Goal: Task Accomplishment & Management: Manage account settings

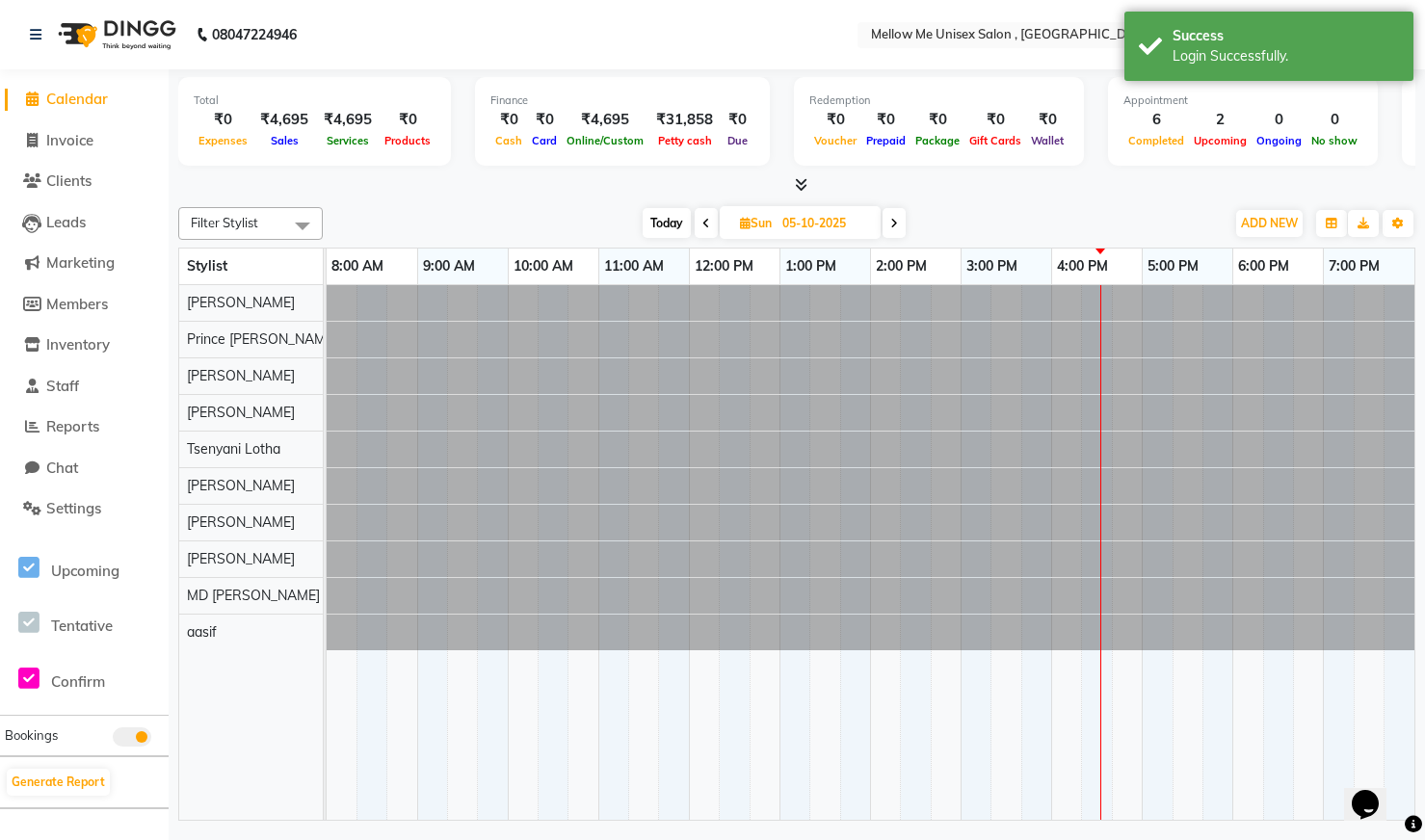
select select "en"
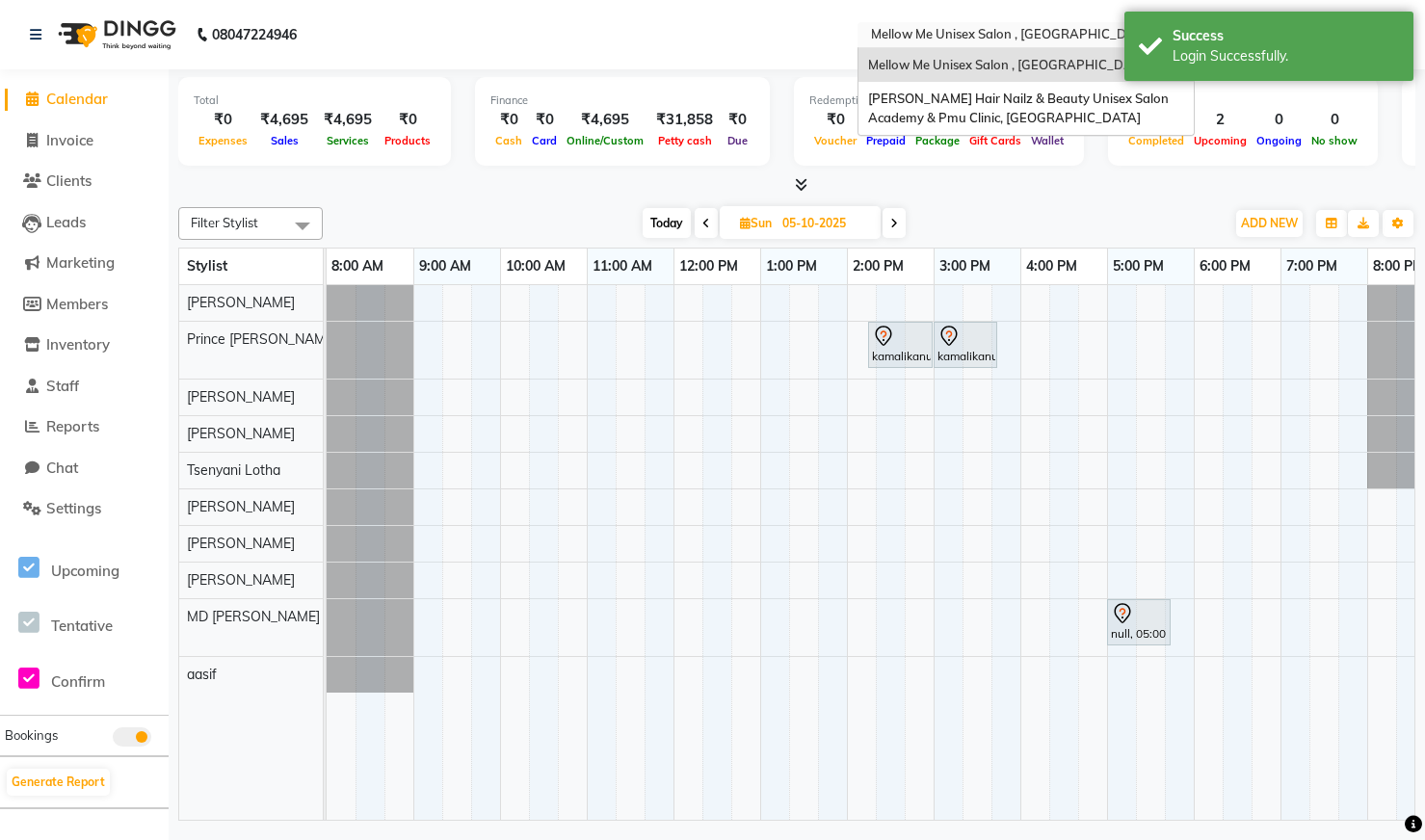
click at [1042, 45] on div "Select Location × Mellow Me Unisex Salon , Koramangala" at bounding box center [1026, 35] width 337 height 26
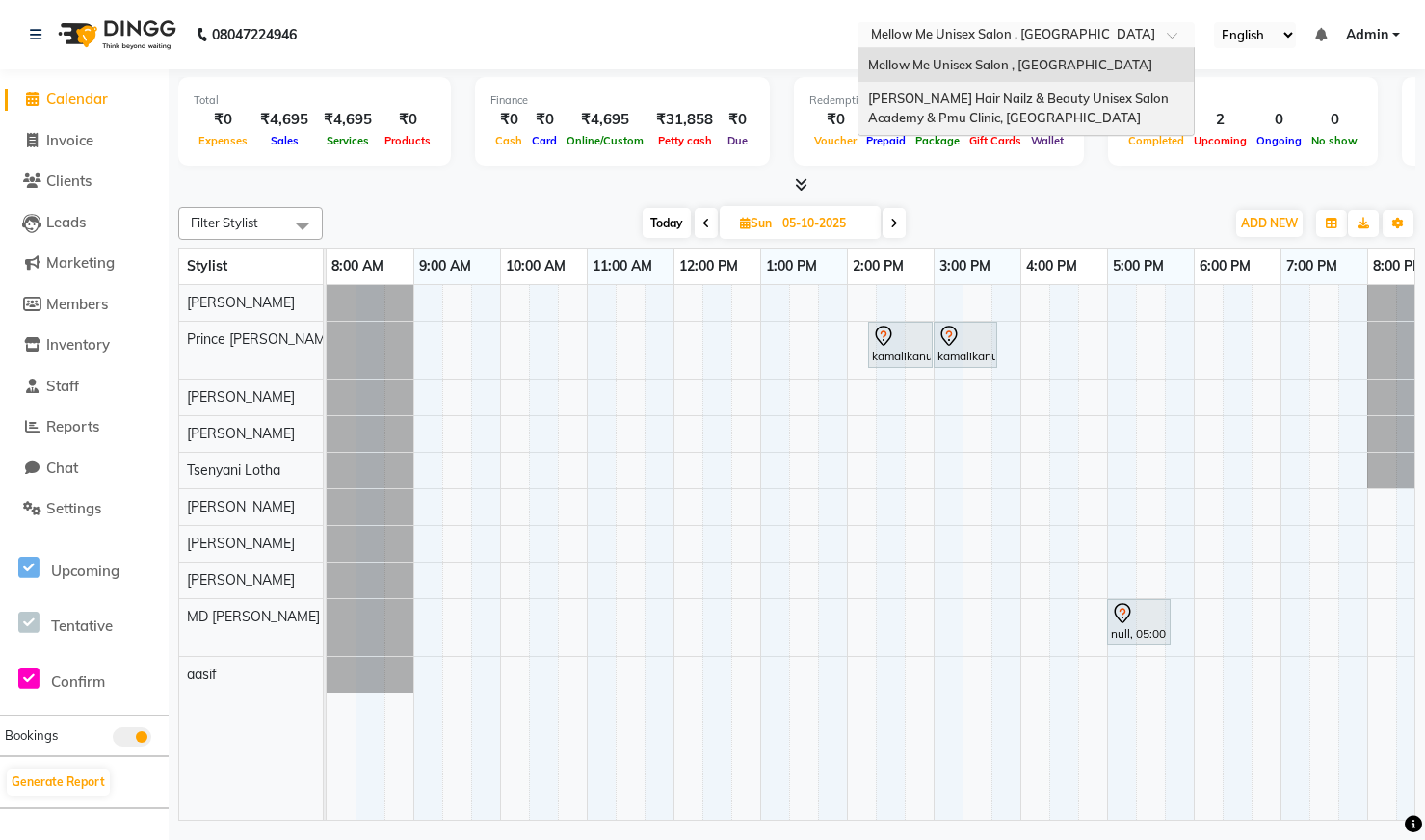
click at [1011, 105] on span "[PERSON_NAME] Hair Nailz & Beauty Unisex Salon Academy & Pmu Clinic, [GEOGRAPHI…" at bounding box center [1020, 108] width 304 height 35
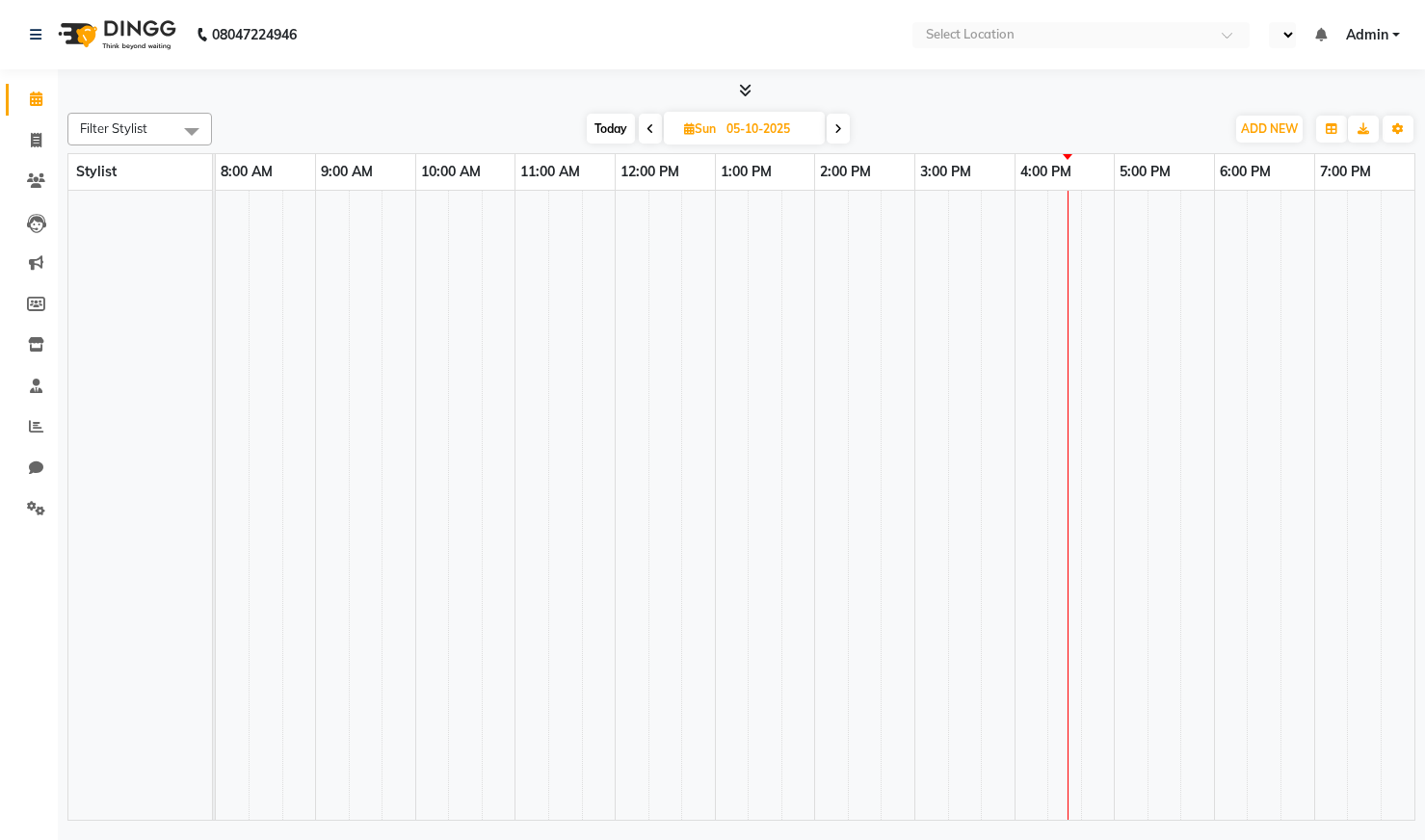
select select "en"
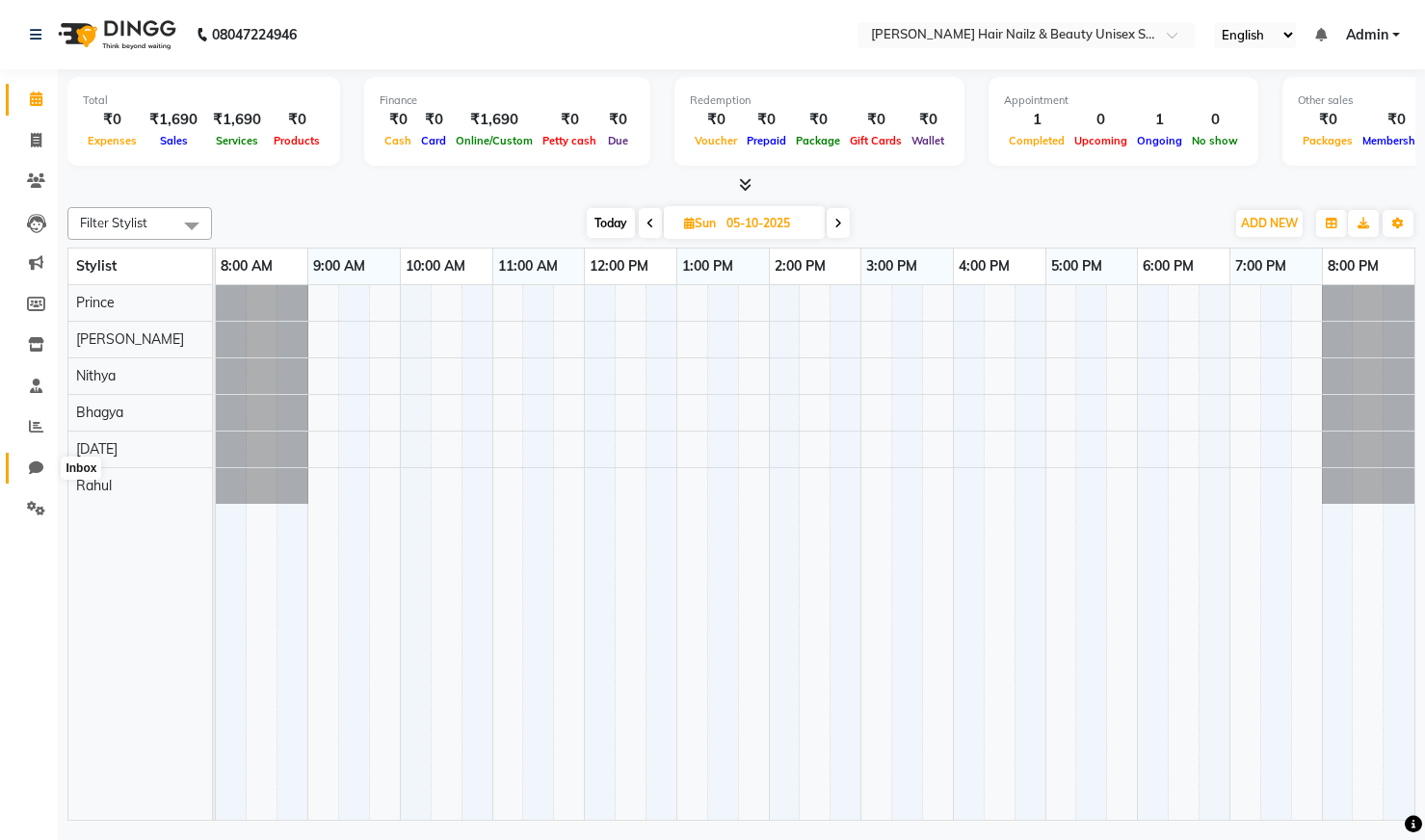
click at [27, 467] on span at bounding box center [36, 469] width 34 height 22
select select "100"
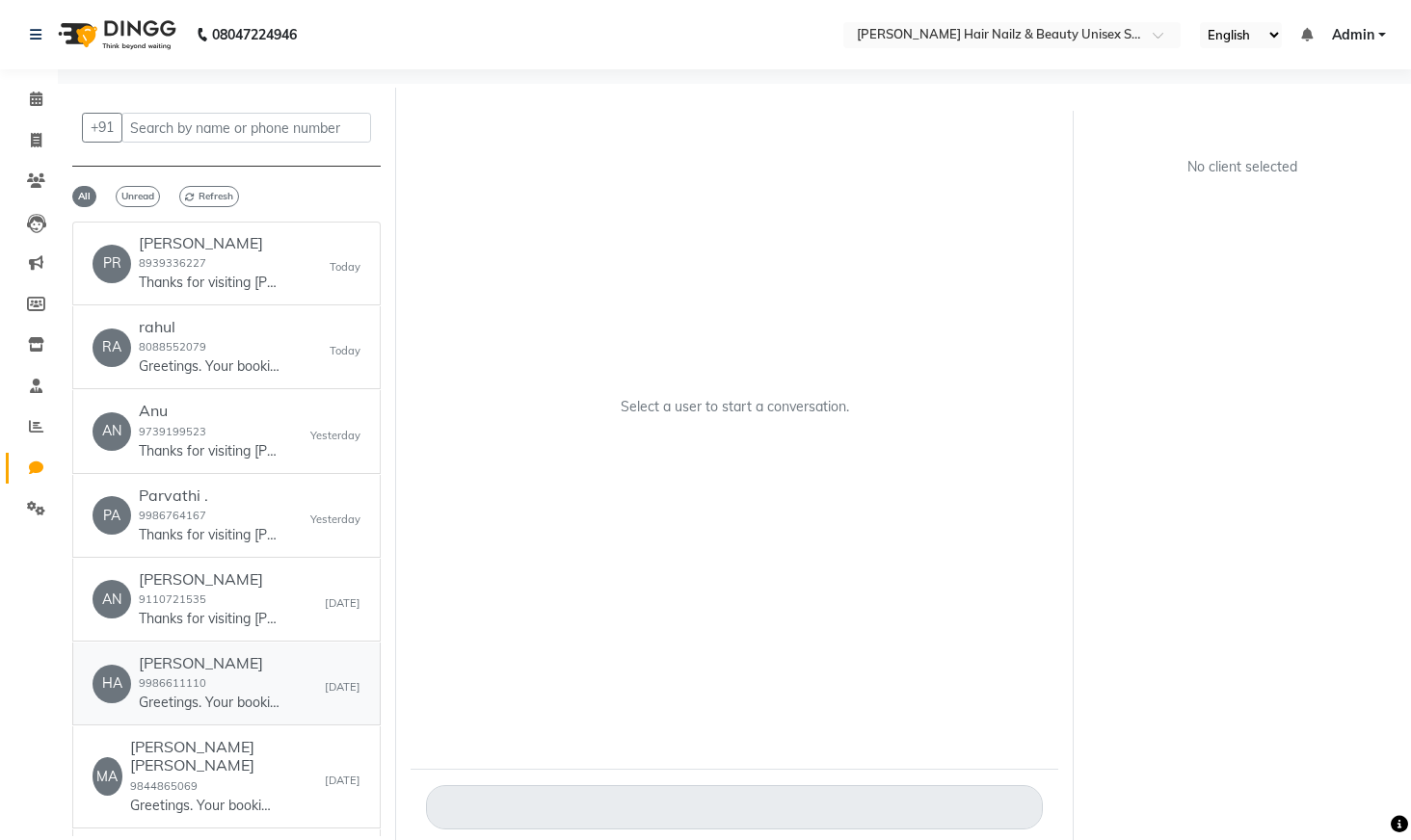
click at [184, 684] on small "9986611110" at bounding box center [173, 683] width 68 height 14
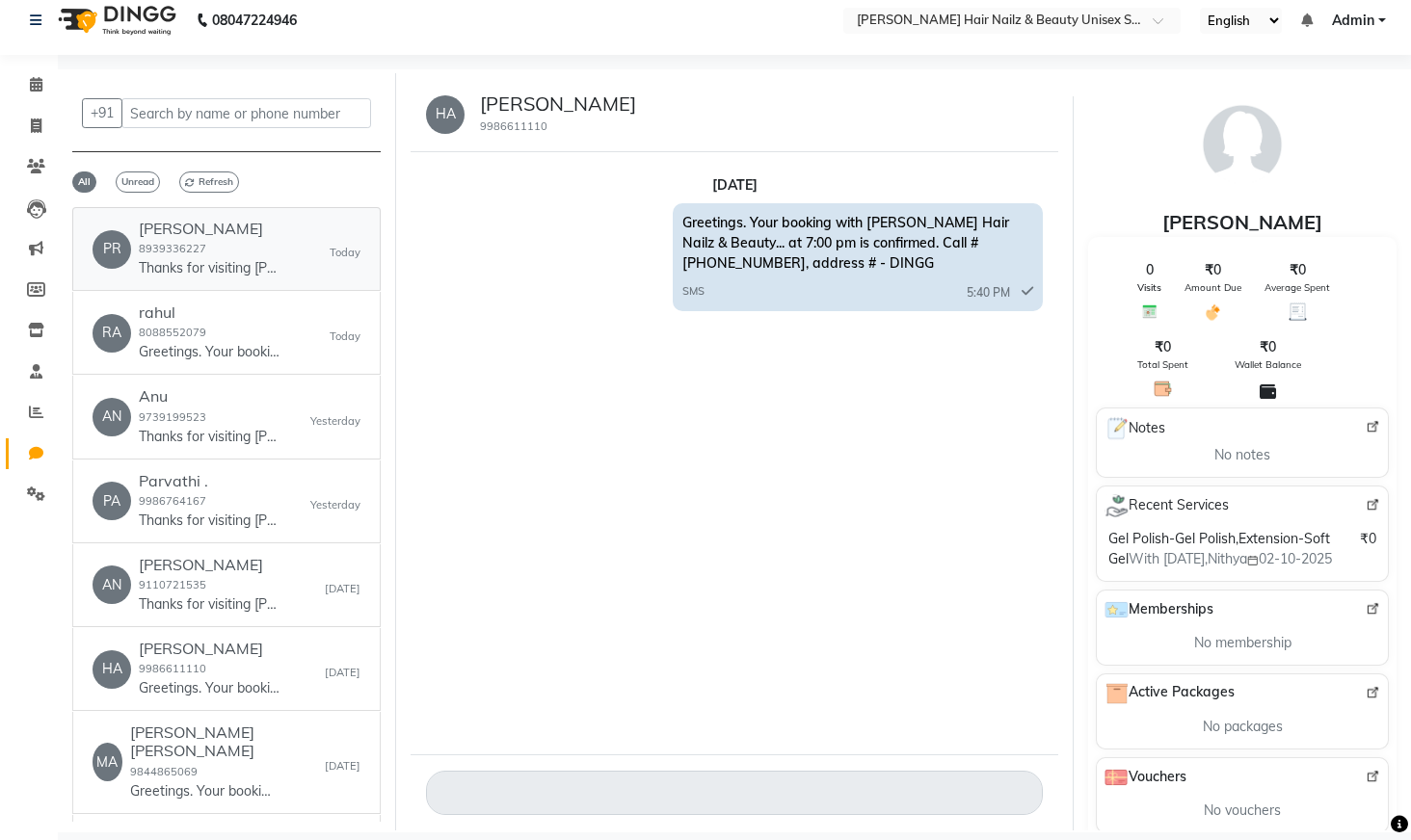
click at [250, 248] on div "Prathiksha 8939336227 Thanks for visiting Krystal Hair Nailz & Beauty.... Your …" at bounding box center [212, 248] width 145 height 59
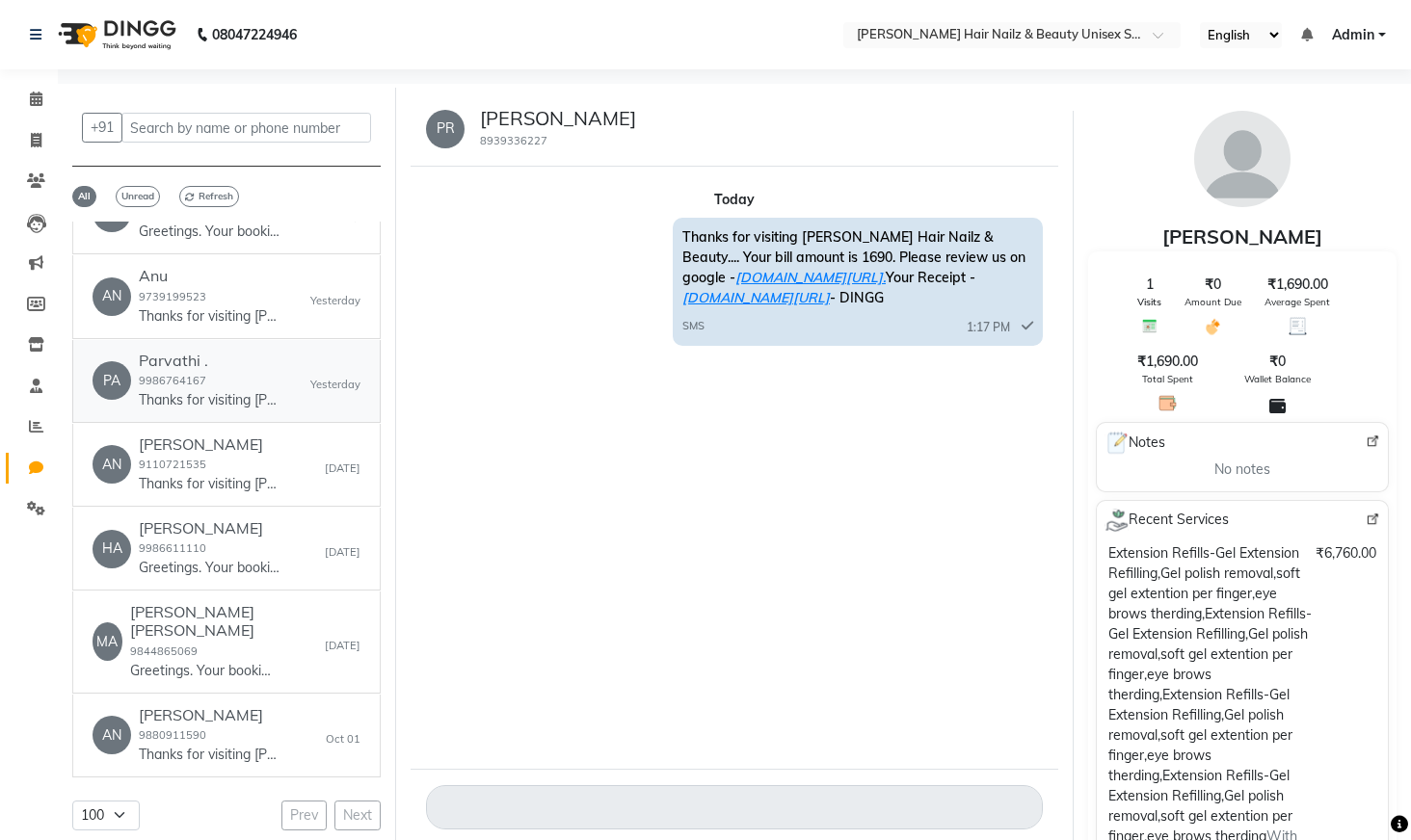
scroll to position [14, 0]
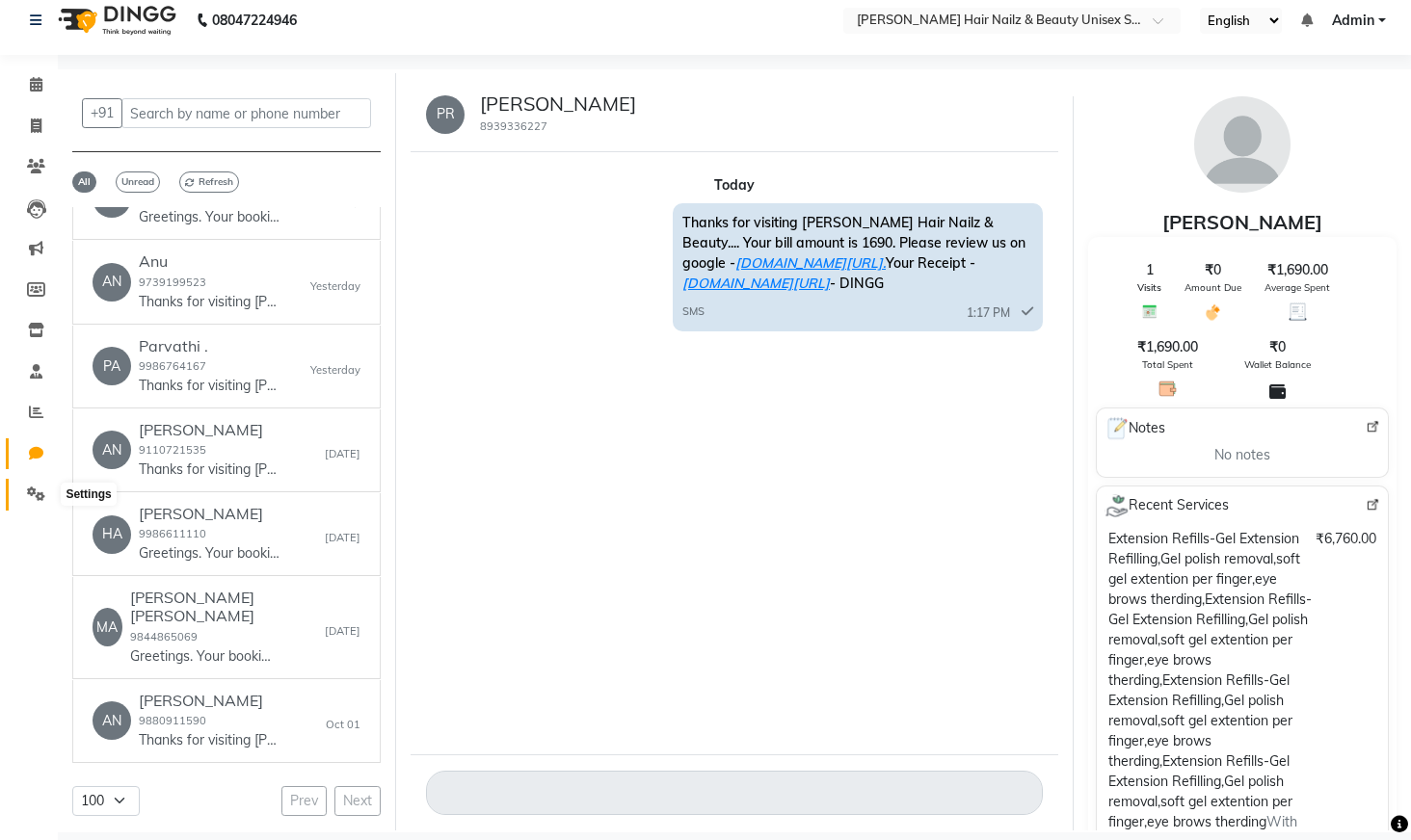
click at [42, 495] on icon at bounding box center [36, 493] width 18 height 14
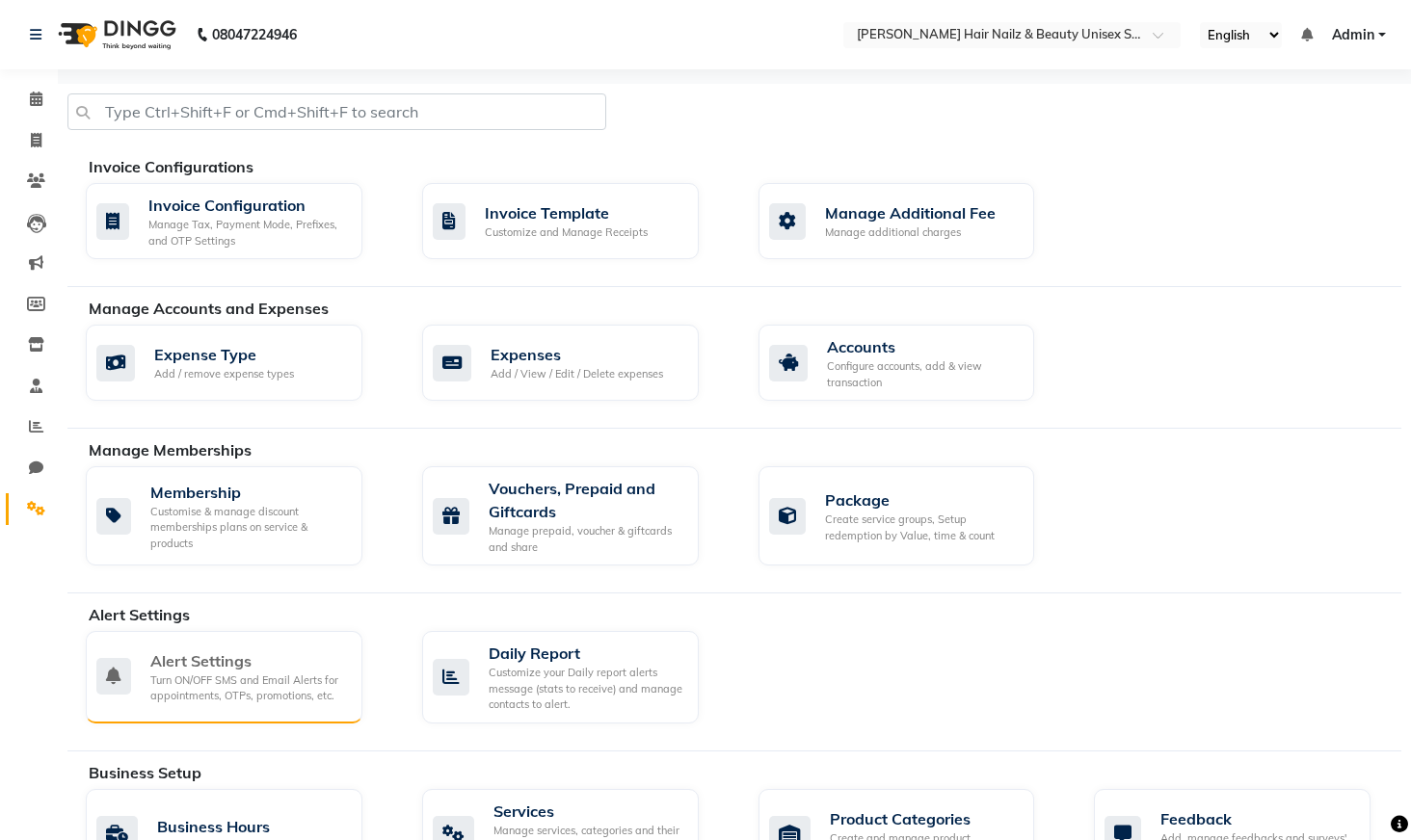
click at [210, 670] on div "Alert Settings" at bounding box center [249, 661] width 196 height 23
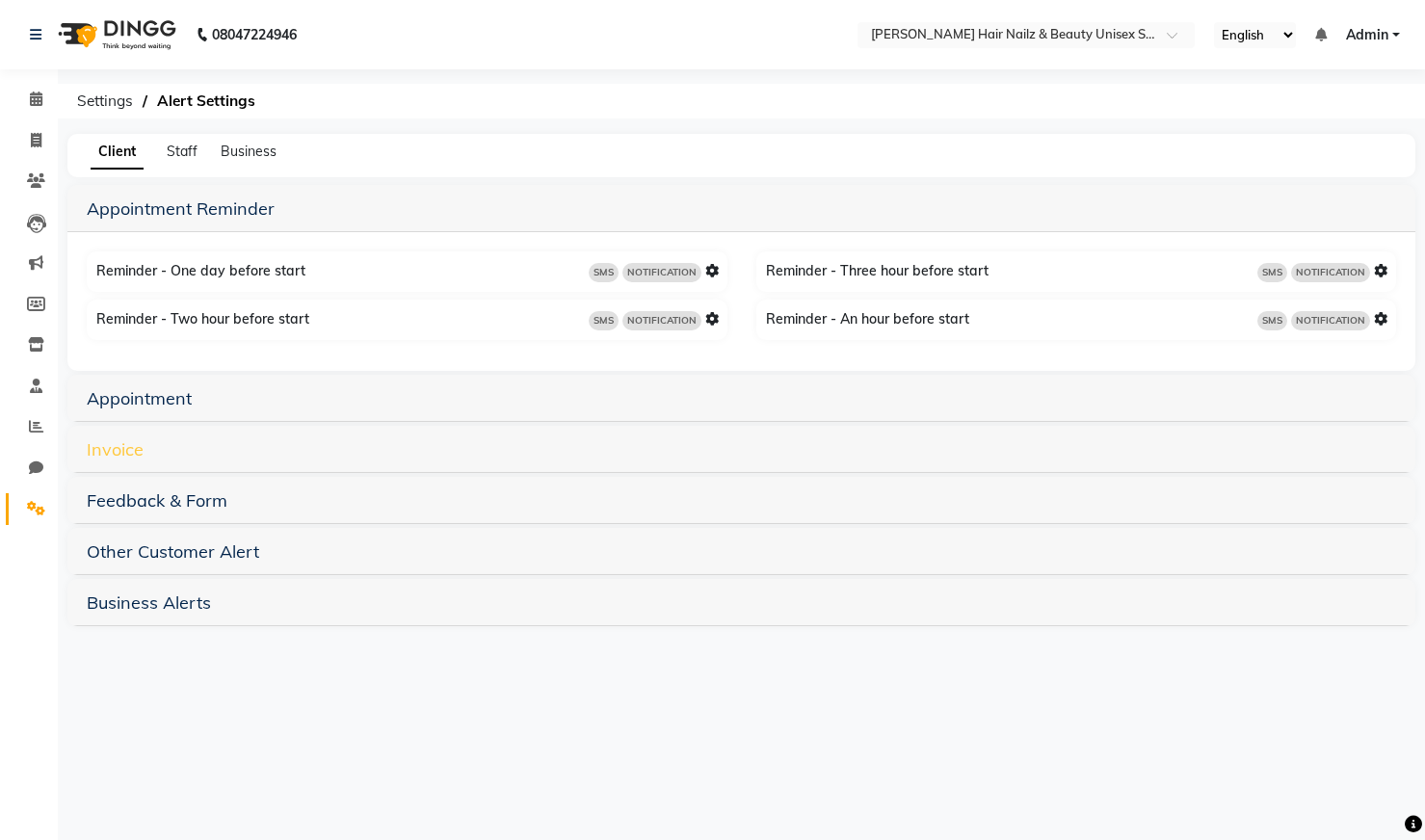
click at [117, 441] on link "Invoice" at bounding box center [115, 449] width 57 height 22
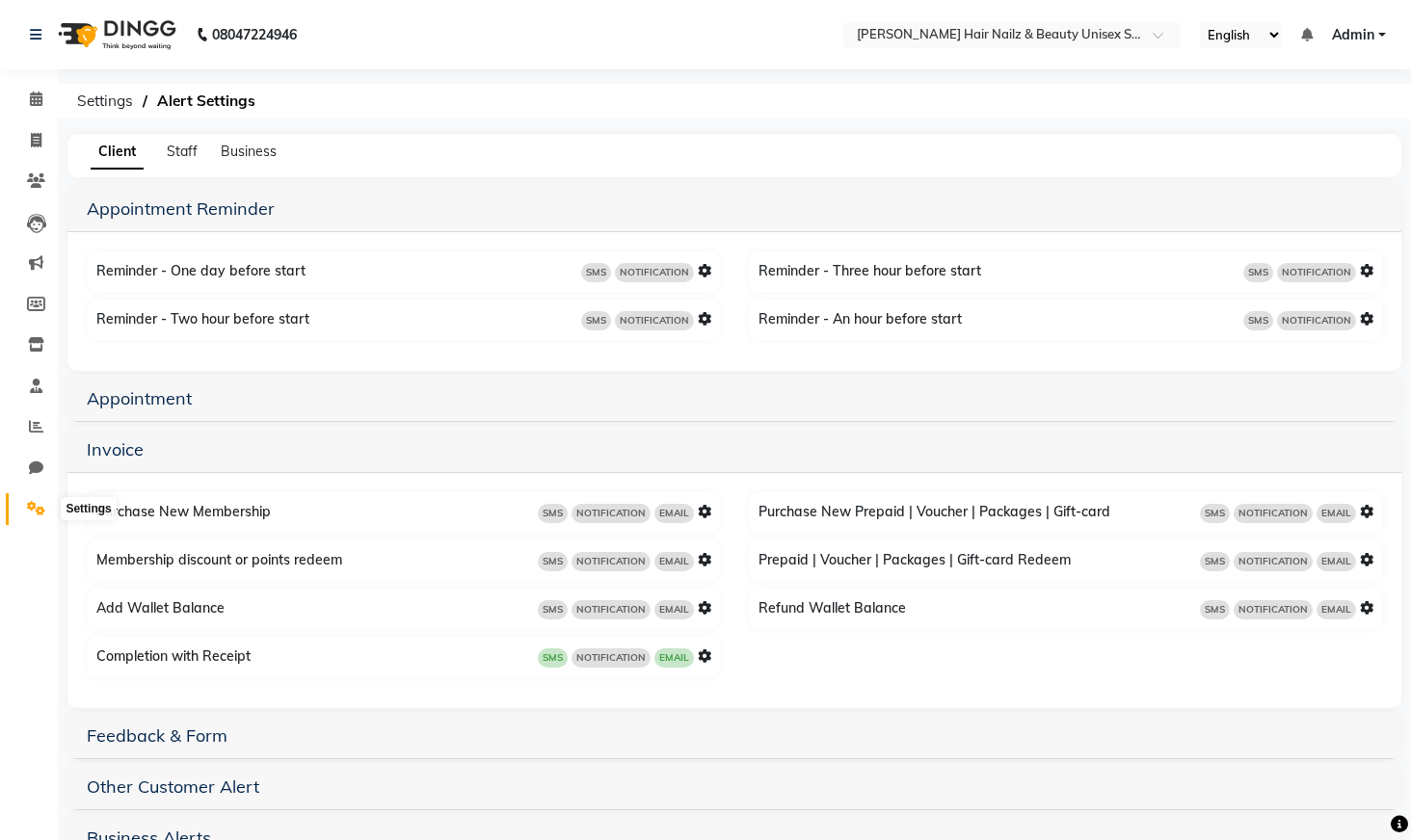
click at [36, 501] on icon at bounding box center [36, 507] width 18 height 14
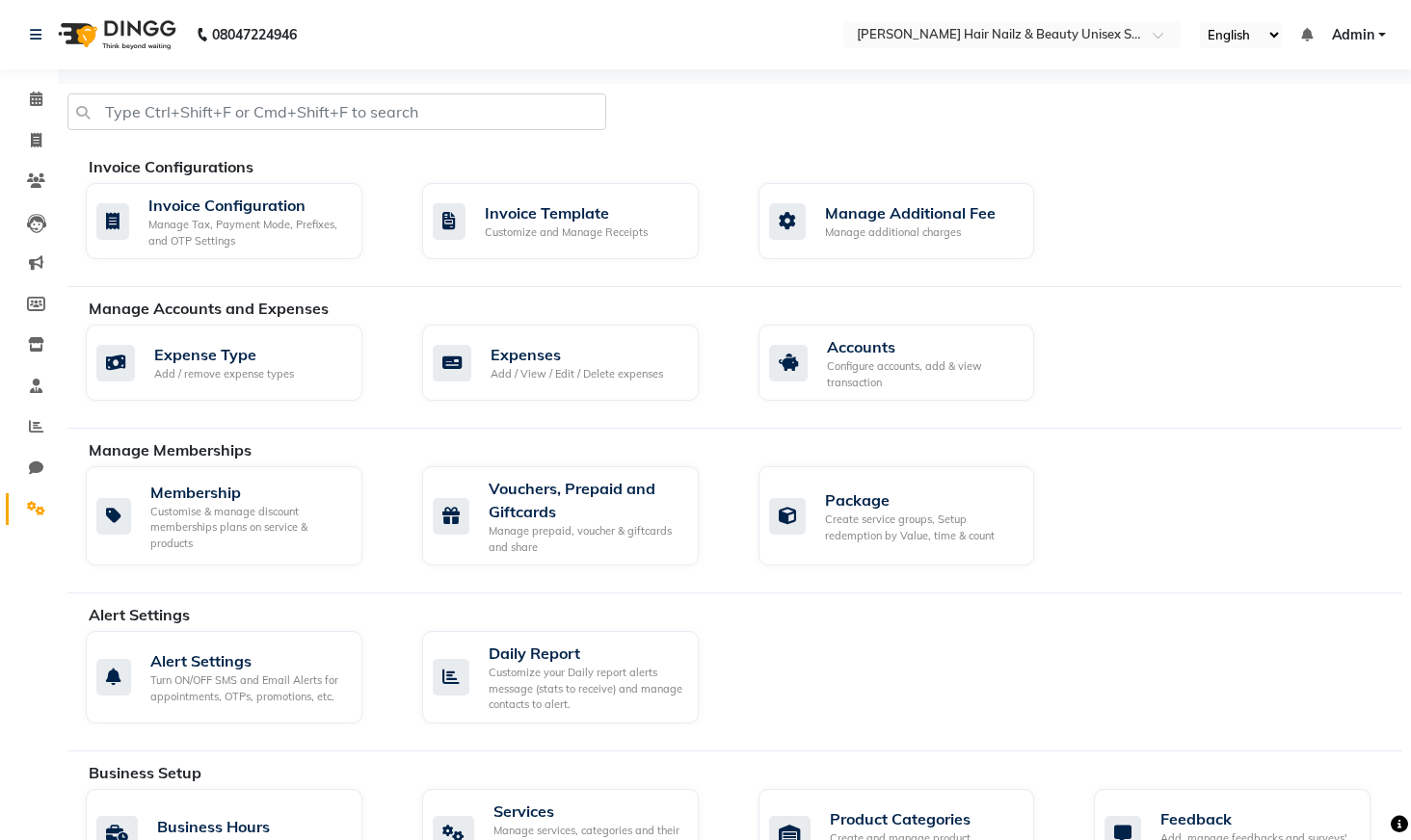
scroll to position [744, 0]
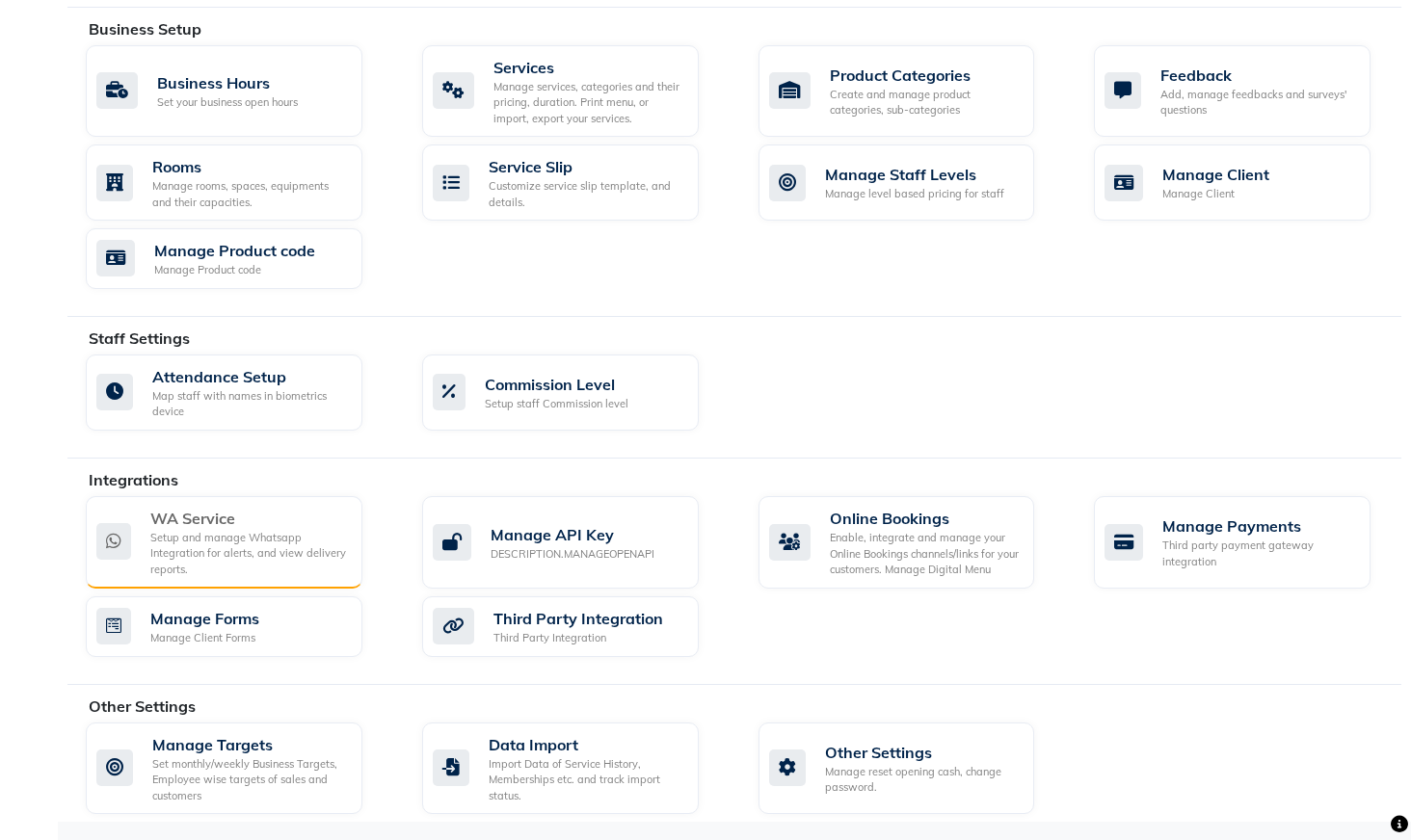
click at [225, 518] on div "WA Service" at bounding box center [249, 518] width 196 height 23
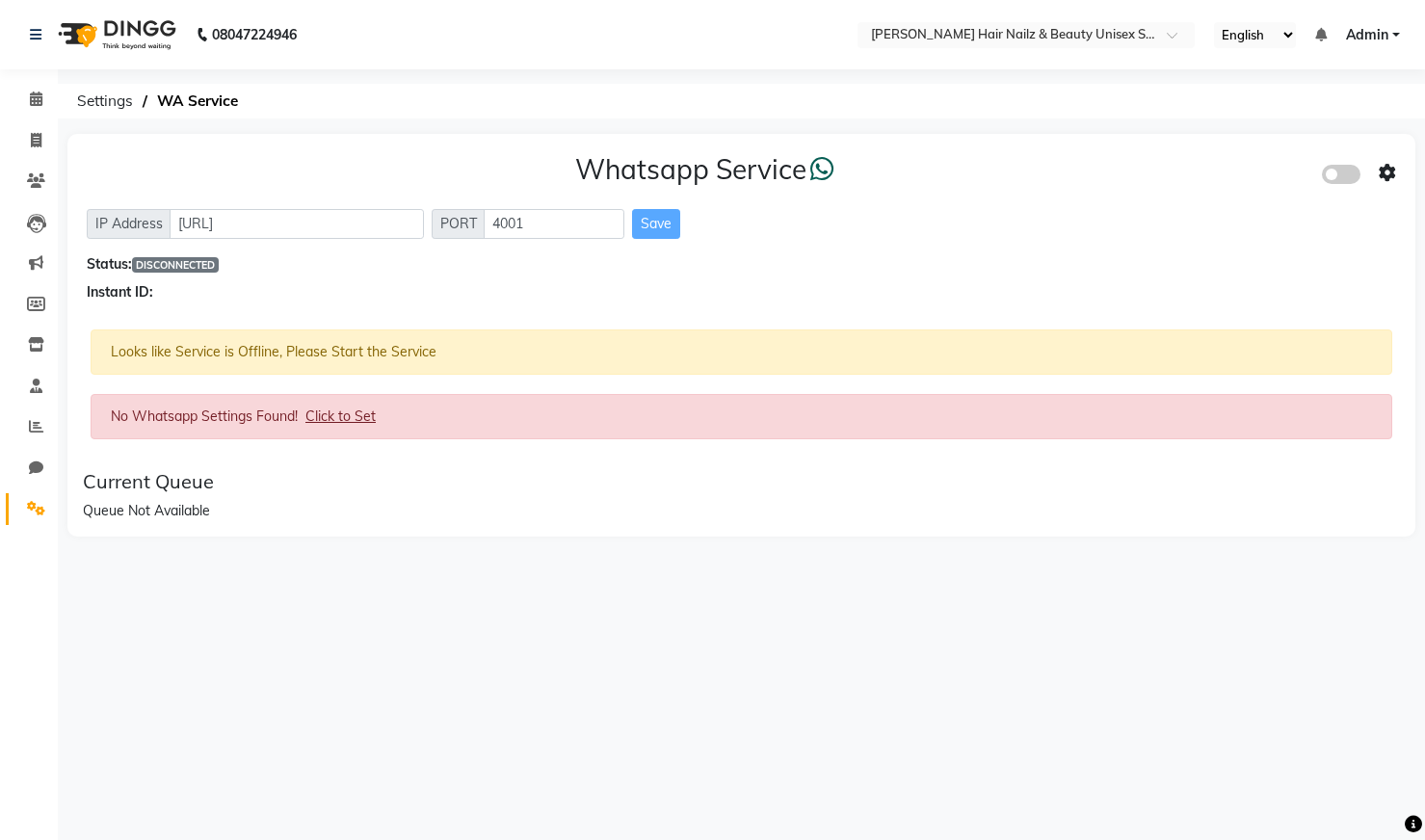
click at [1341, 172] on span at bounding box center [1342, 174] width 39 height 19
click at [1337, 177] on input "checkbox" at bounding box center [1337, 177] width 0 height 0
click at [42, 507] on icon at bounding box center [36, 507] width 18 height 14
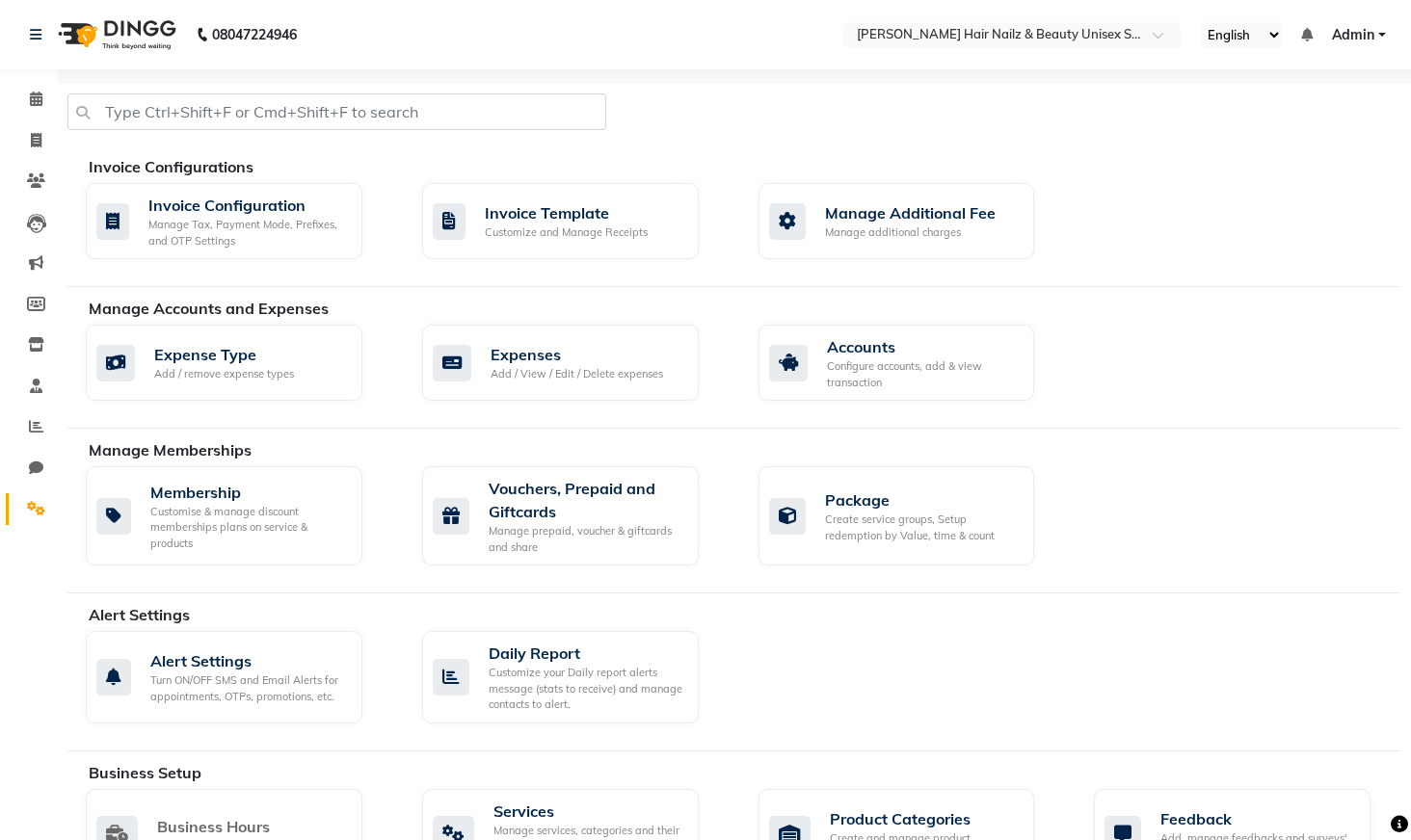
click at [226, 789] on div "Business Hours Set your business open hours" at bounding box center [224, 835] width 277 height 93
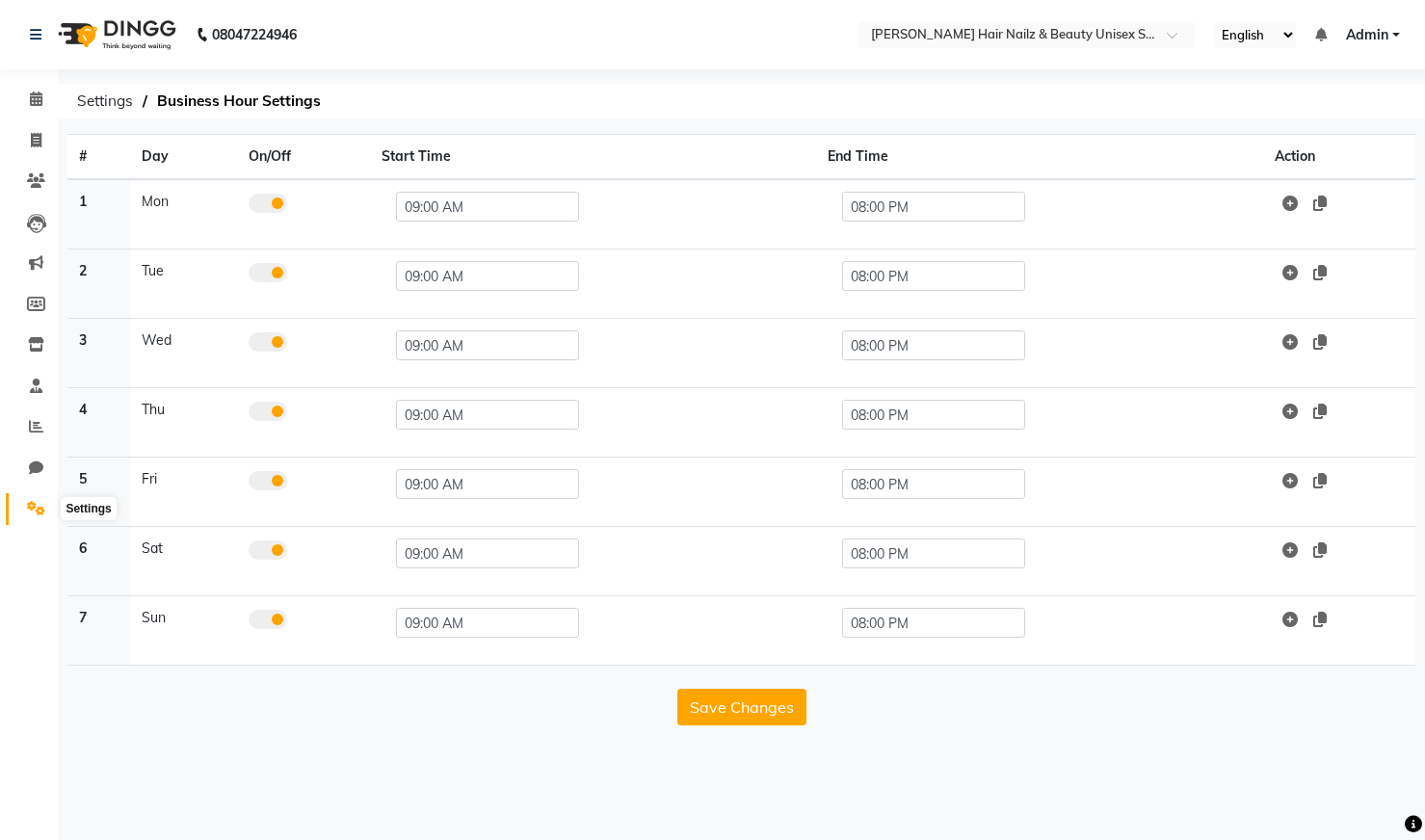
click at [32, 511] on icon at bounding box center [36, 507] width 18 height 14
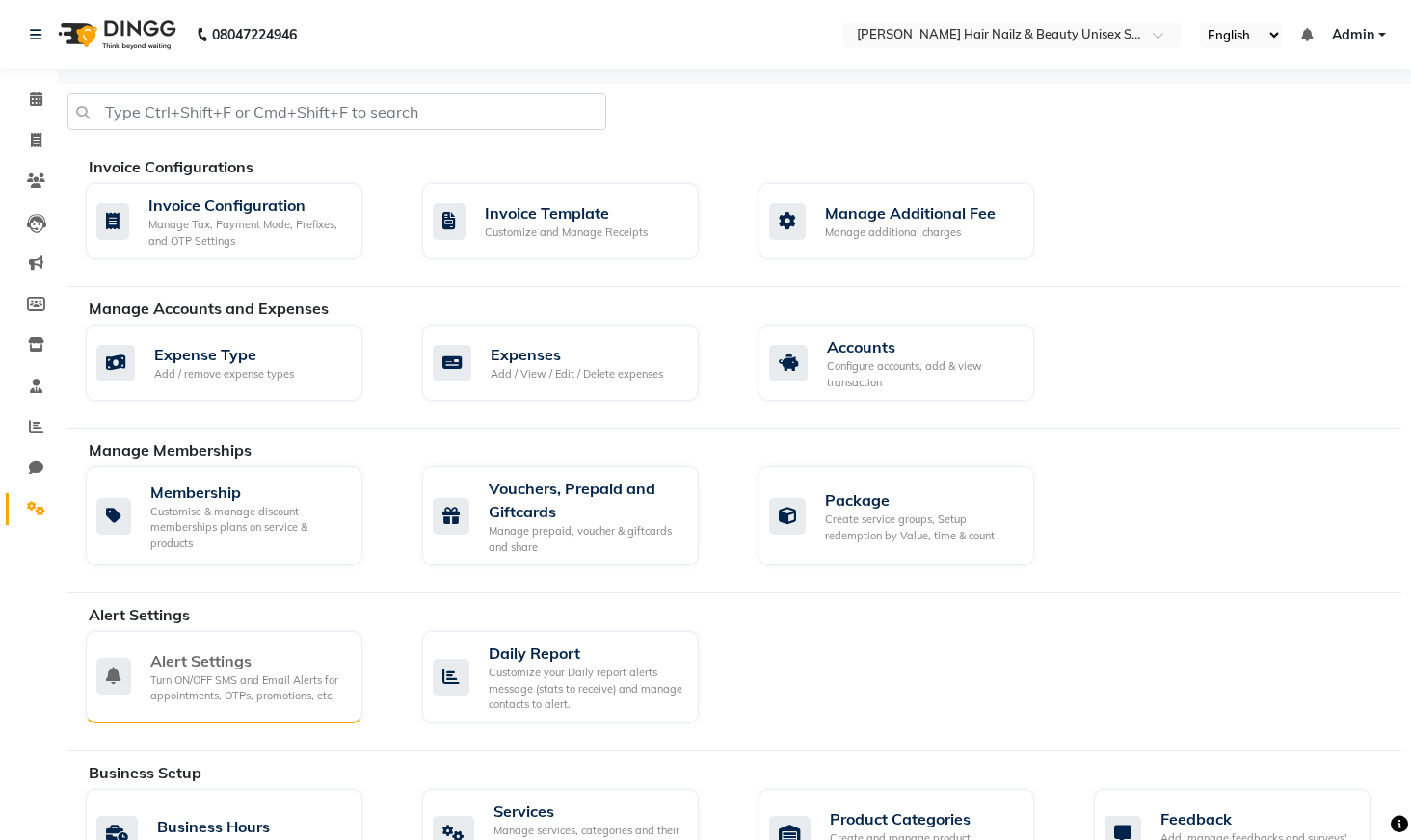
click at [221, 675] on div "Turn ON/OFF SMS and Email Alerts for appointments, OTPs, promotions, etc." at bounding box center [249, 688] width 196 height 32
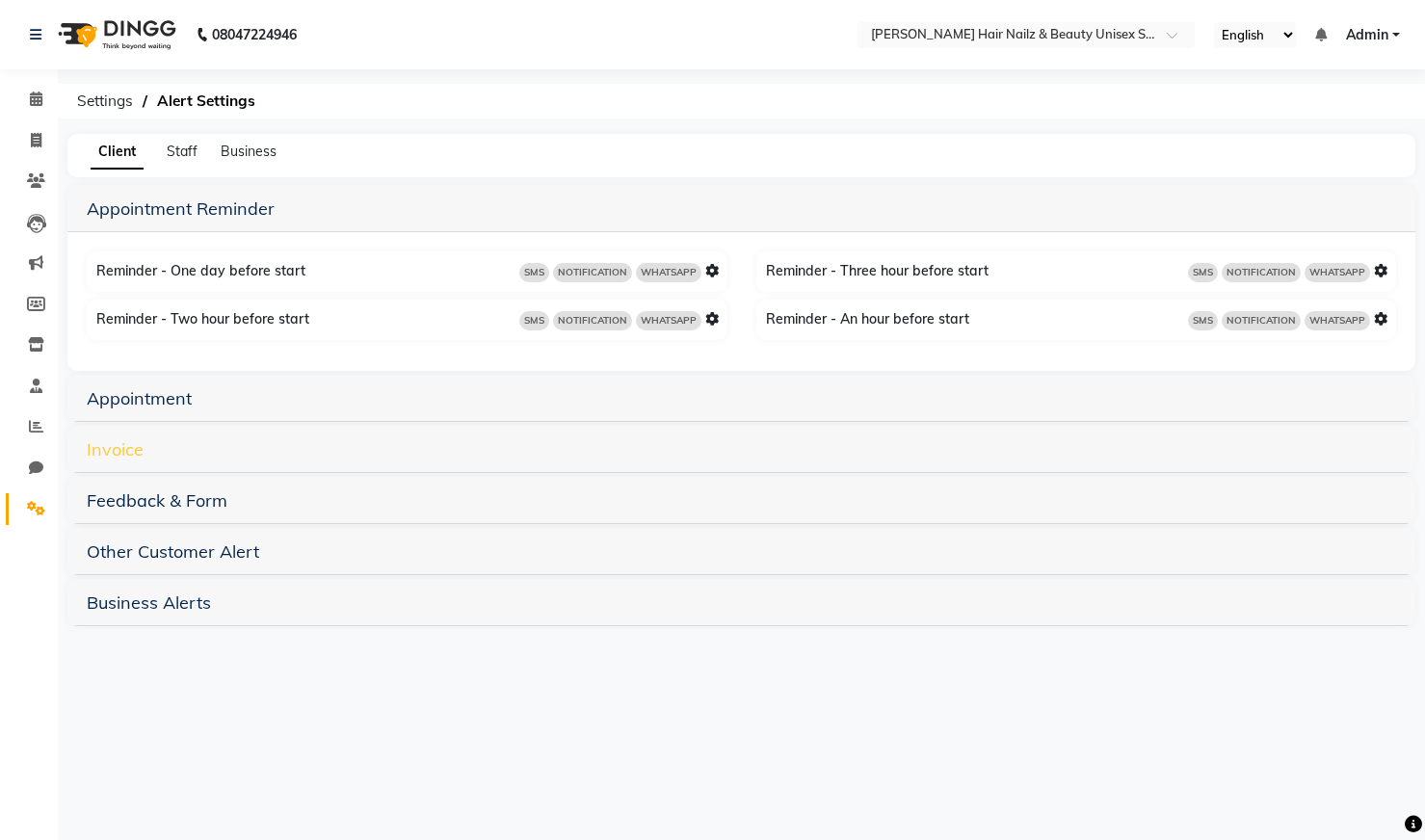
click at [125, 458] on link "Invoice" at bounding box center [115, 449] width 57 height 22
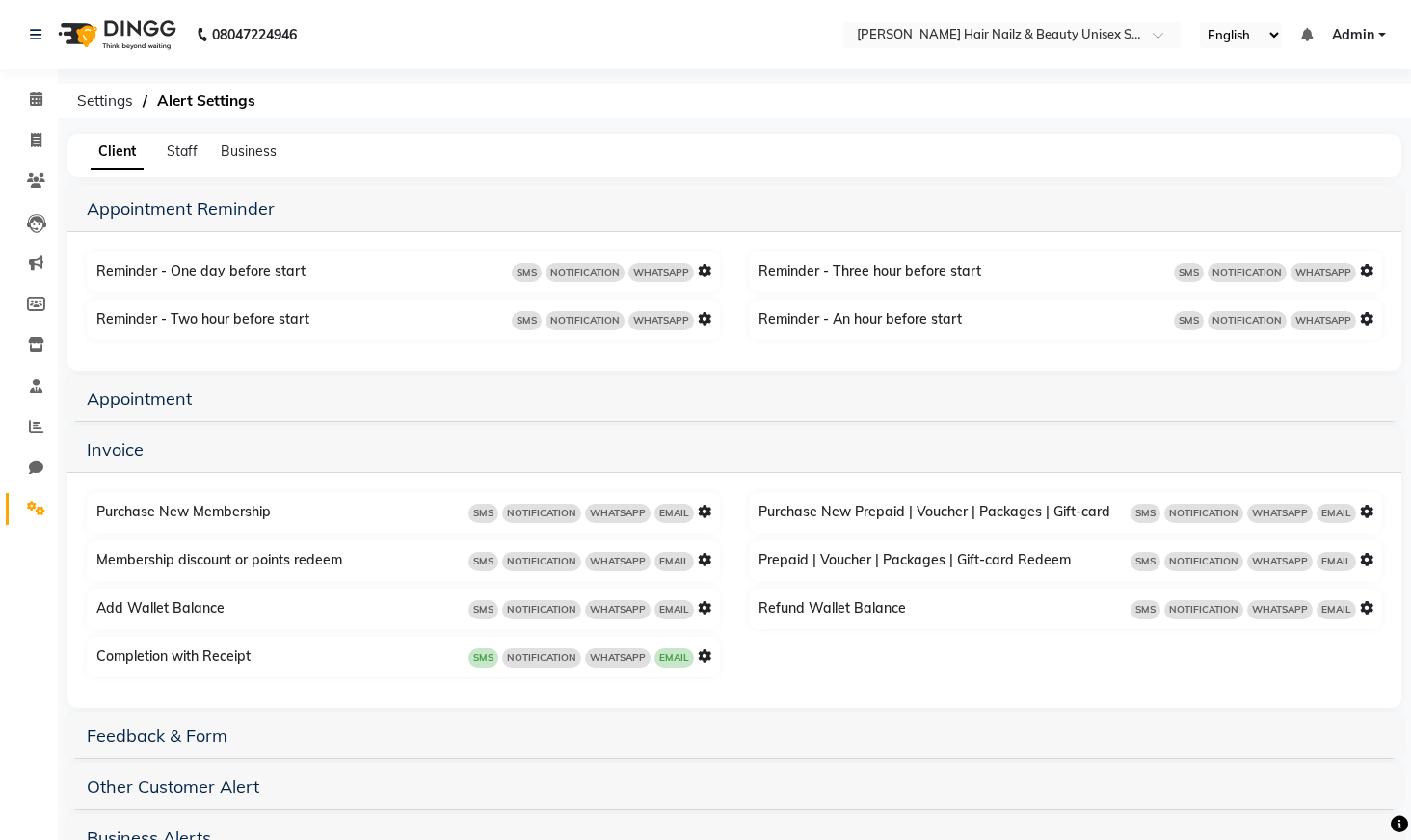
click at [704, 657] on icon at bounding box center [705, 656] width 14 height 14
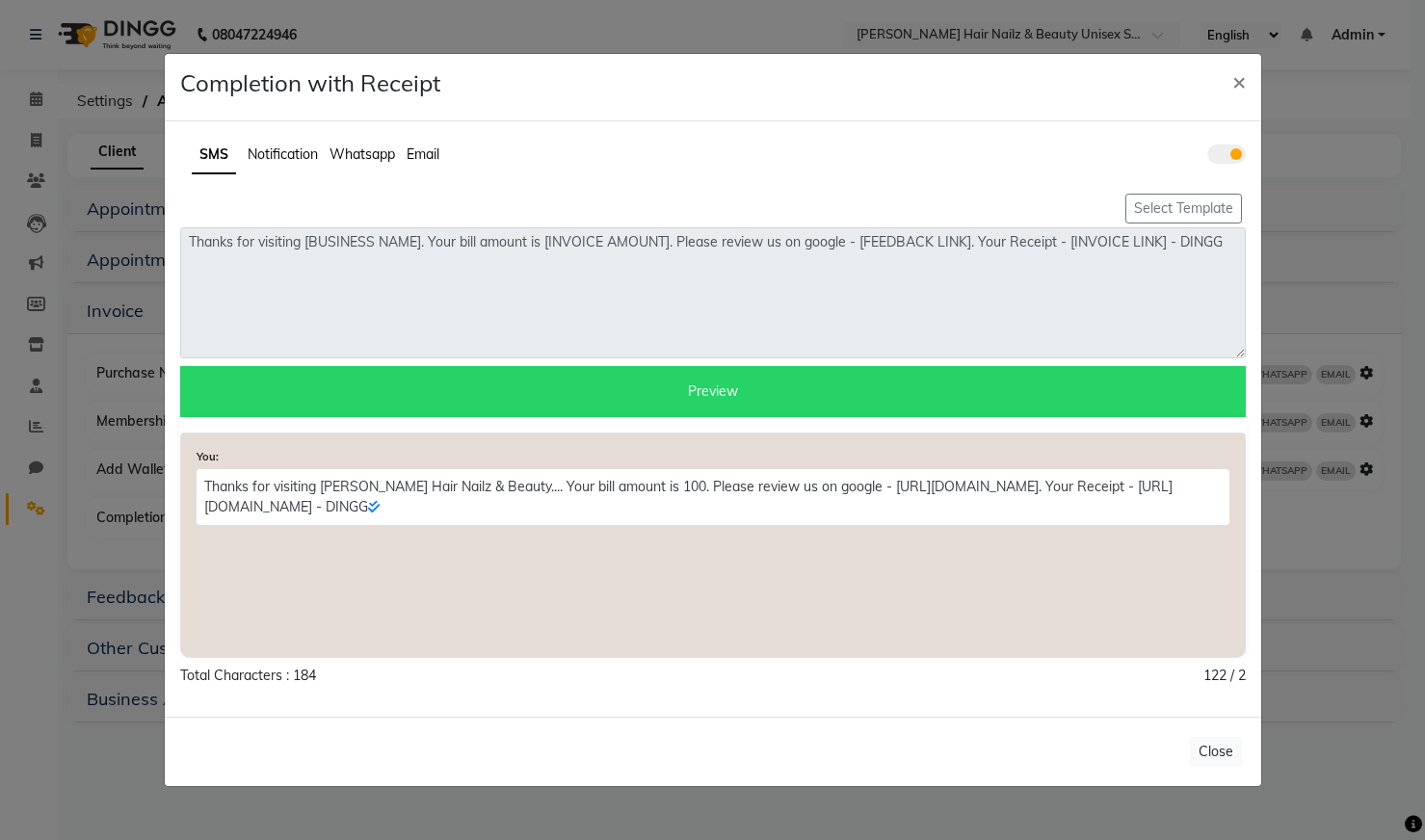
click at [362, 149] on span "Whatsapp" at bounding box center [363, 155] width 66 height 17
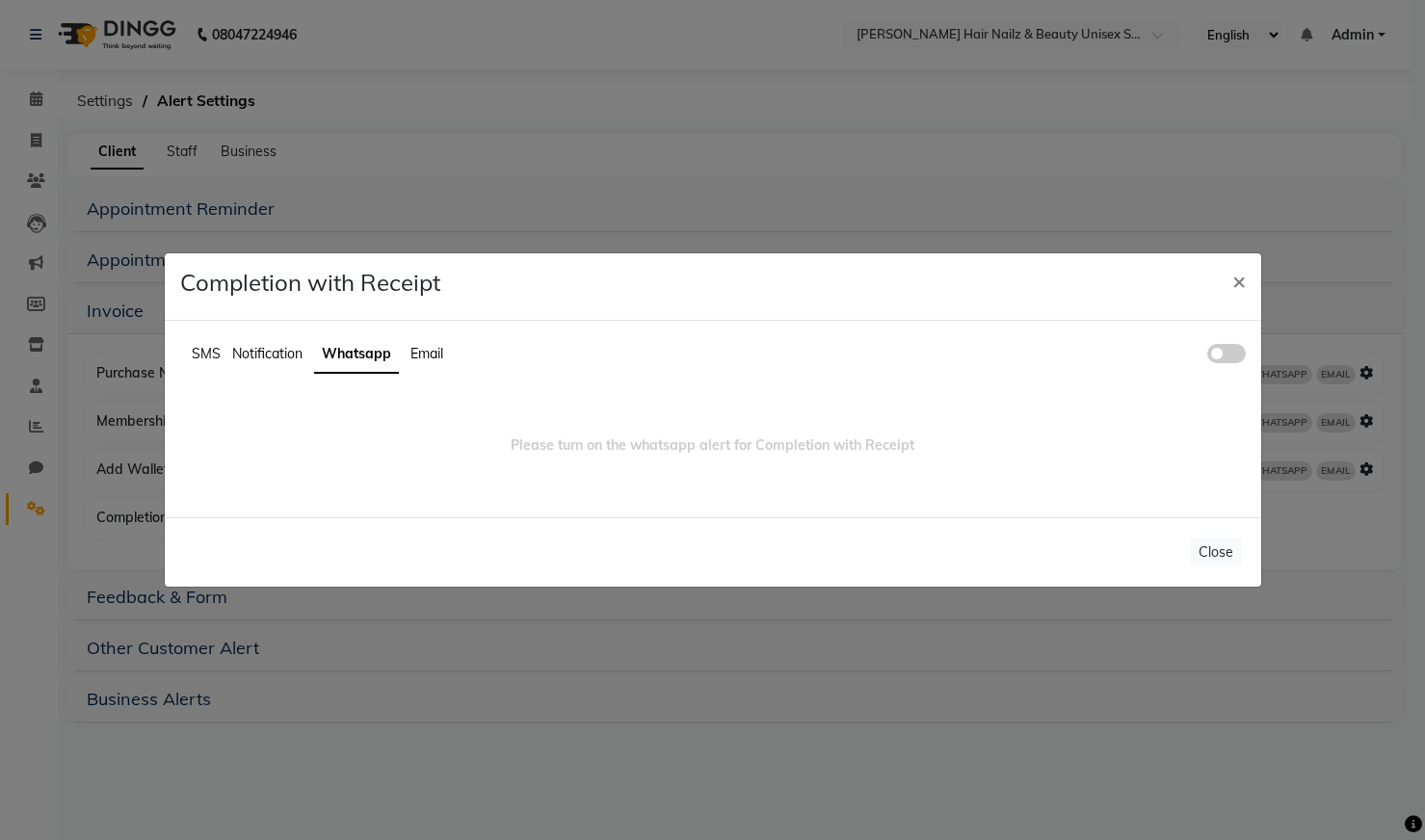
click at [1230, 350] on span at bounding box center [1227, 354] width 39 height 19
click at [1207, 357] on input "checkbox" at bounding box center [1207, 357] width 0 height 0
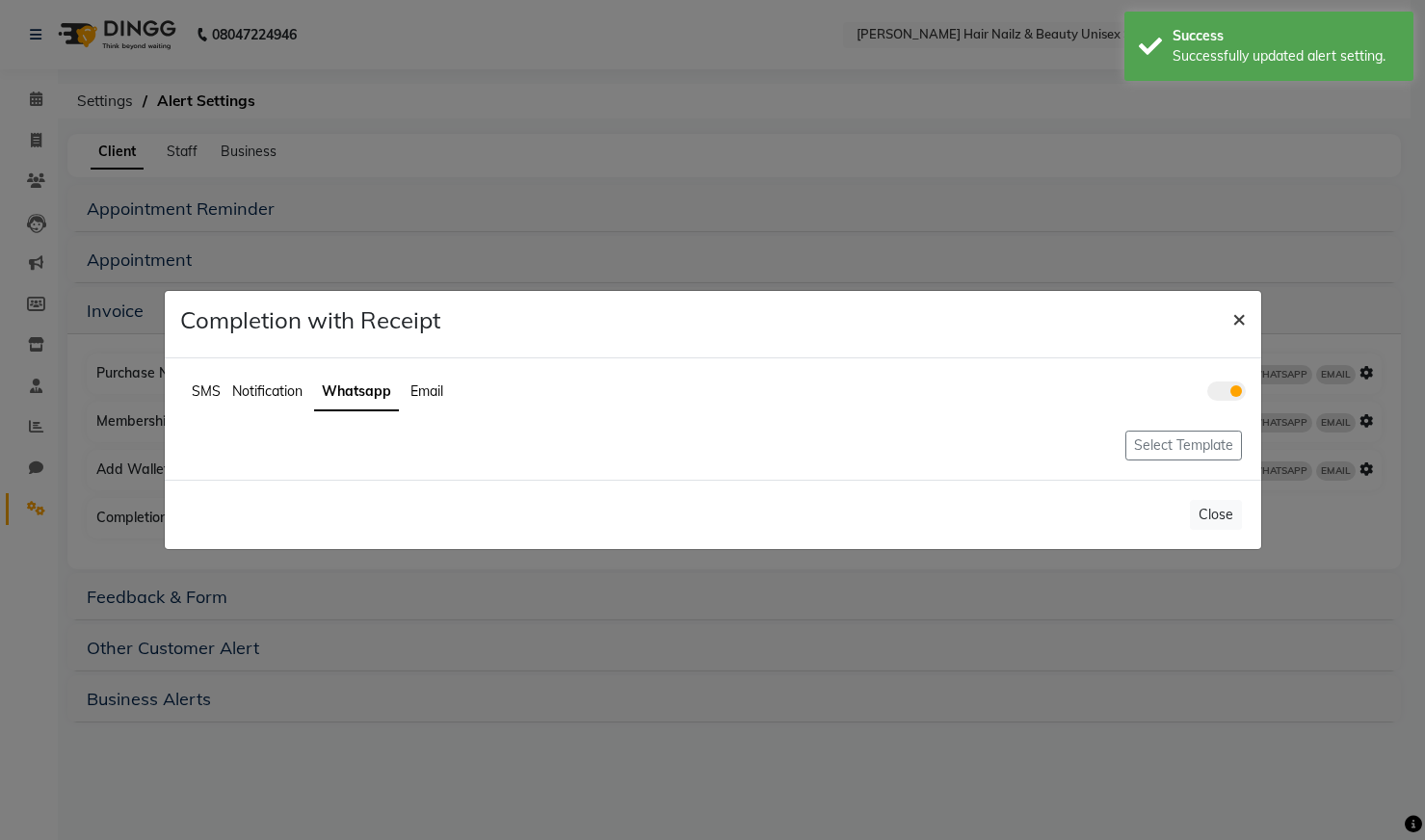
click at [1239, 320] on span "×" at bounding box center [1239, 318] width 14 height 29
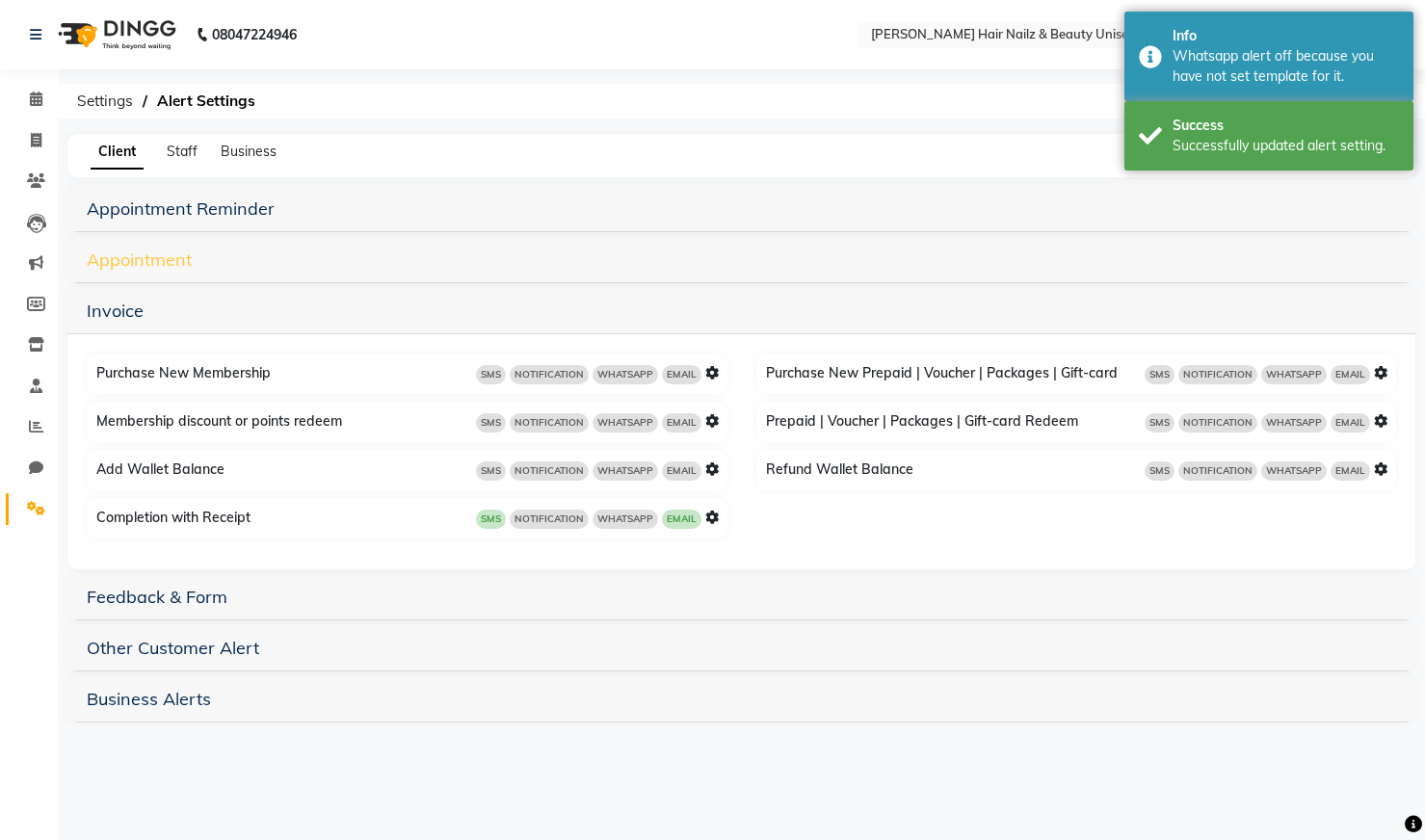
click at [117, 267] on link "Appointment" at bounding box center [139, 259] width 105 height 22
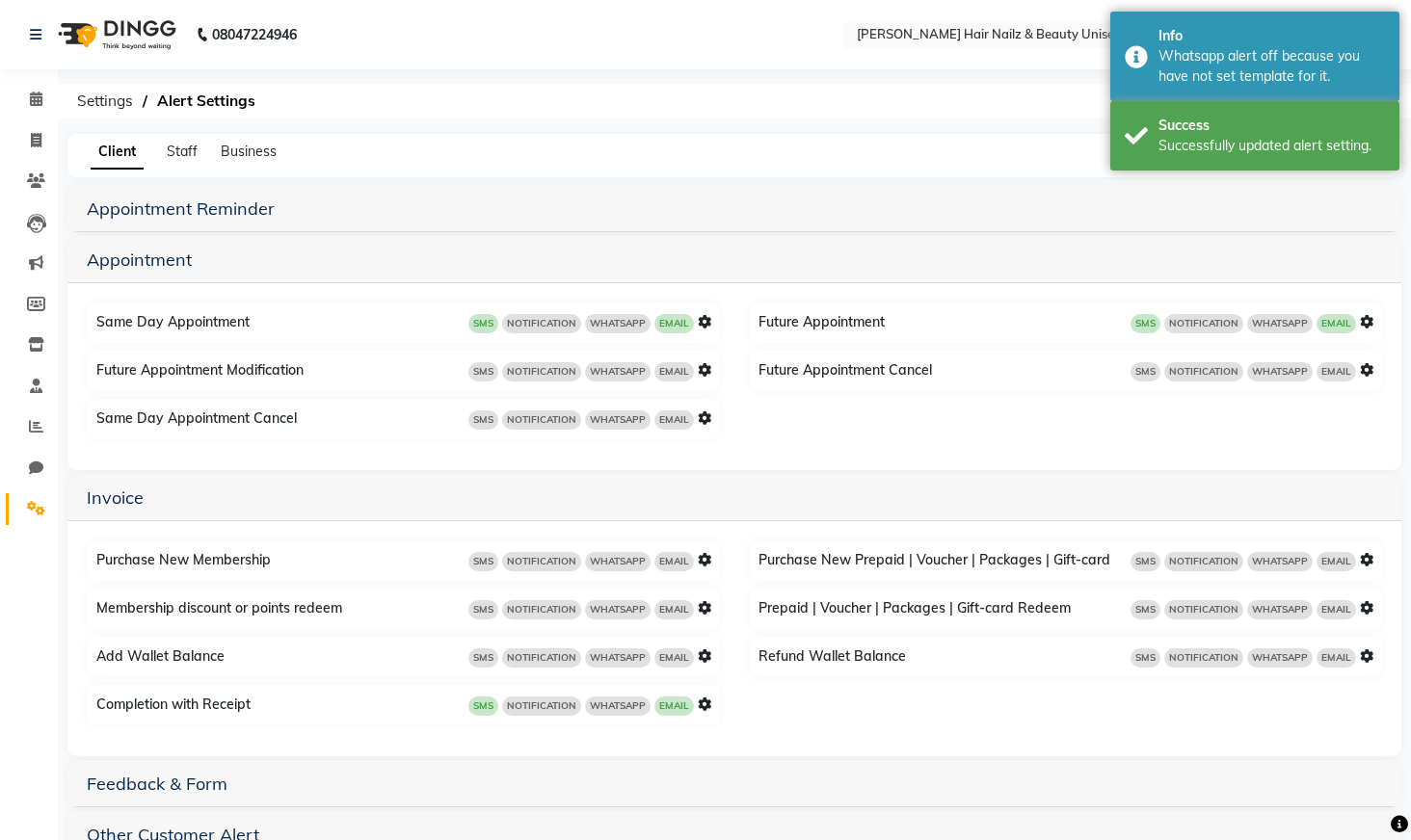
click at [705, 321] on icon at bounding box center [705, 322] width 14 height 14
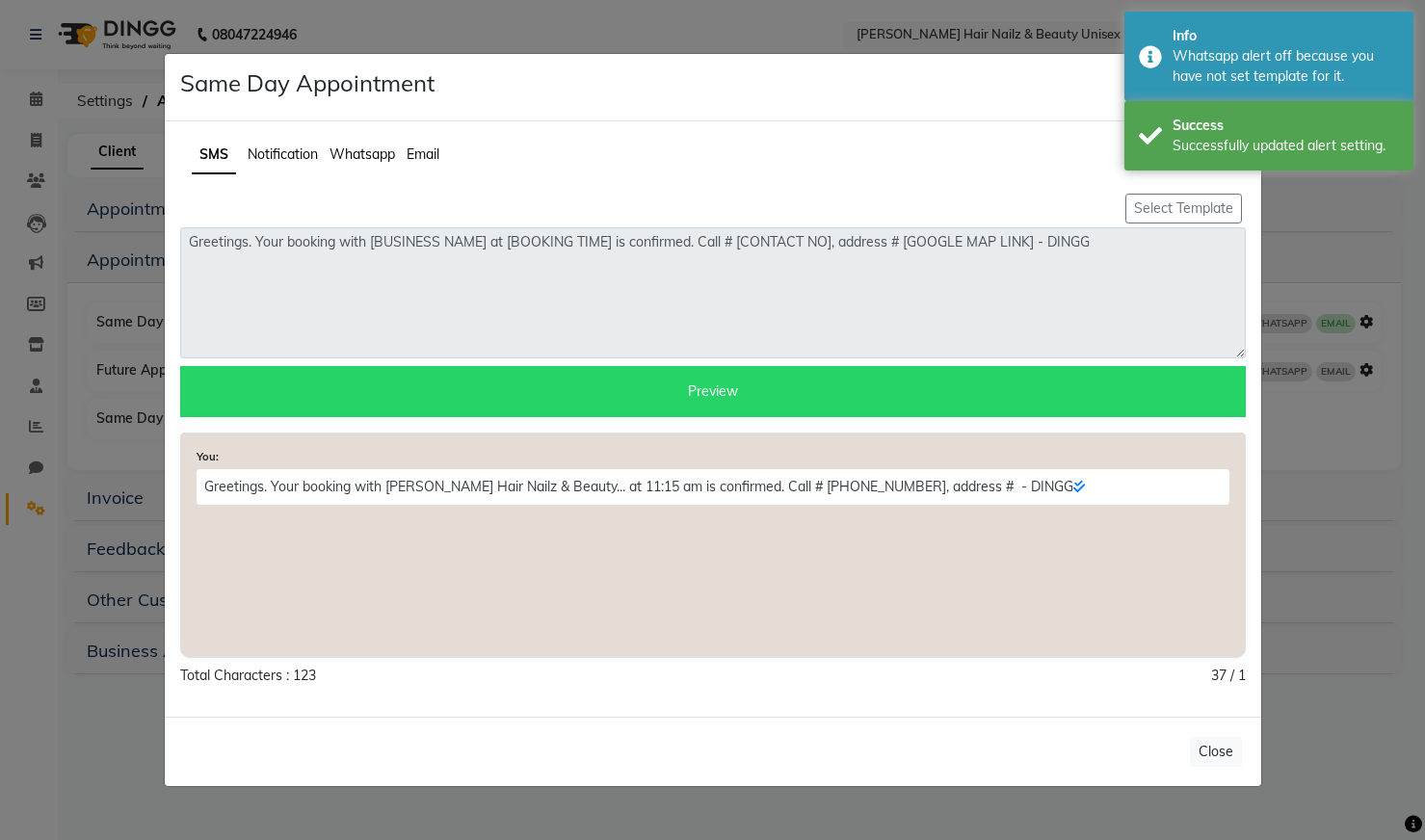
click at [375, 155] on span "Whatsapp" at bounding box center [363, 155] width 66 height 17
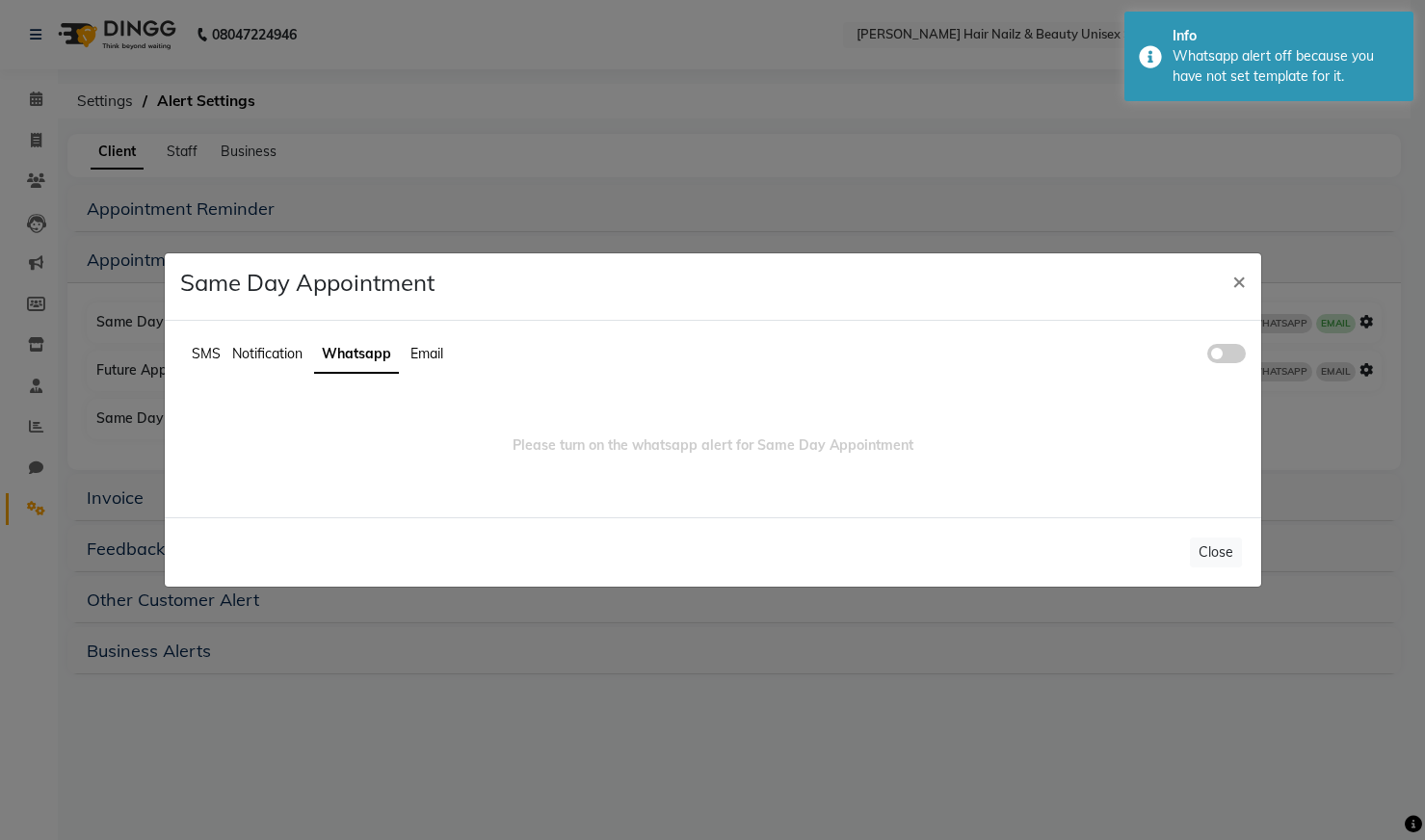
click at [1223, 357] on span at bounding box center [1227, 354] width 39 height 19
click at [1207, 357] on input "checkbox" at bounding box center [1207, 357] width 0 height 0
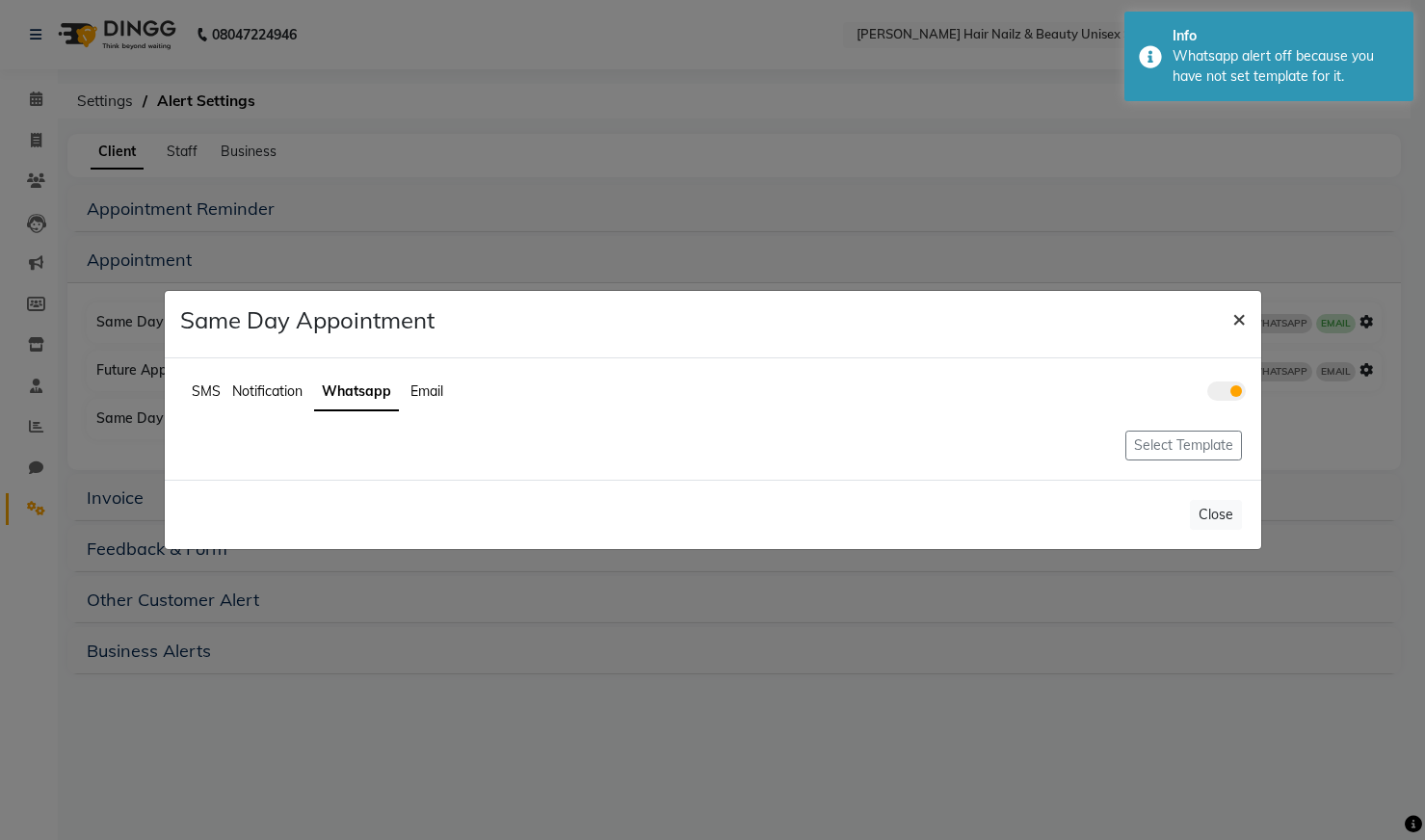
click at [1231, 314] on button "×" at bounding box center [1239, 318] width 44 height 54
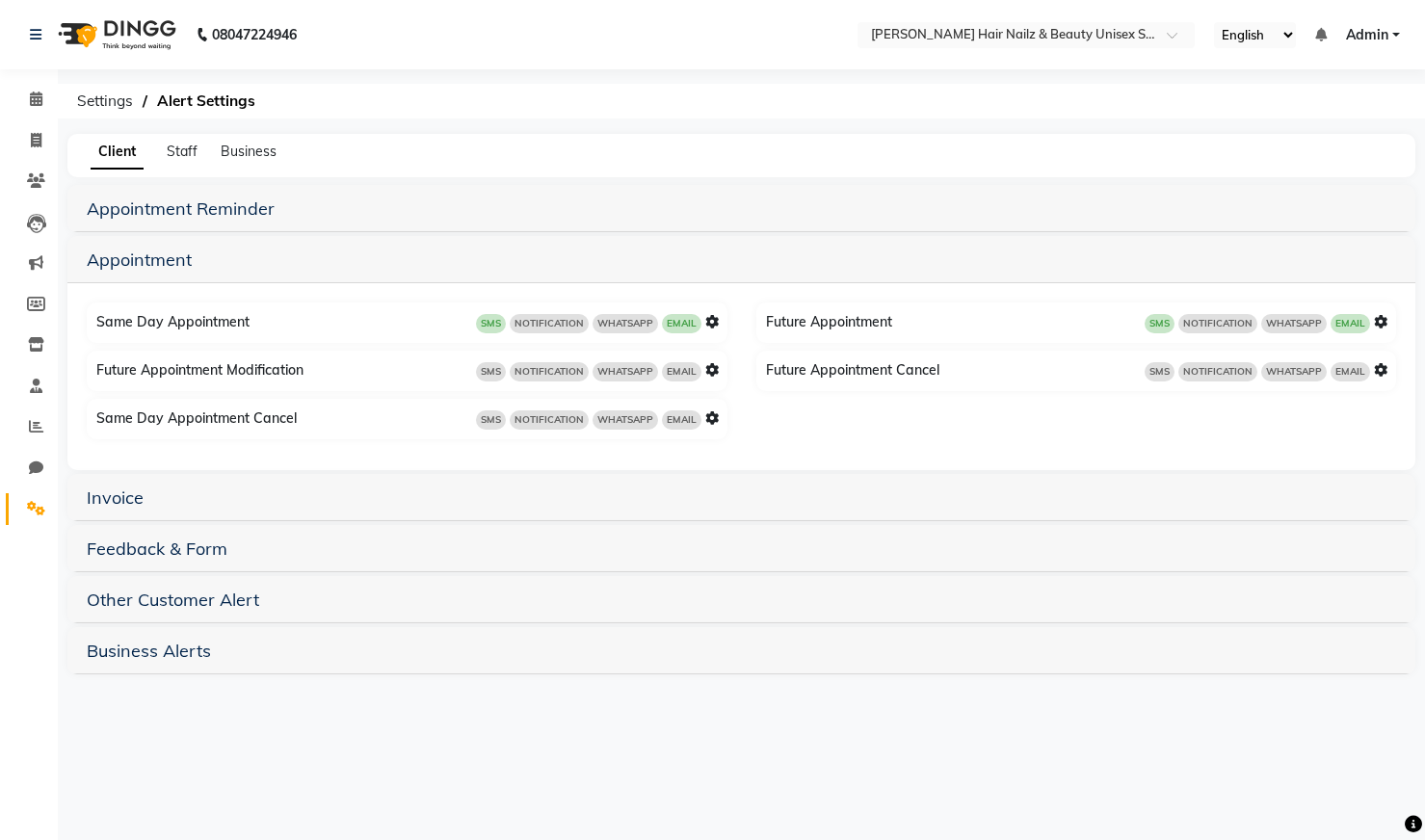
click at [1381, 319] on icon at bounding box center [1381, 322] width 14 height 14
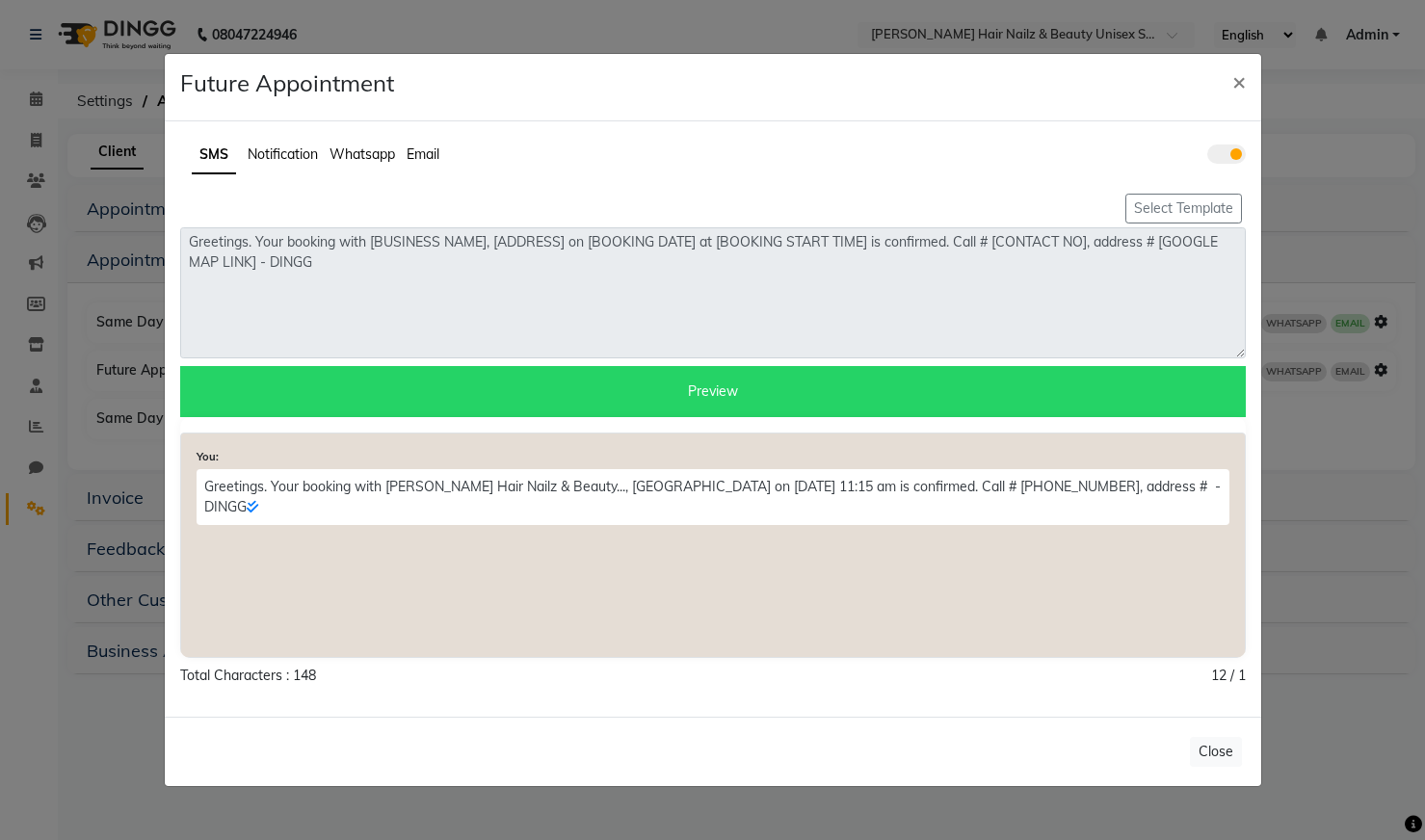
click at [362, 156] on span "Whatsapp" at bounding box center [363, 155] width 66 height 17
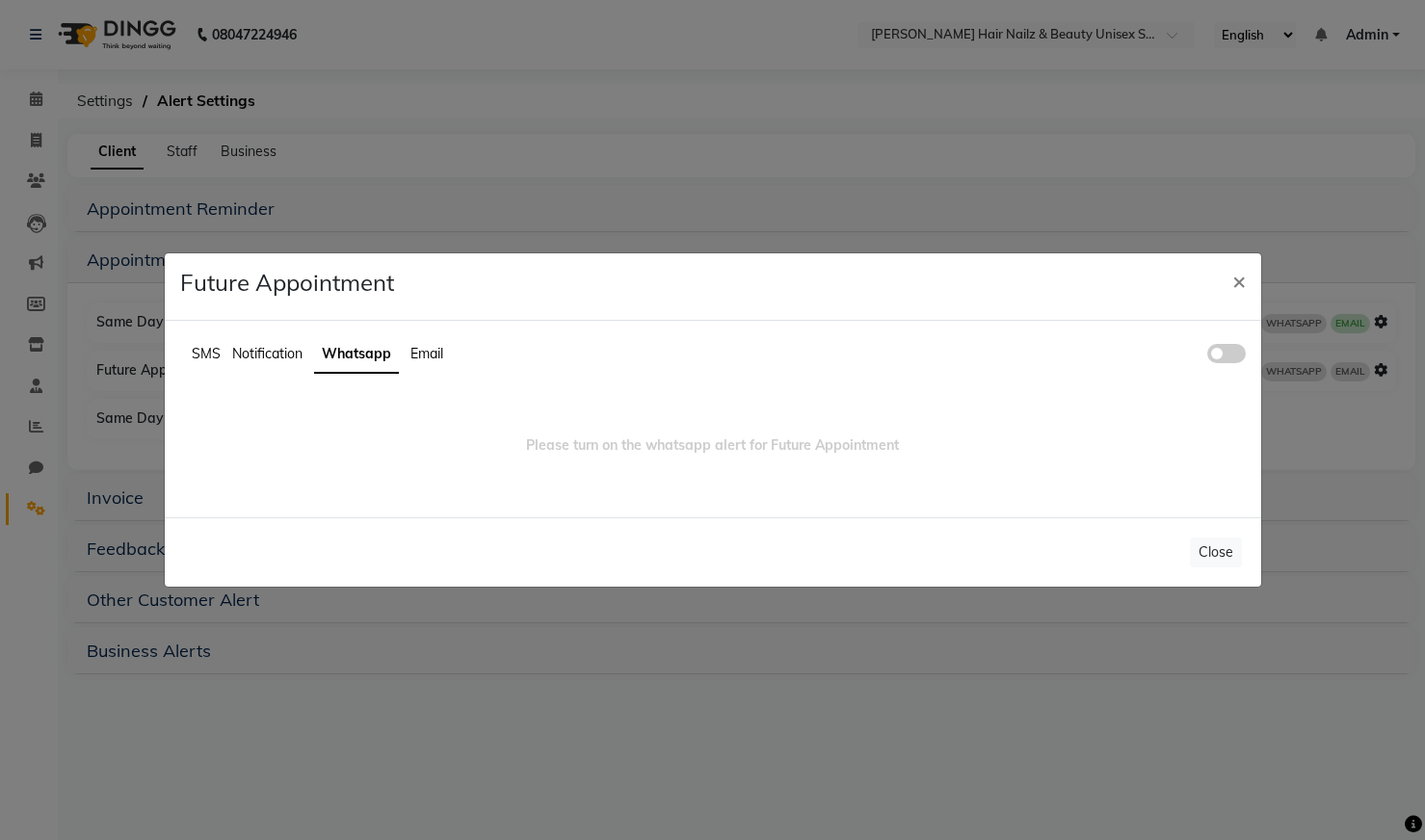
click at [1224, 351] on span at bounding box center [1227, 354] width 39 height 19
click at [1207, 357] on input "checkbox" at bounding box center [1207, 357] width 0 height 0
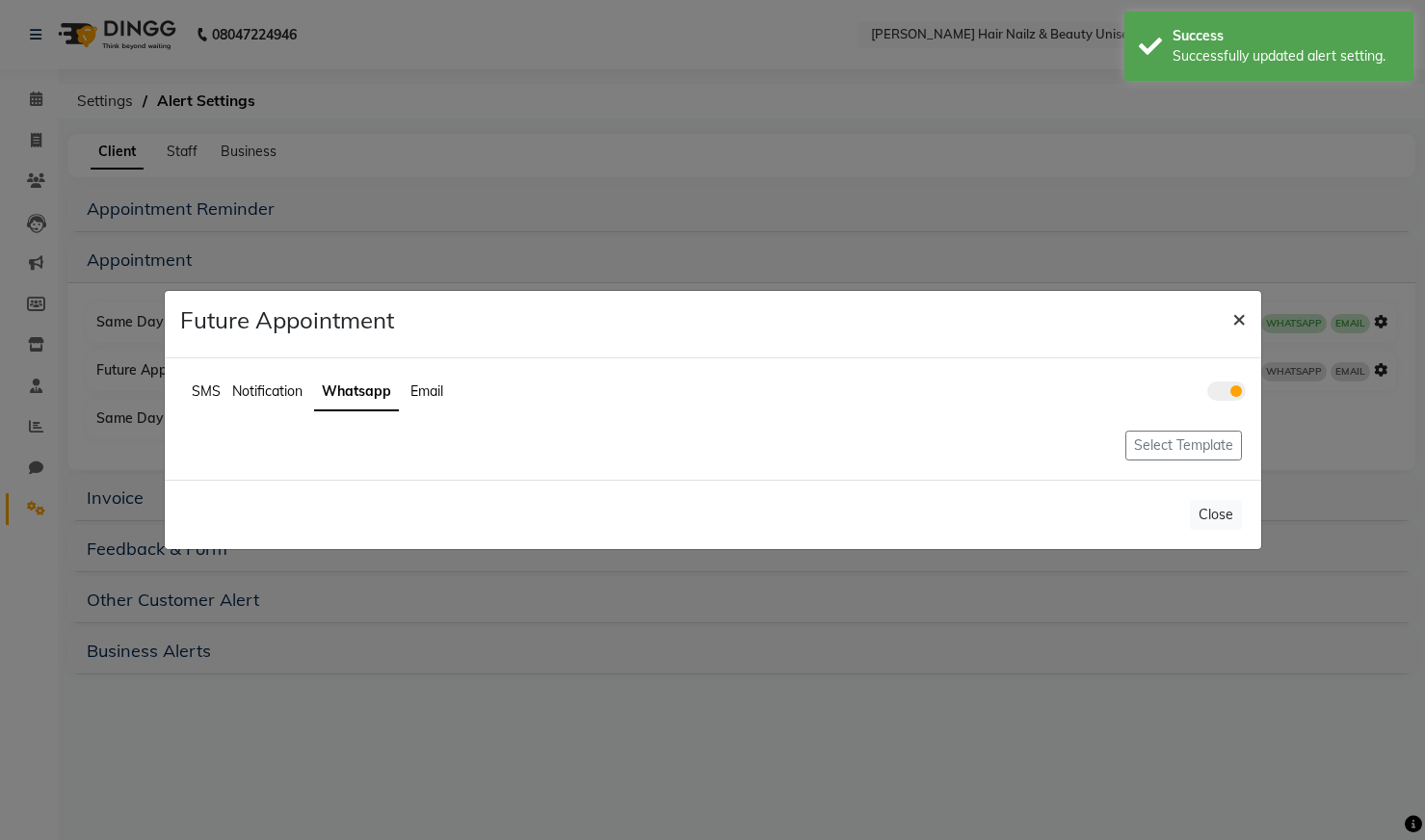
click at [1237, 316] on span "×" at bounding box center [1239, 318] width 14 height 29
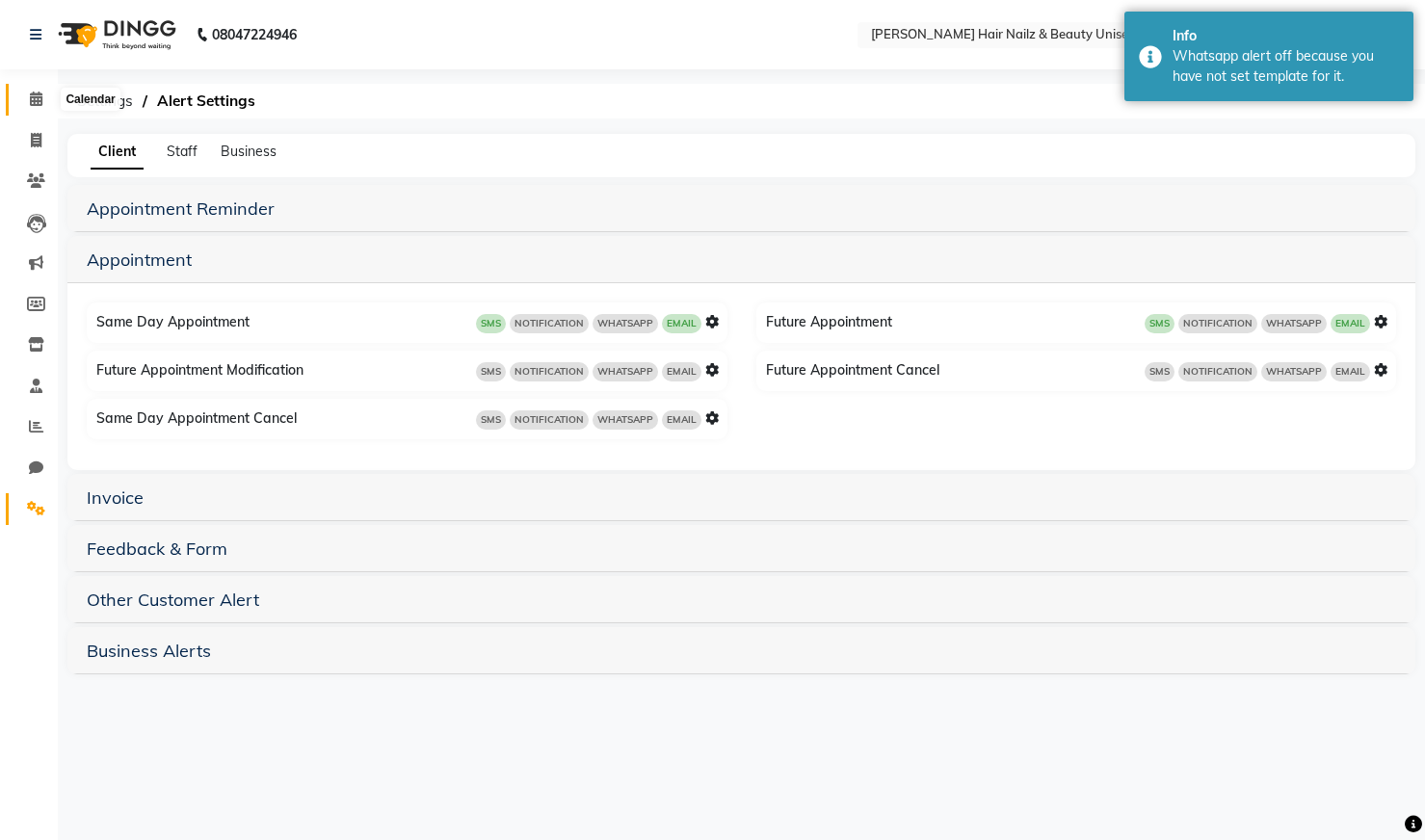
click at [26, 98] on span at bounding box center [36, 100] width 34 height 22
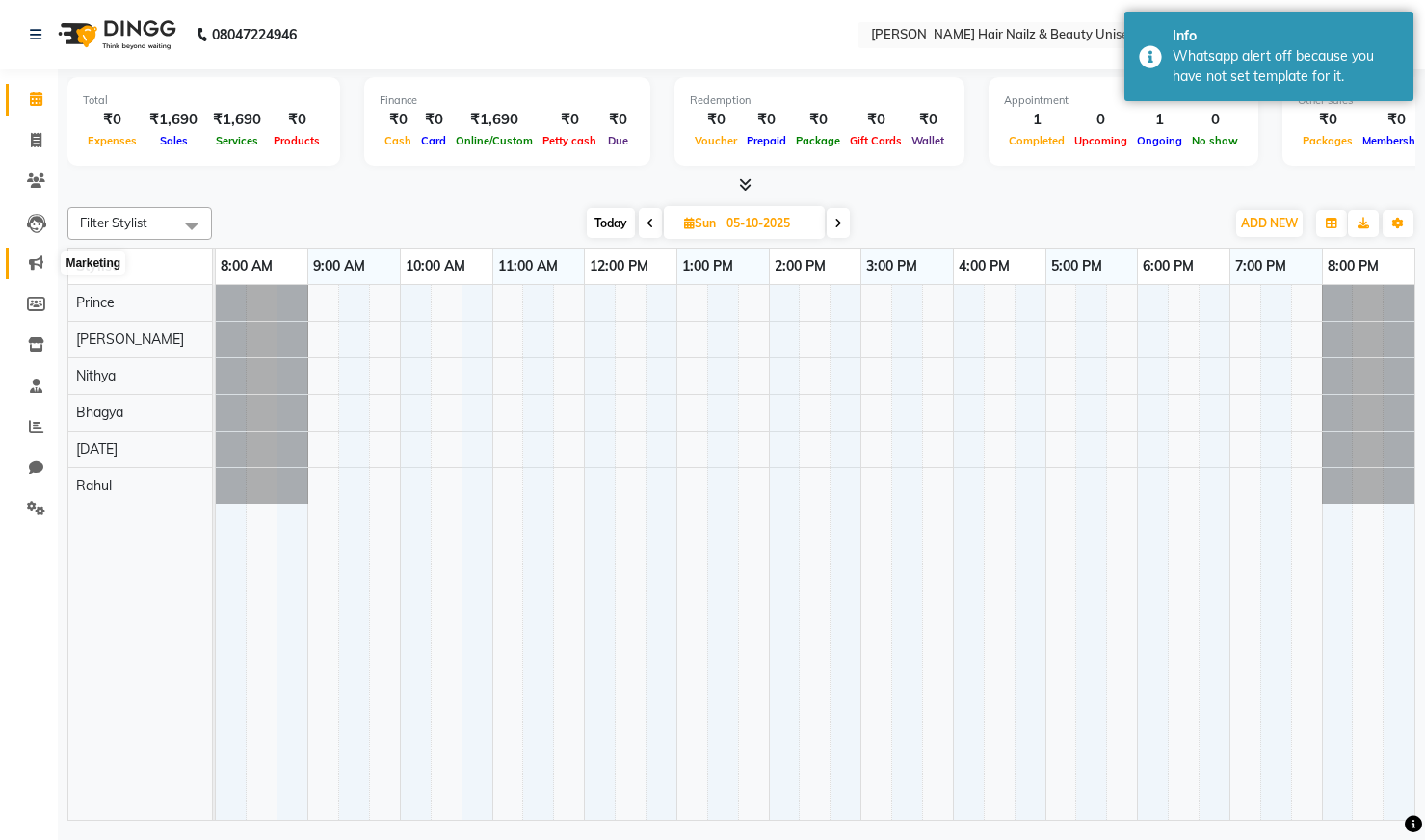
click at [36, 257] on icon at bounding box center [36, 262] width 15 height 14
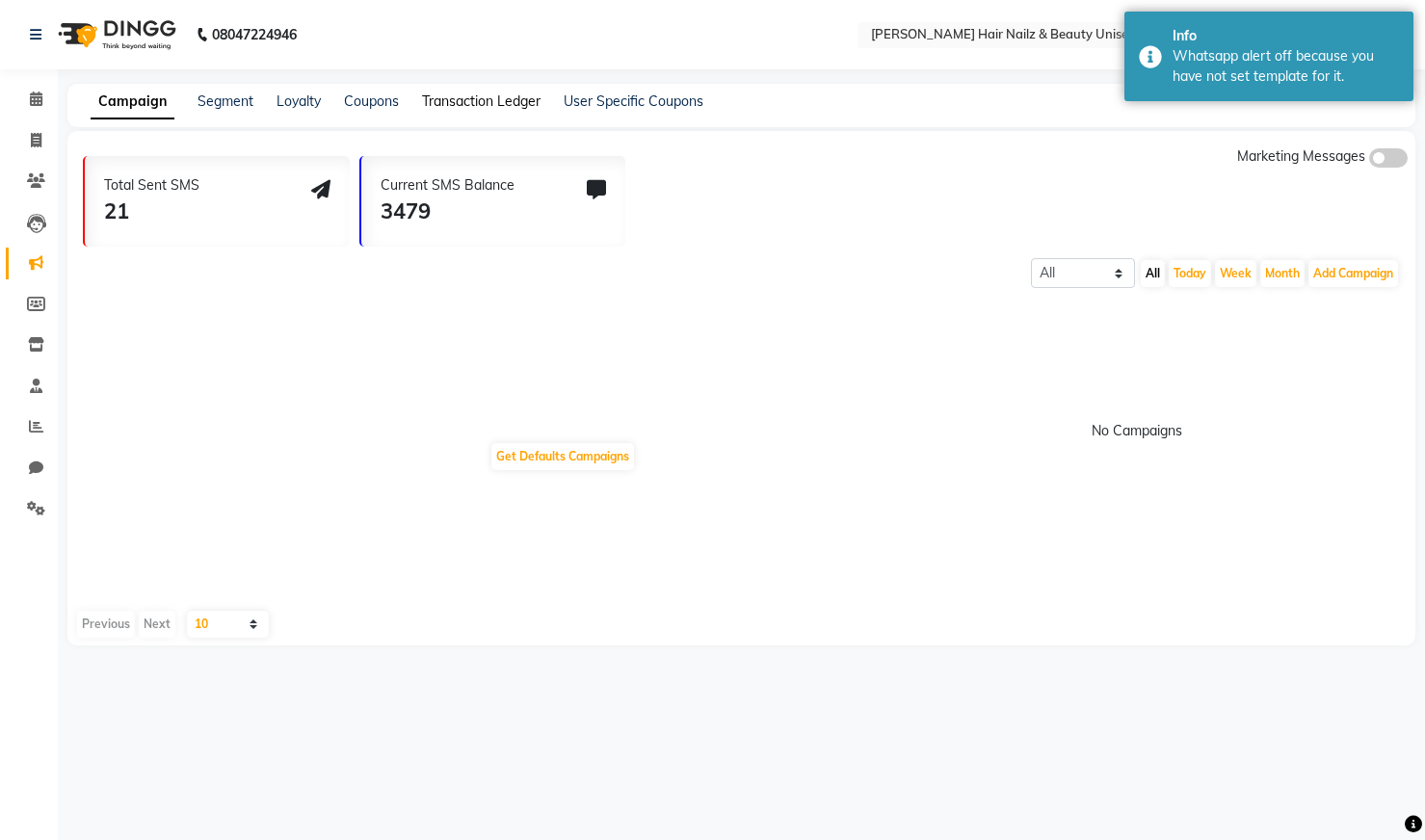
click at [451, 98] on link "Transaction Ledger" at bounding box center [481, 101] width 119 height 17
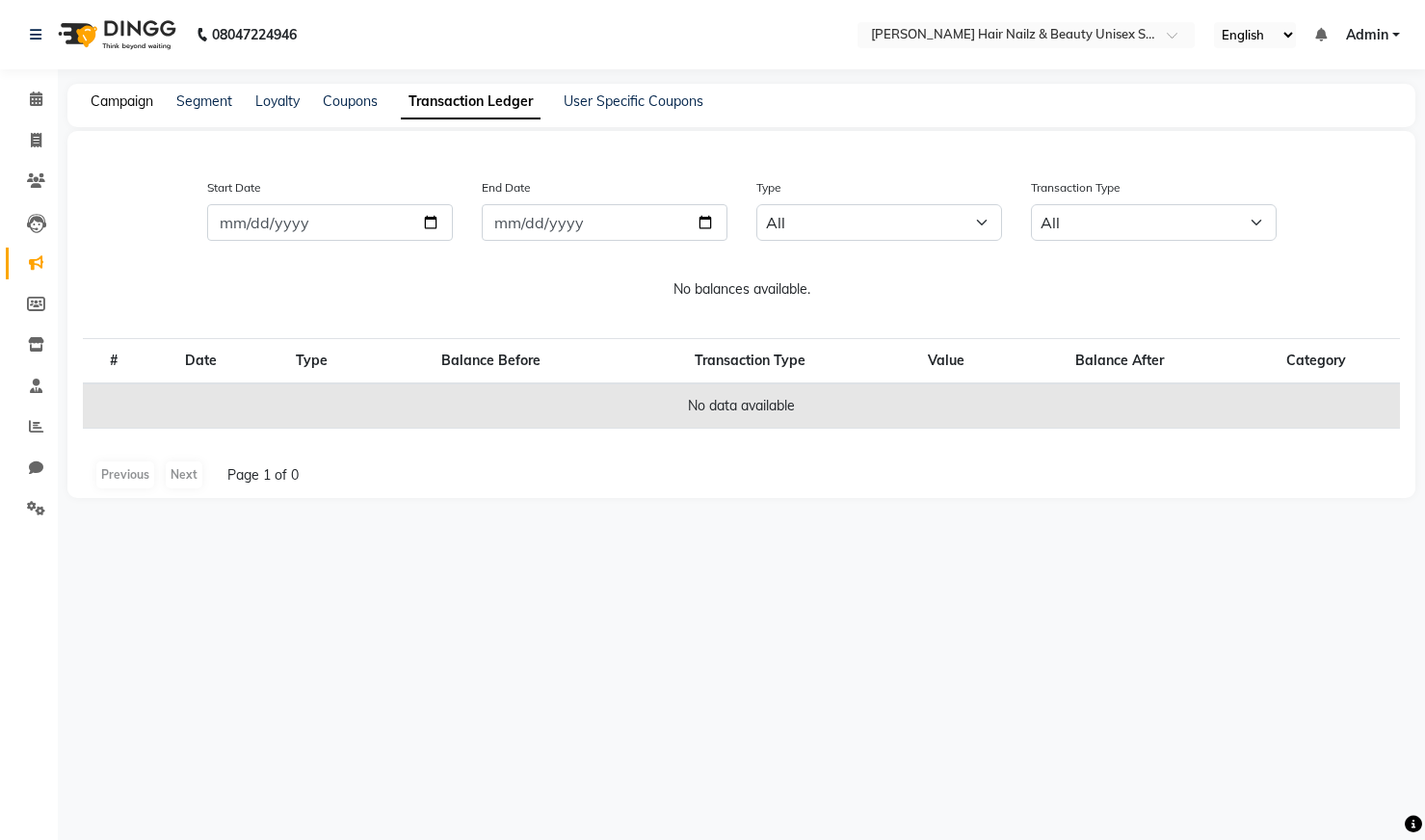
click at [109, 97] on link "Campaign" at bounding box center [122, 101] width 63 height 17
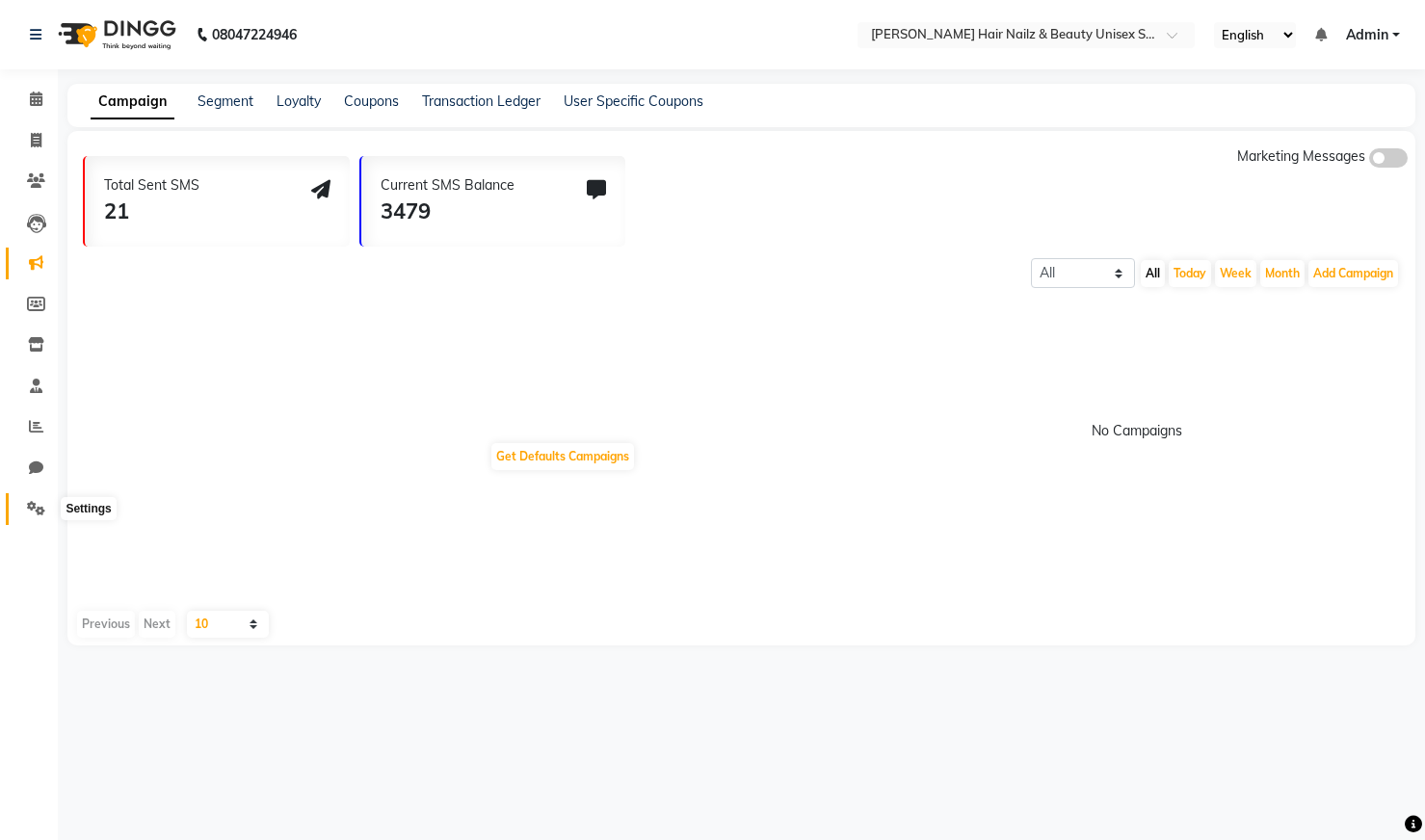
click at [36, 511] on icon at bounding box center [36, 507] width 18 height 14
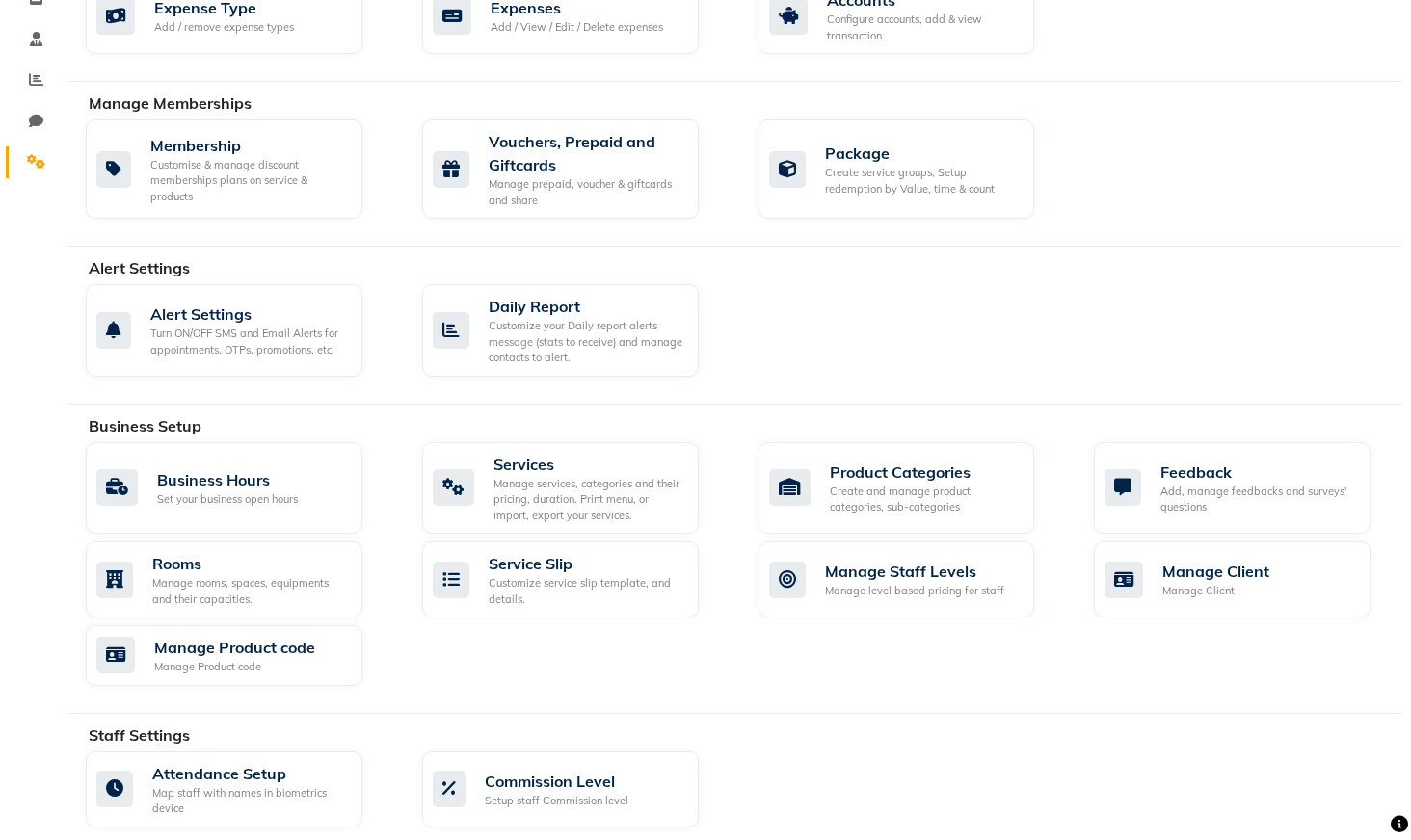
scroll to position [578, 0]
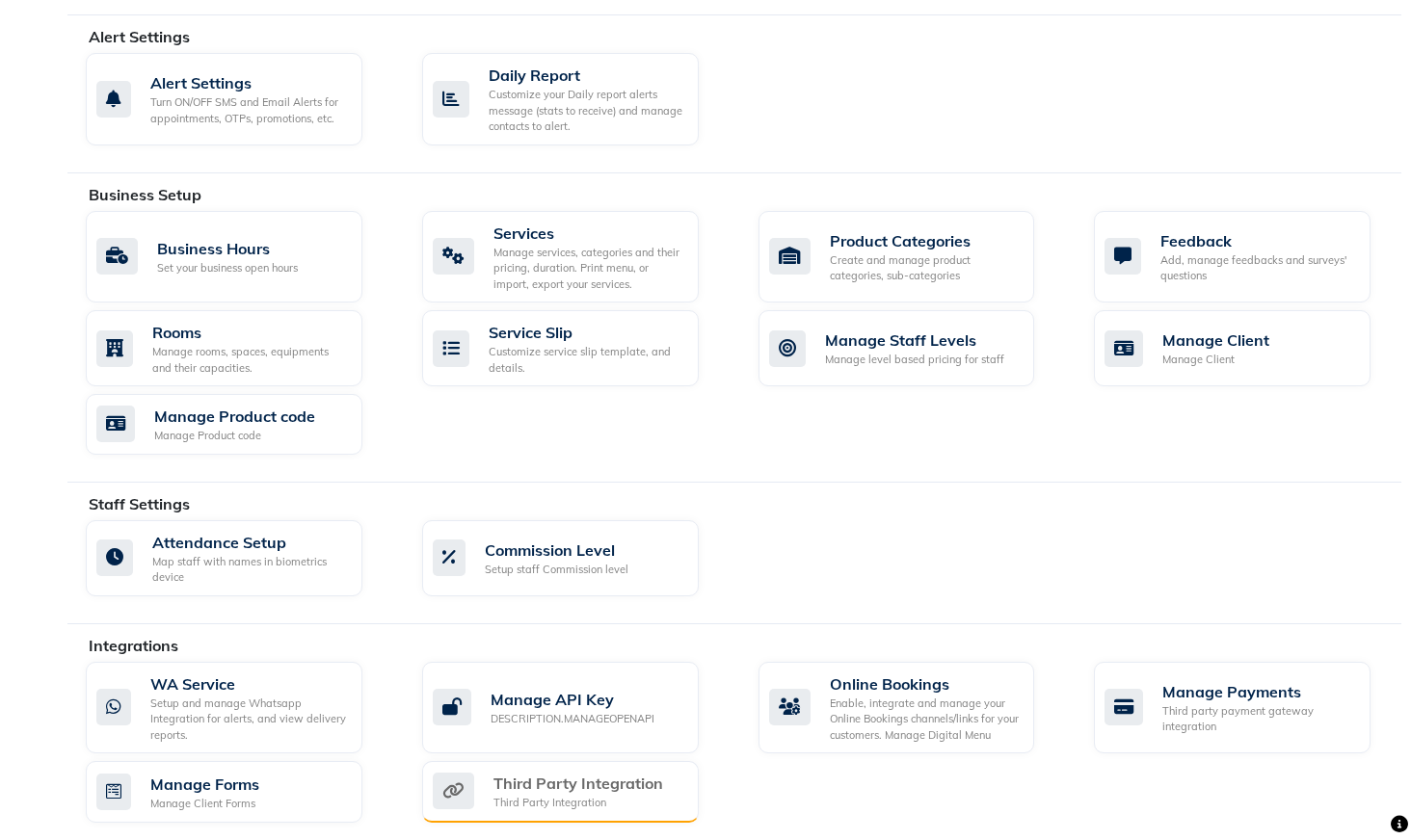
click at [595, 798] on div "Third Party Integration" at bounding box center [577, 802] width 169 height 16
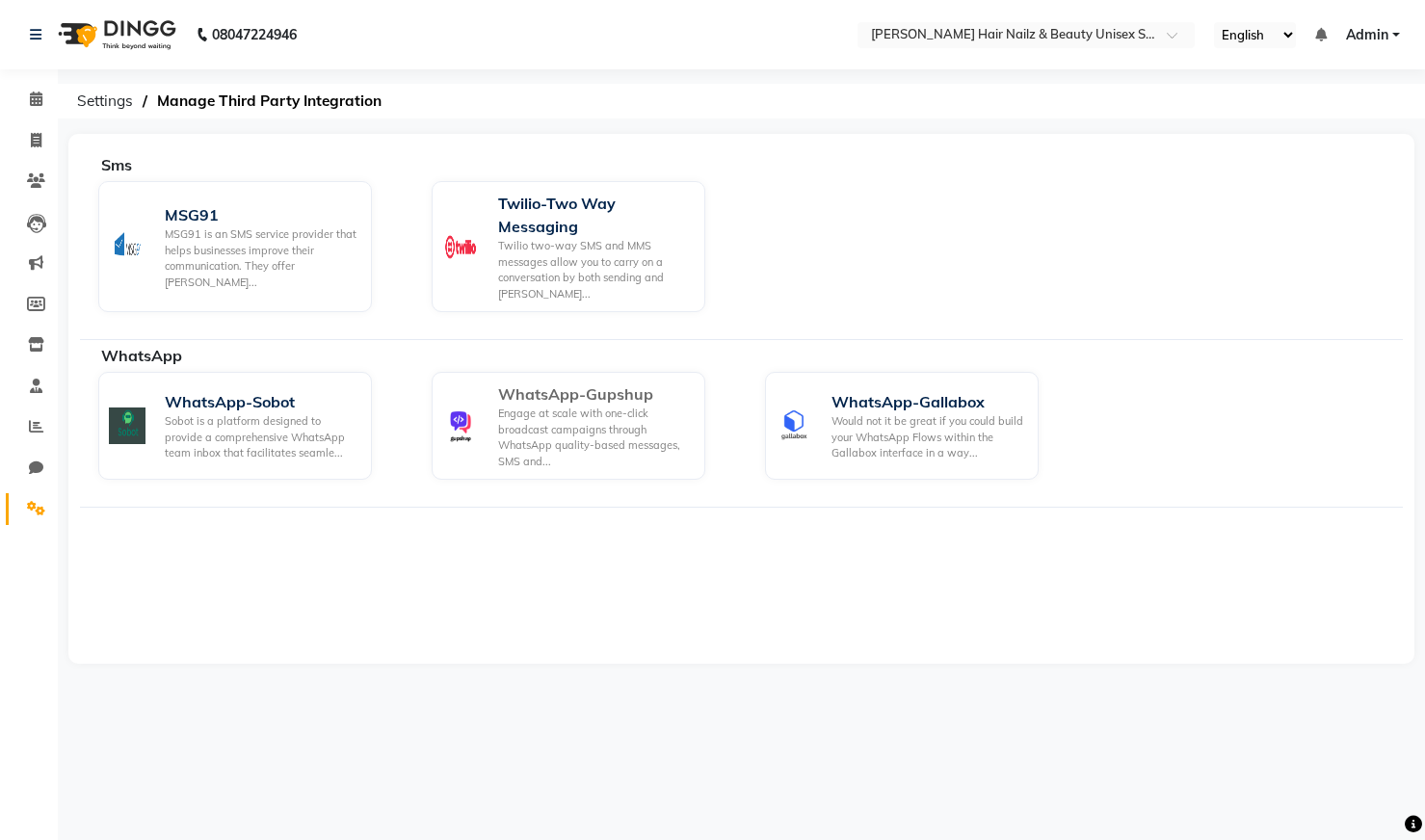
click at [555, 420] on div "Engage at scale with one-click broadcast campaigns through WhatsApp quality-bas…" at bounding box center [594, 438] width 191 height 64
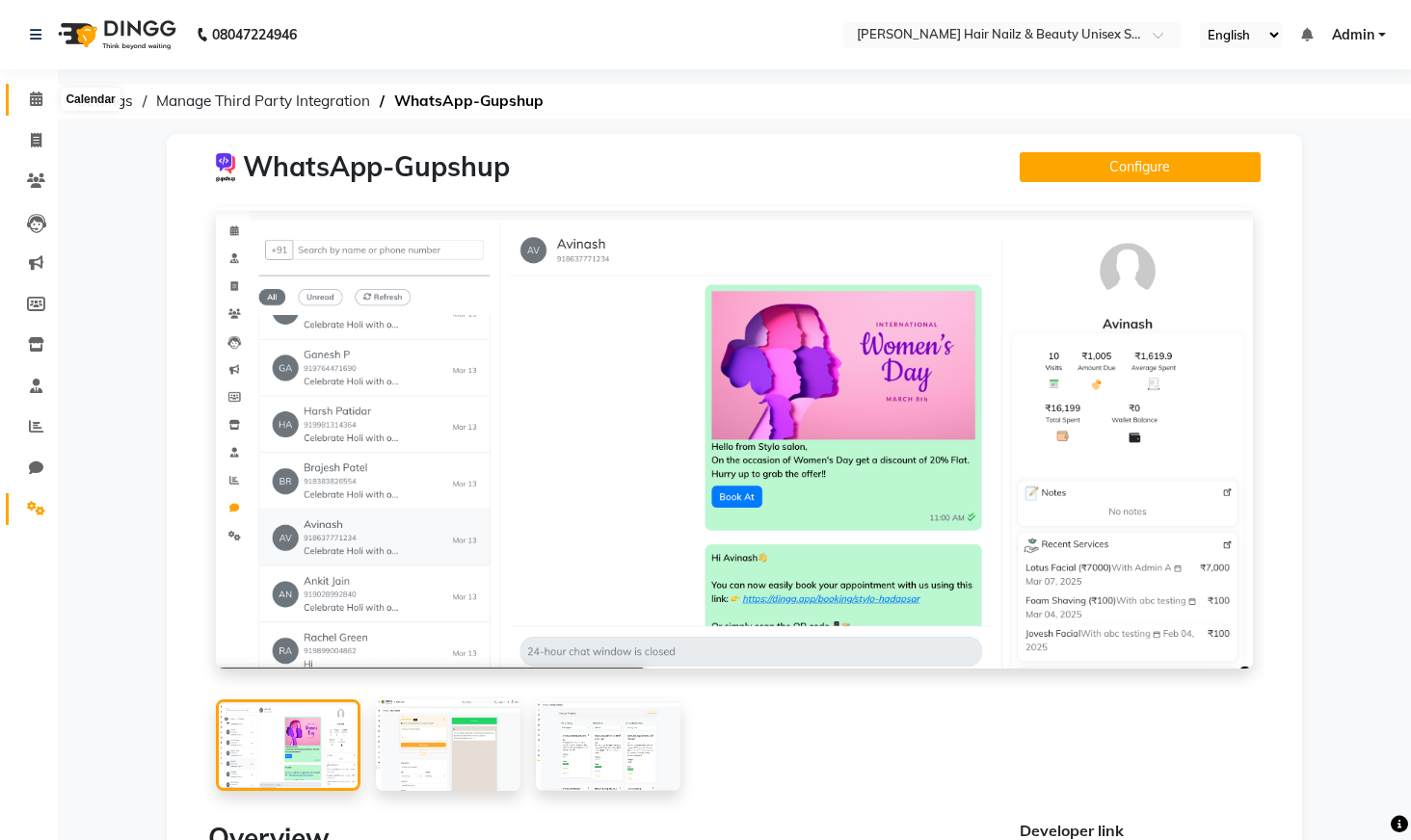
click at [45, 99] on span at bounding box center [36, 100] width 34 height 22
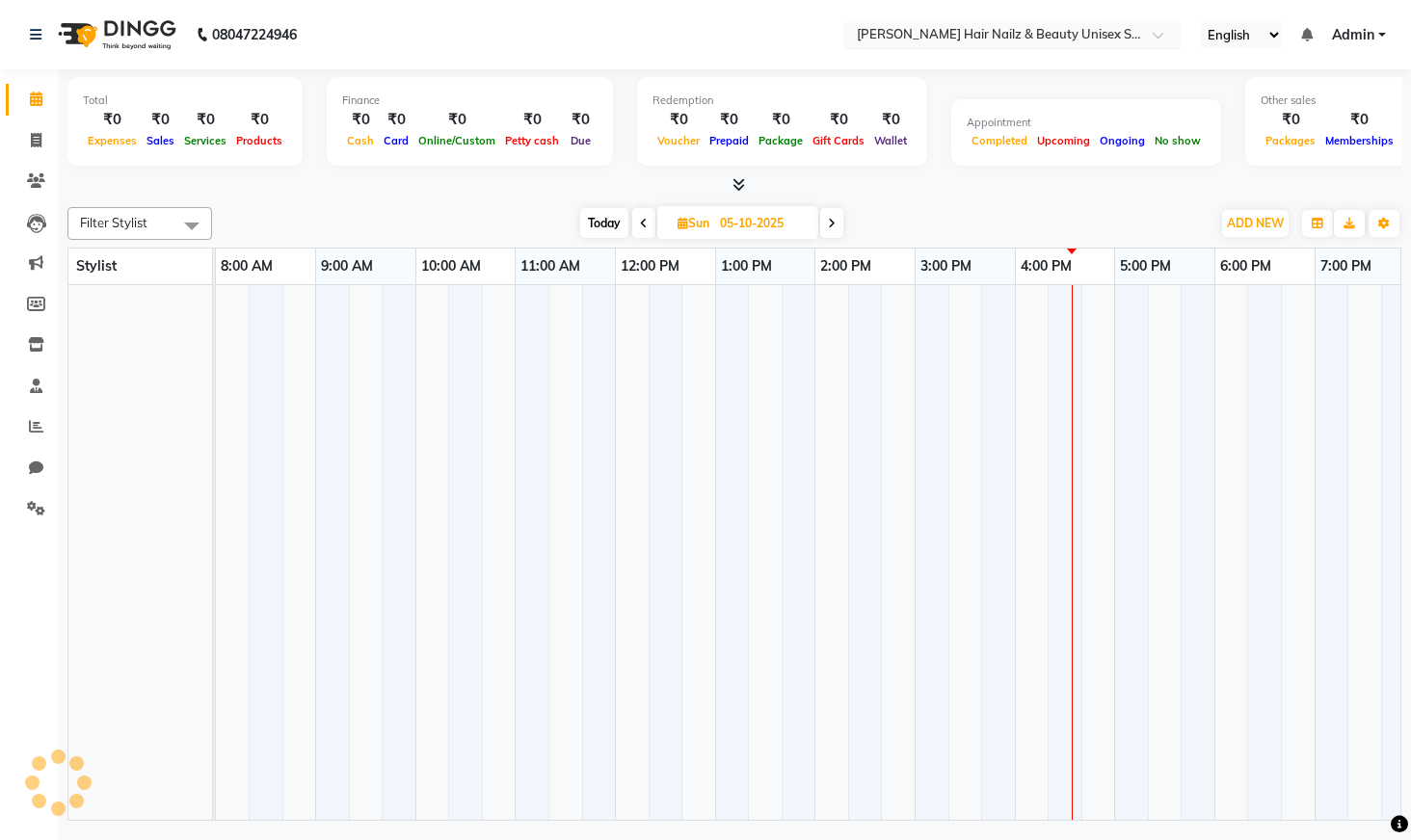
click at [959, 33] on input "text" at bounding box center [992, 37] width 279 height 19
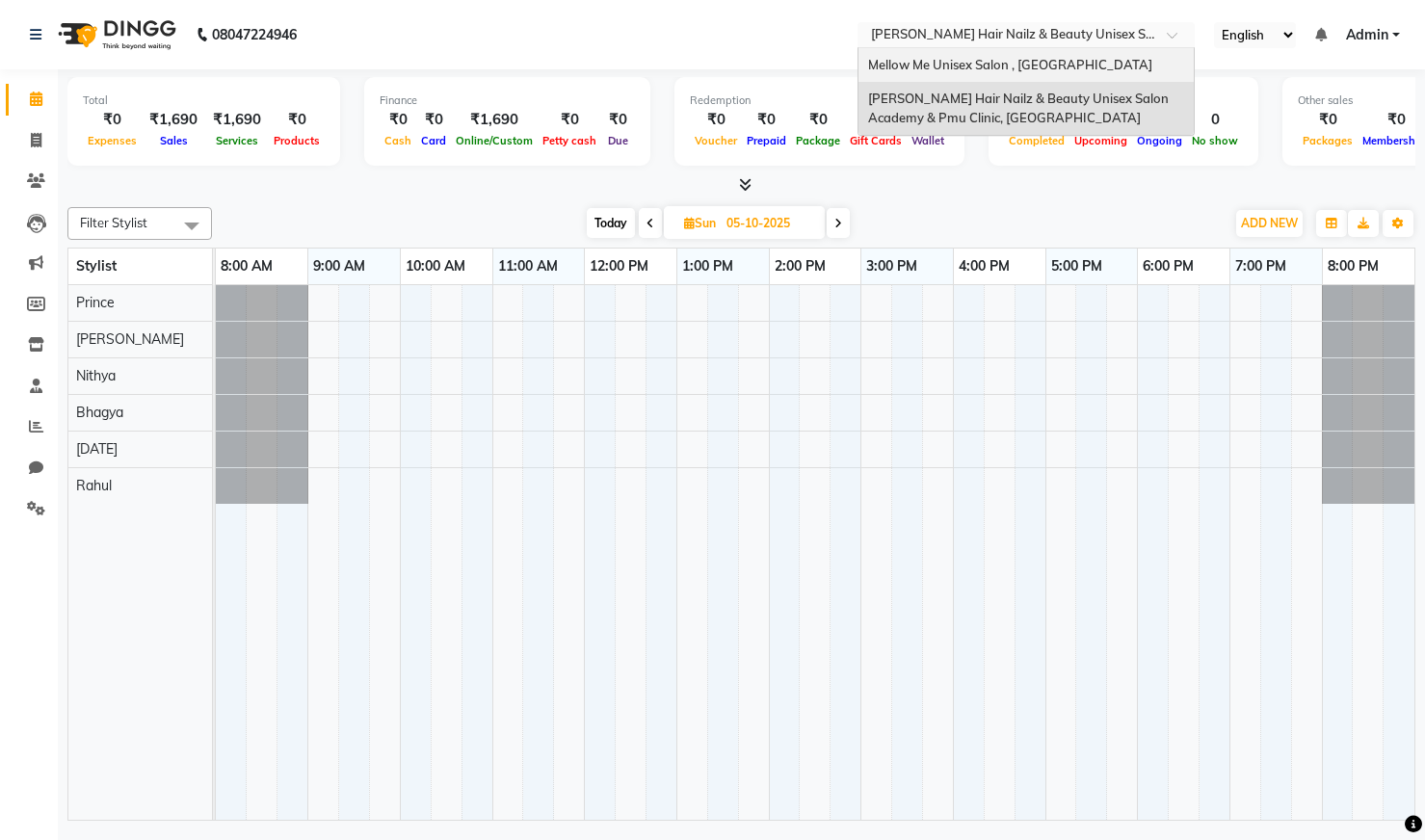
click at [948, 68] on span "Mellow Me Unisex Salon , Koramangala" at bounding box center [1010, 65] width 284 height 15
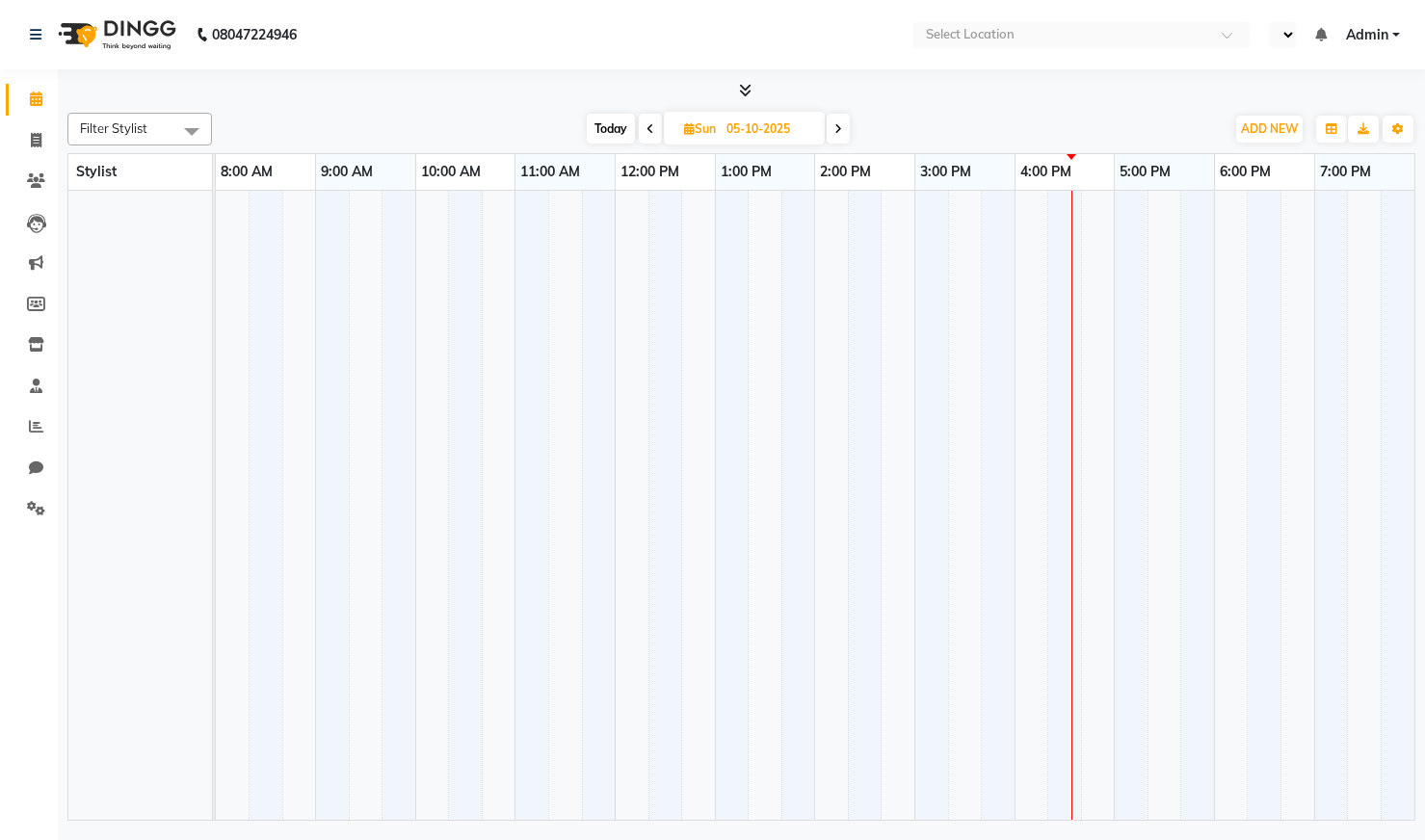
select select "en"
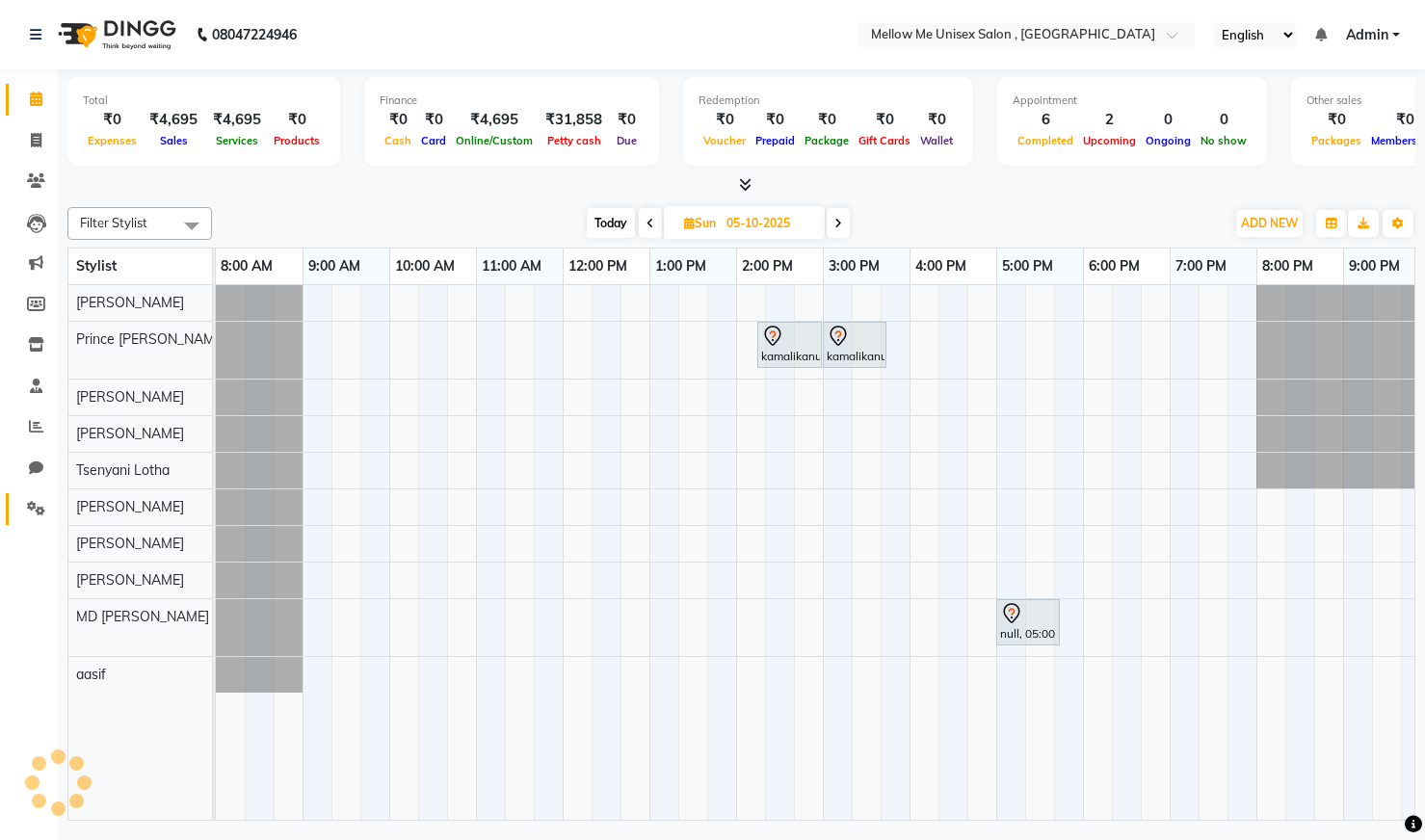
click at [29, 495] on link "Settings" at bounding box center [29, 508] width 46 height 32
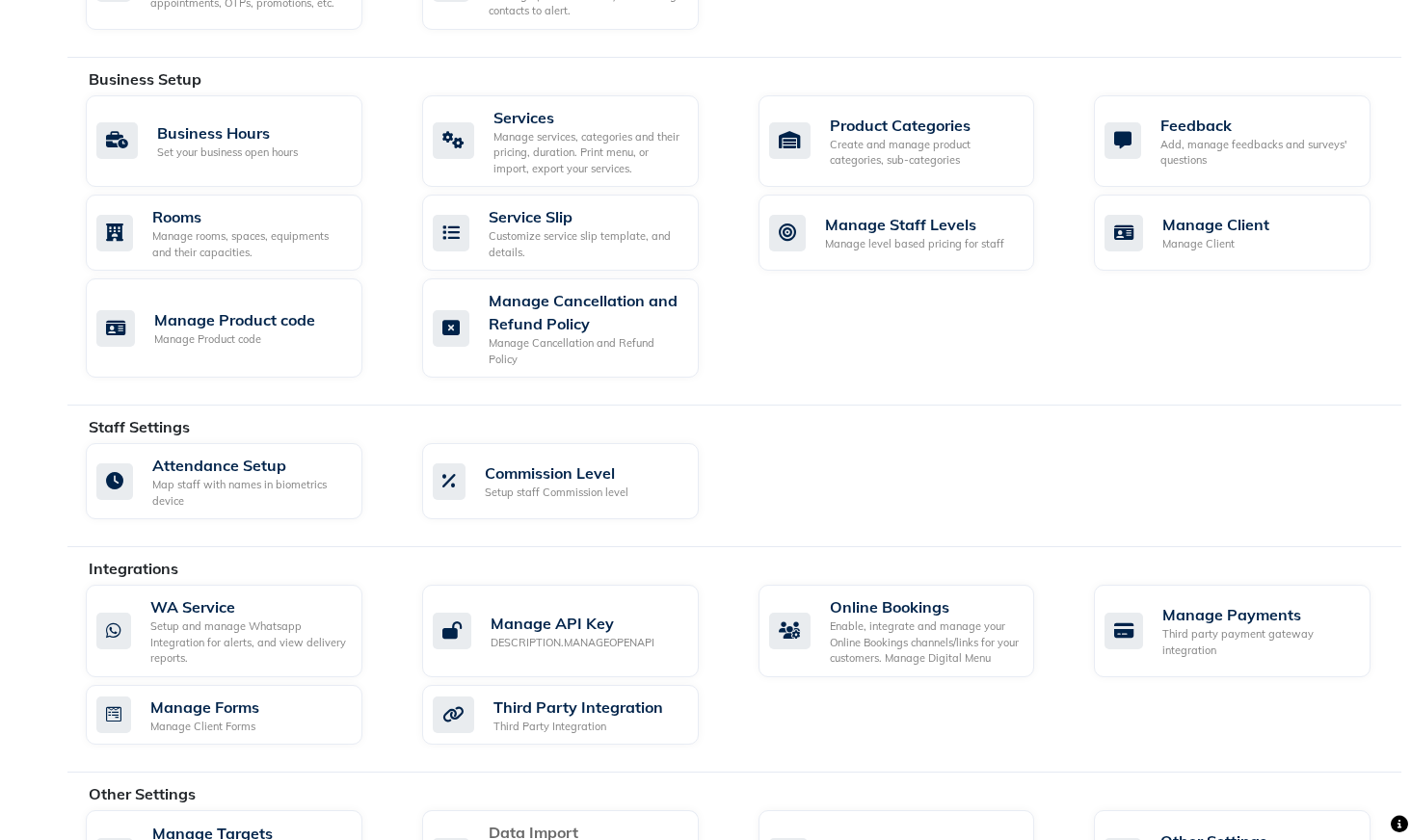
scroll to position [809, 0]
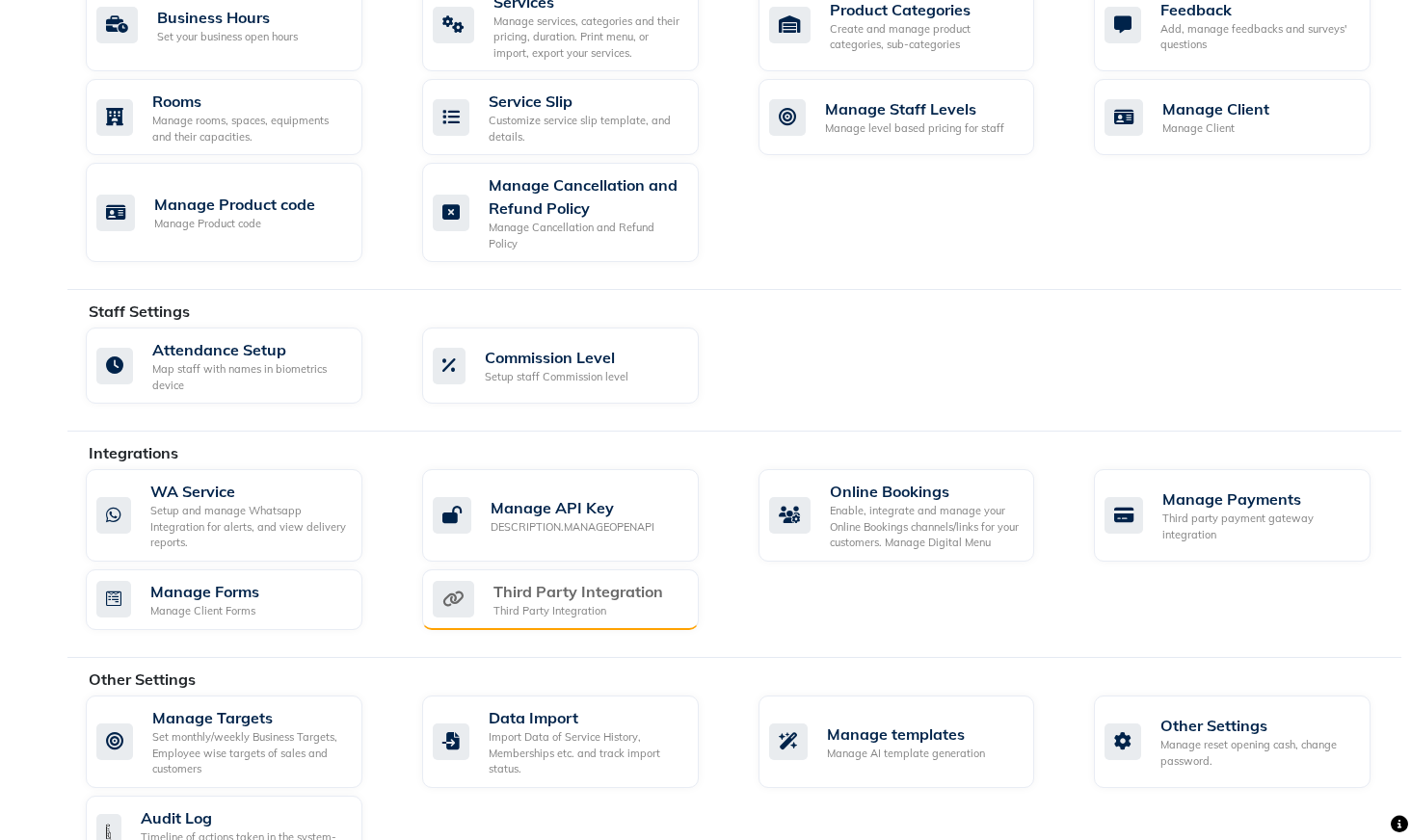
click at [506, 603] on div "Third Party Integration" at bounding box center [577, 611] width 169 height 16
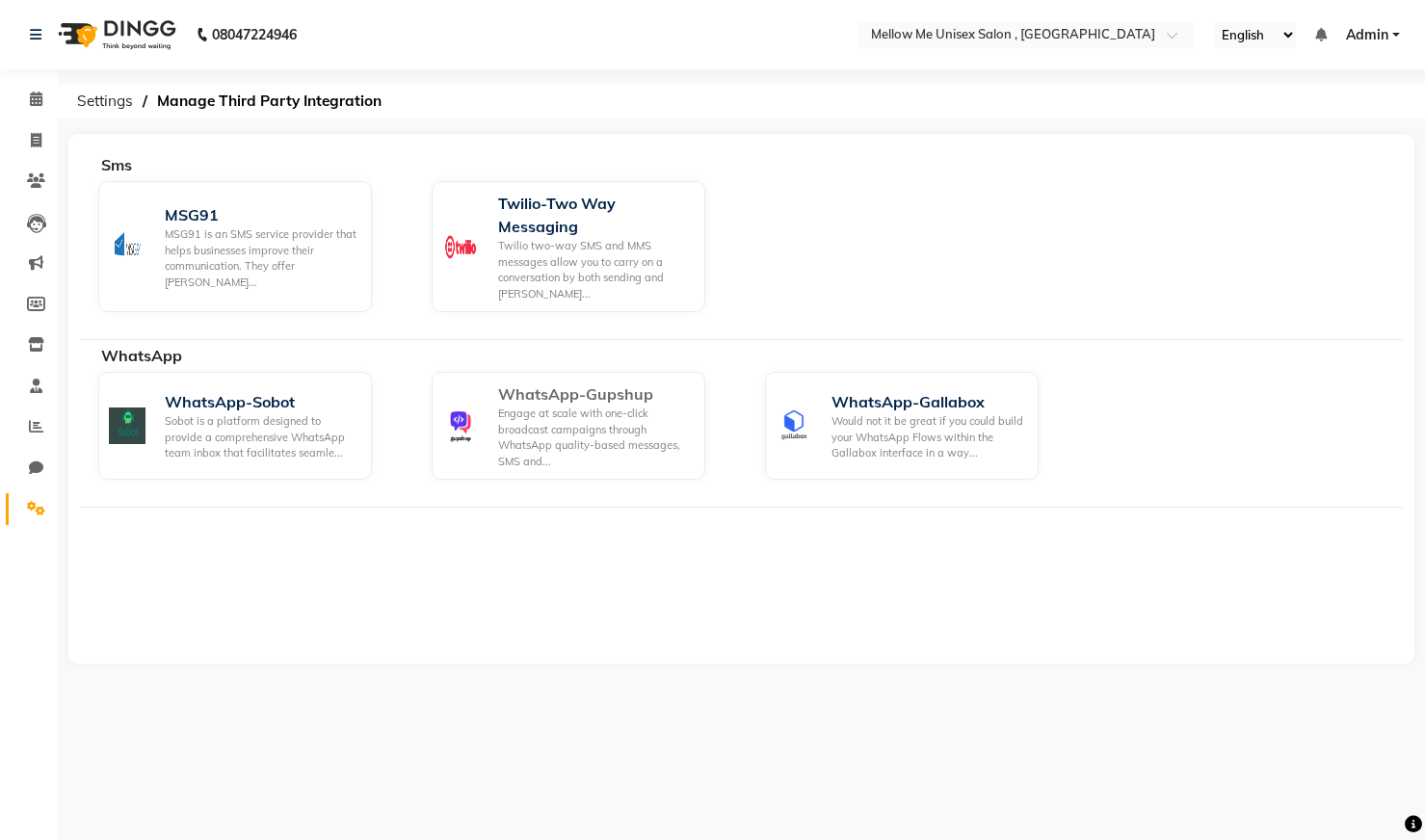
click at [604, 423] on div "Engage at scale with one-click broadcast campaigns through WhatsApp quality-bas…" at bounding box center [594, 438] width 191 height 64
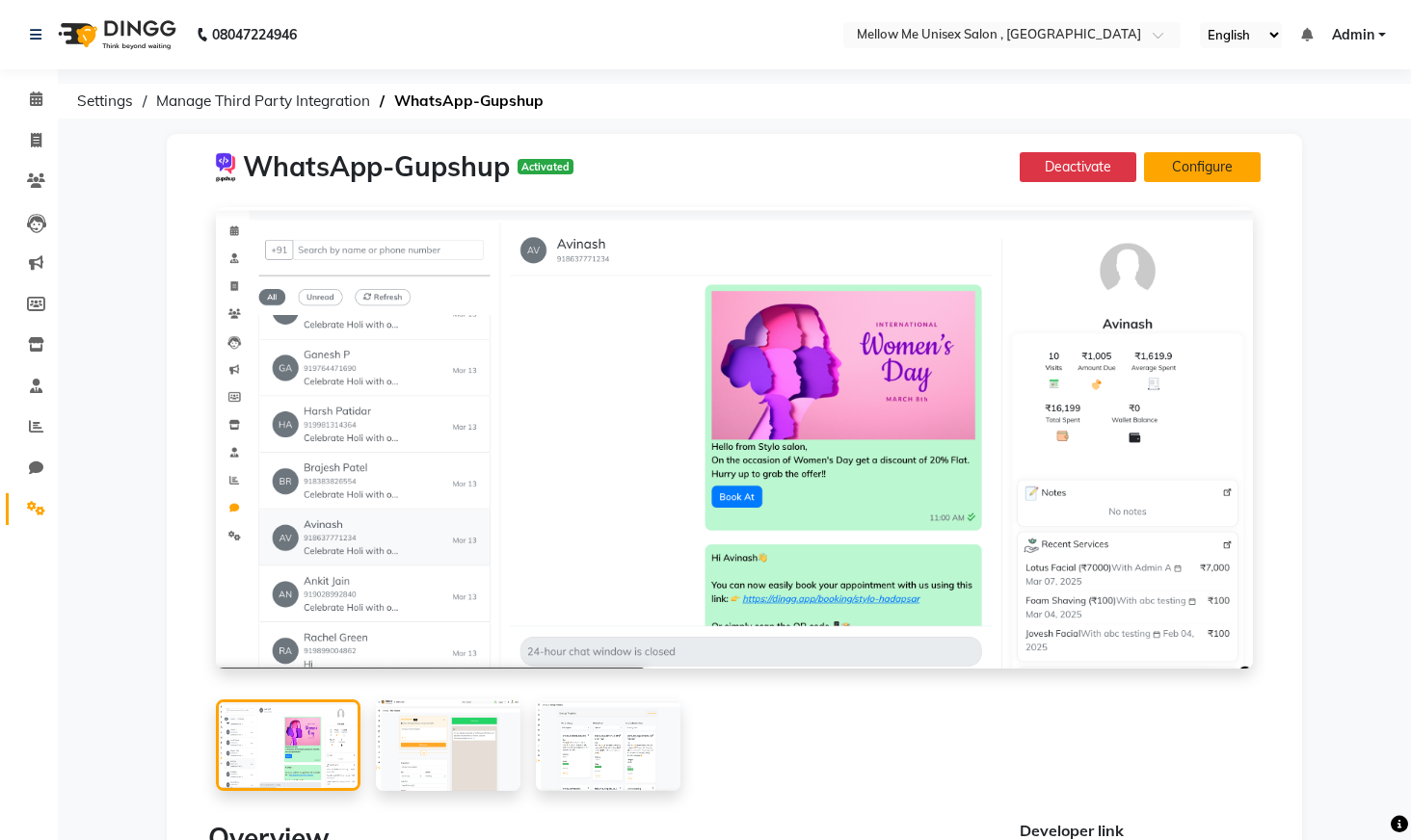
click at [1203, 164] on button "Configure" at bounding box center [1202, 167] width 117 height 30
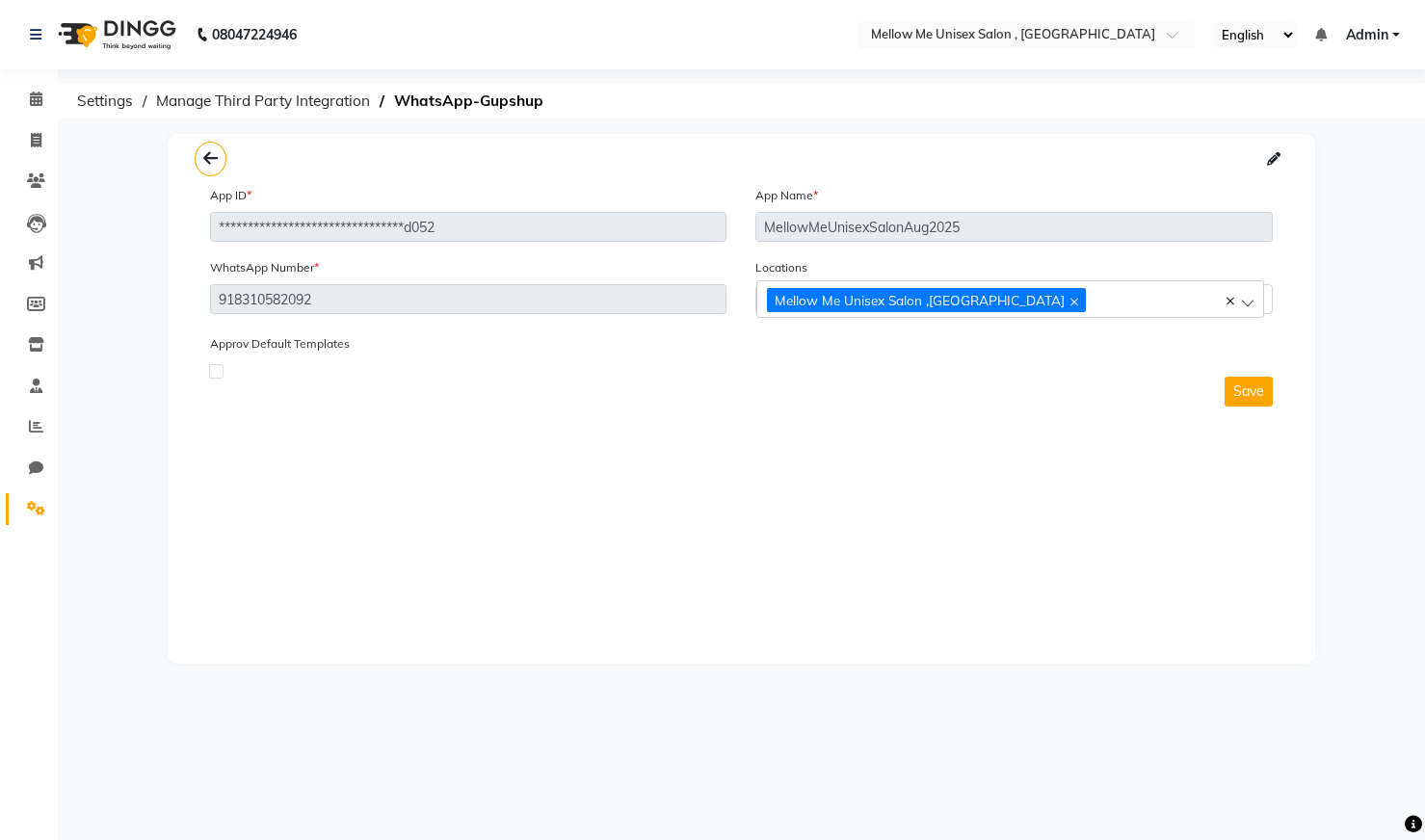
click at [1249, 308] on div "Mellow Me Unisex Salon ,Koramangala" at bounding box center [1010, 299] width 507 height 38
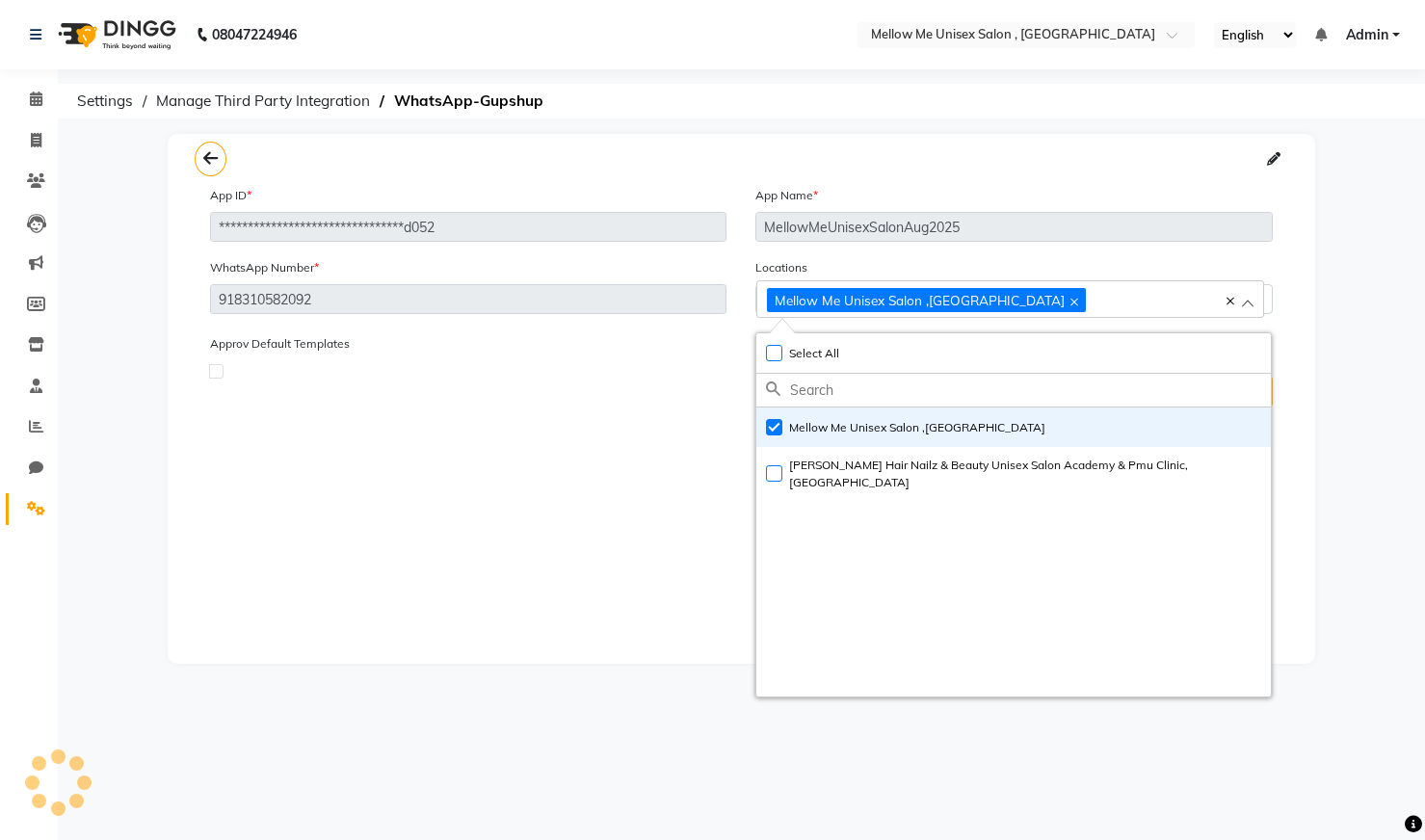
click at [529, 578] on div "**********" at bounding box center [741, 399] width 1148 height 530
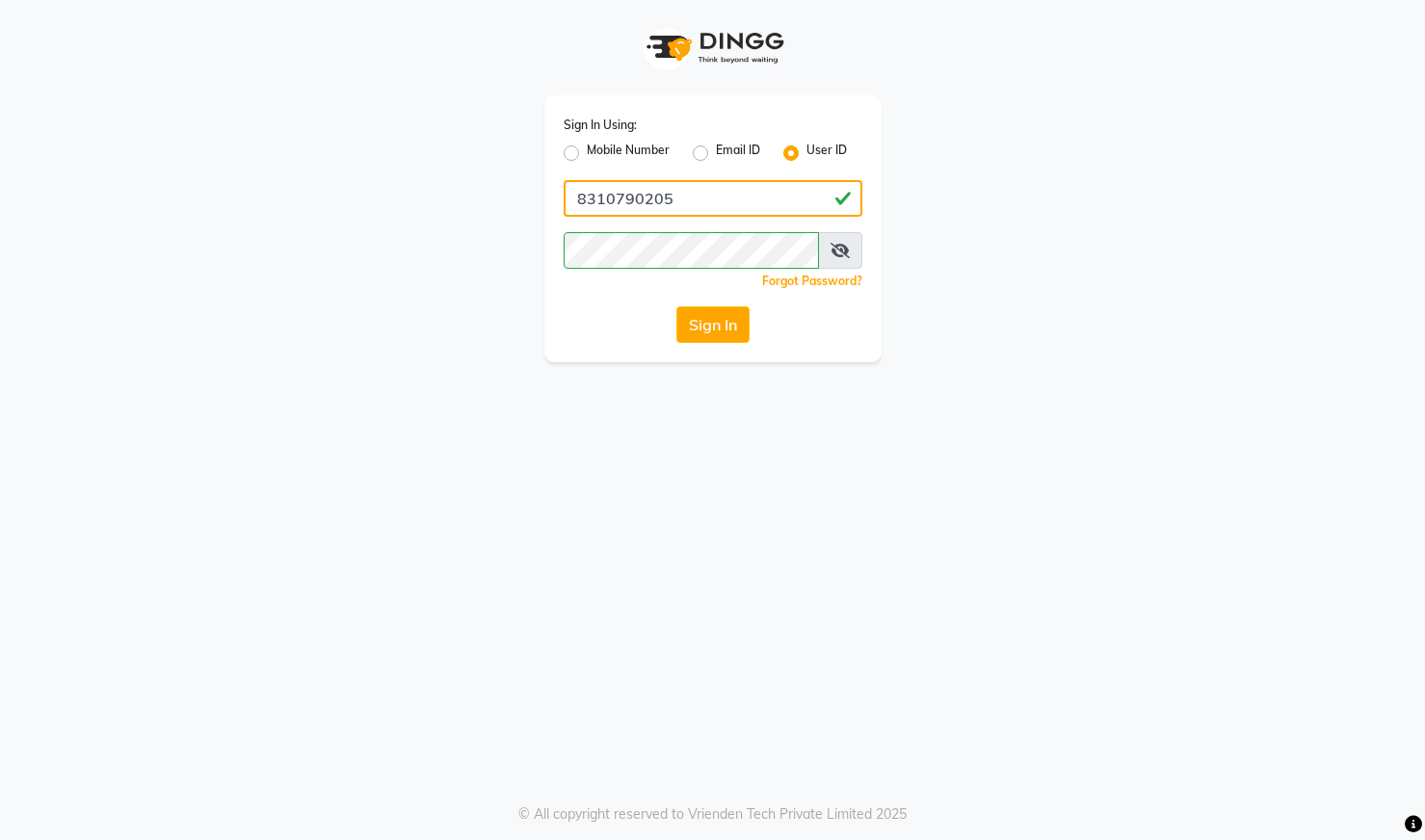
drag, startPoint x: 706, startPoint y: 215, endPoint x: 527, endPoint y: 215, distance: 179.0
click at [525, 215] on div "Sign In Using: Mobile Number Email ID User ID 8310790205 Remember me Forgot Pas…" at bounding box center [712, 181] width 1098 height 362
click at [561, 304] on div "Sign In Using: Mobile Number Email ID User ID 8310790205 Remember me Forgot Pas…" at bounding box center [712, 229] width 337 height 267
click at [704, 198] on input "8310790205" at bounding box center [712, 198] width 299 height 37
type input "8"
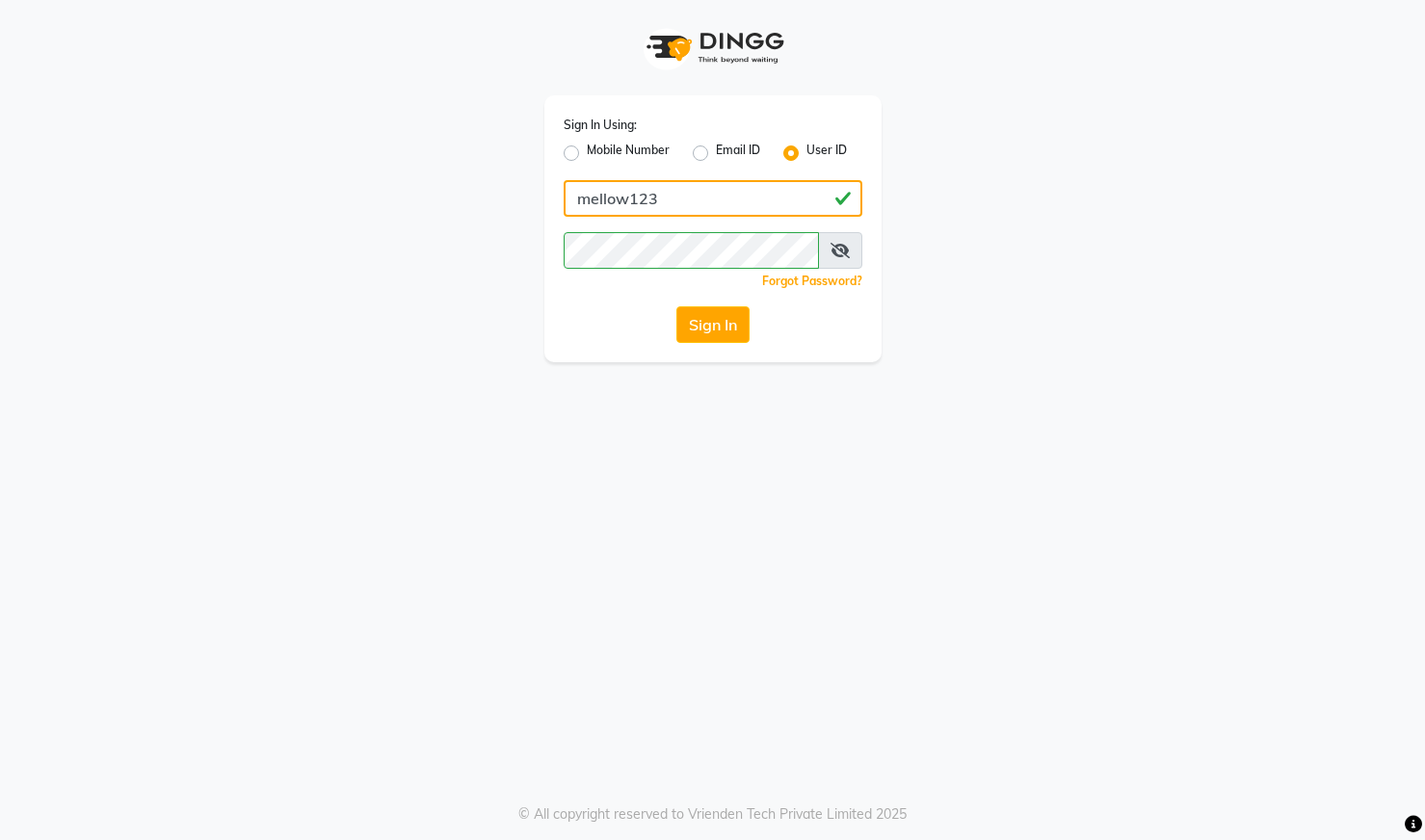
type input "mellow123"
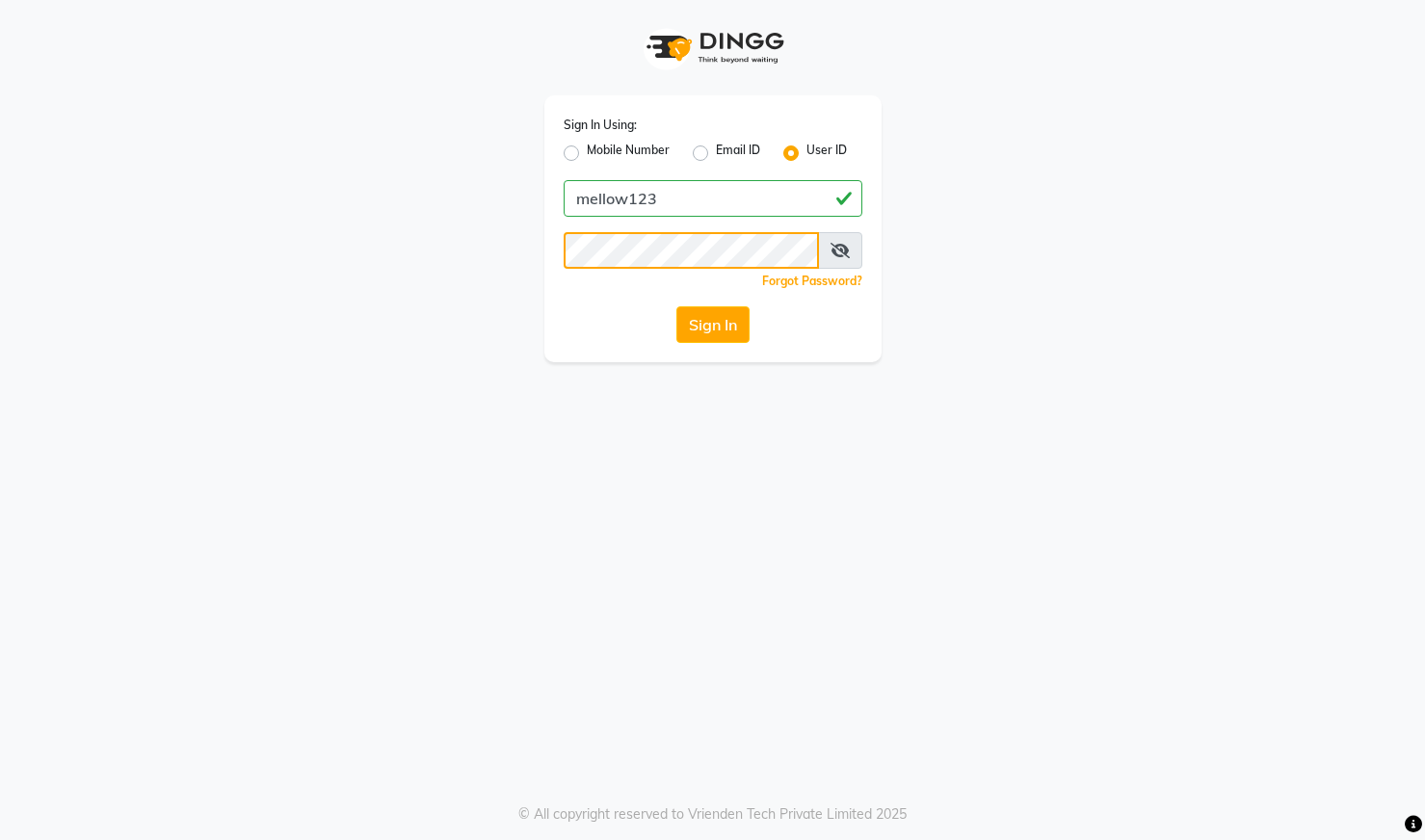
click at [677, 306] on button "Sign In" at bounding box center [713, 325] width 73 height 37
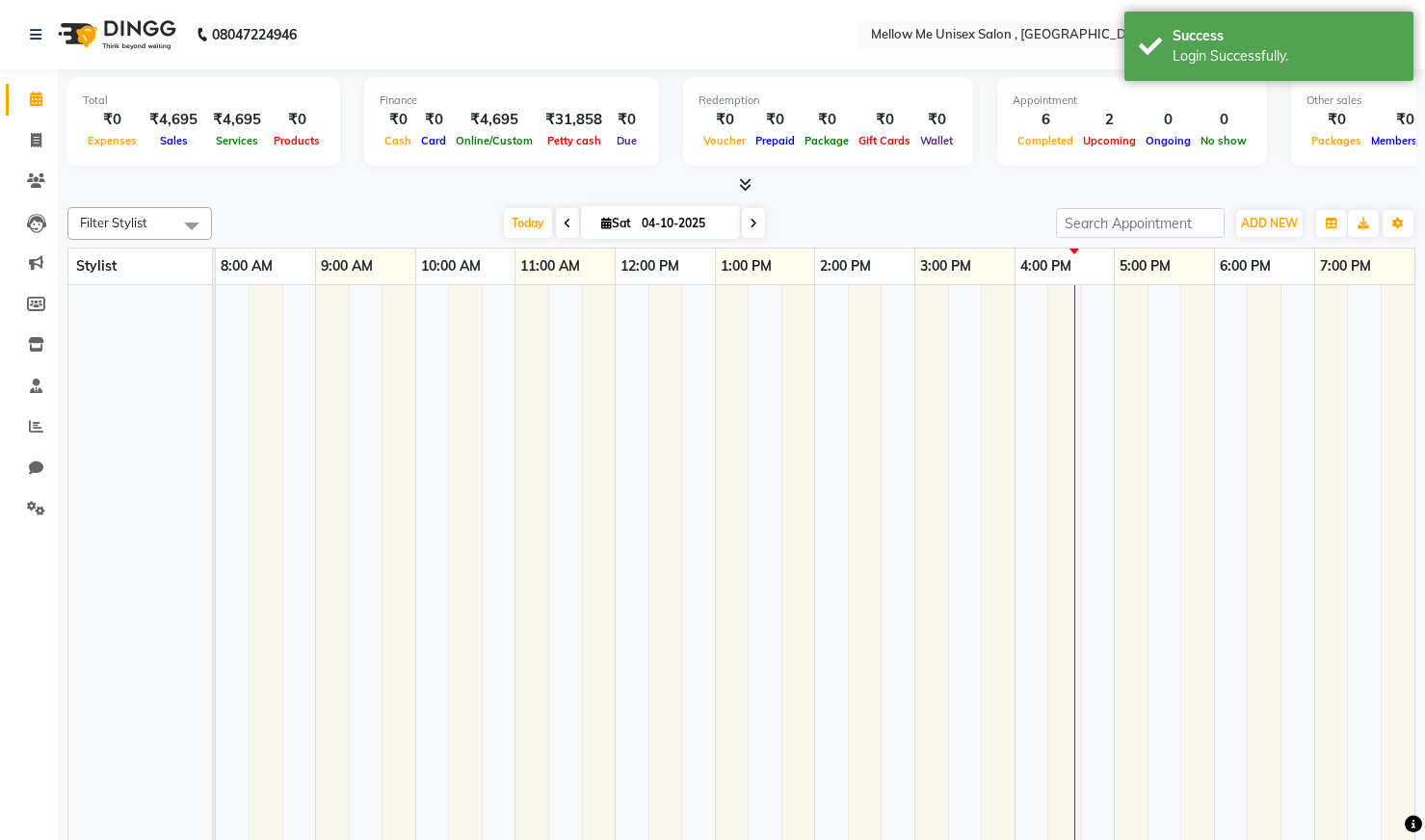
select select "en"
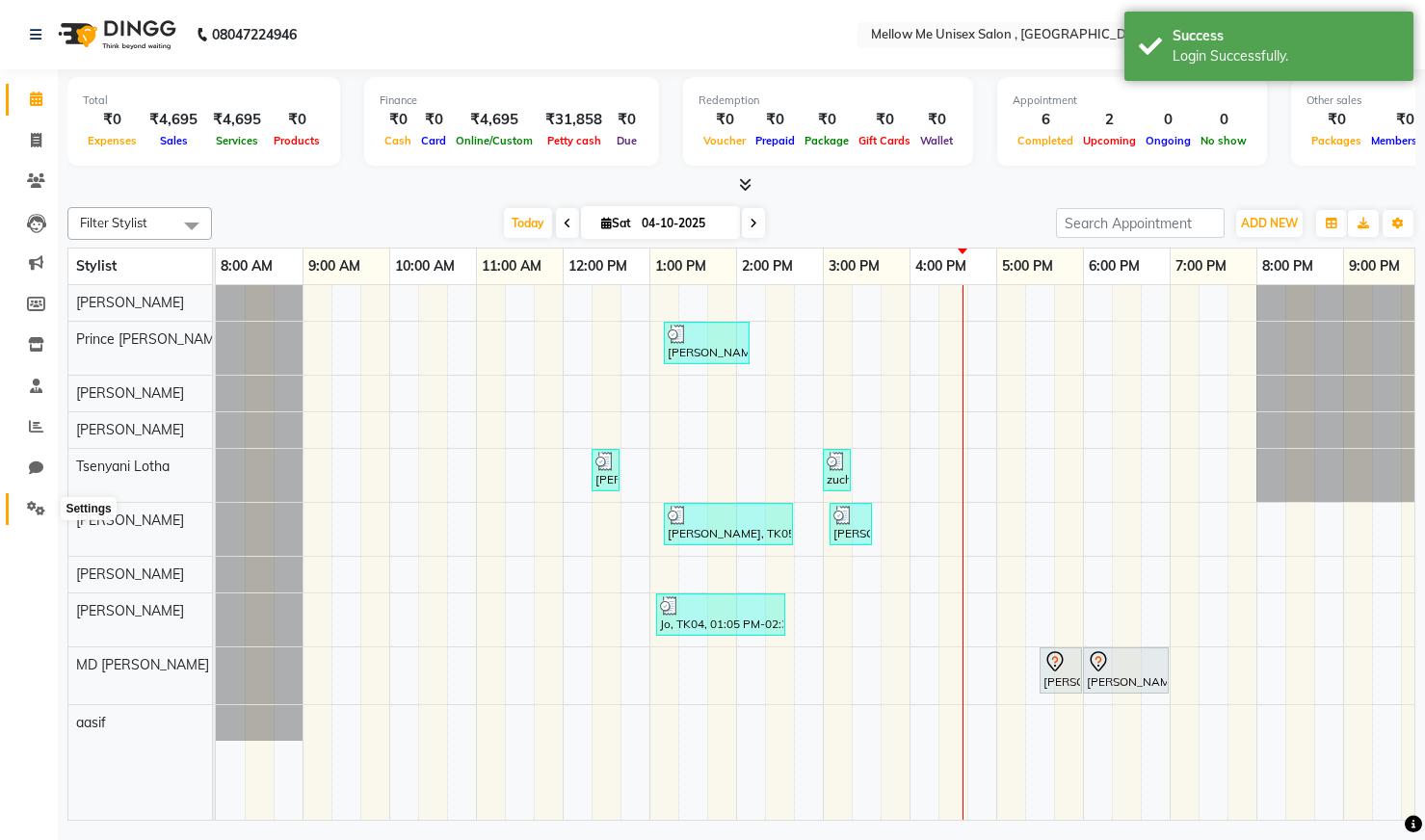
click at [38, 501] on icon at bounding box center [36, 507] width 18 height 14
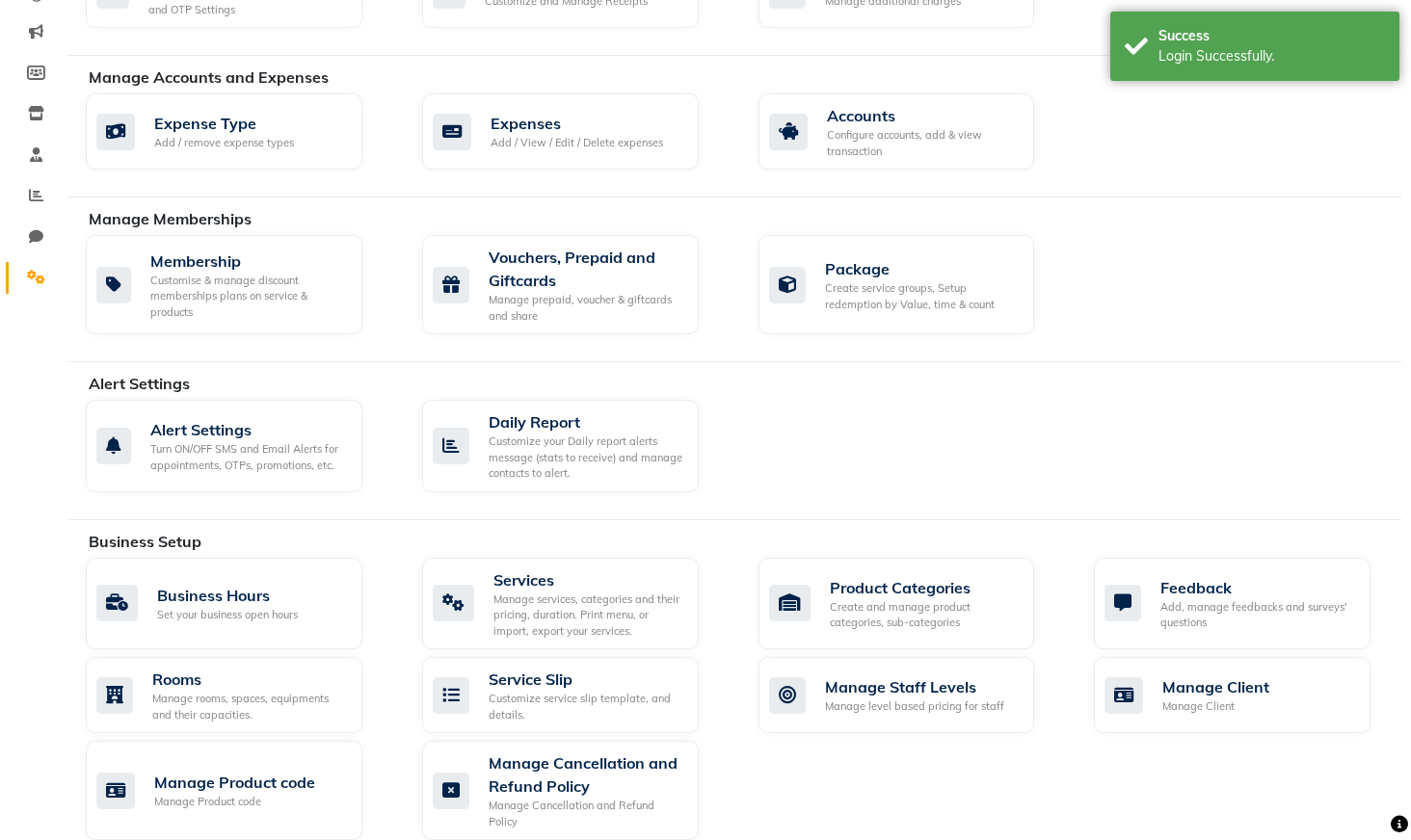
scroll to position [694, 0]
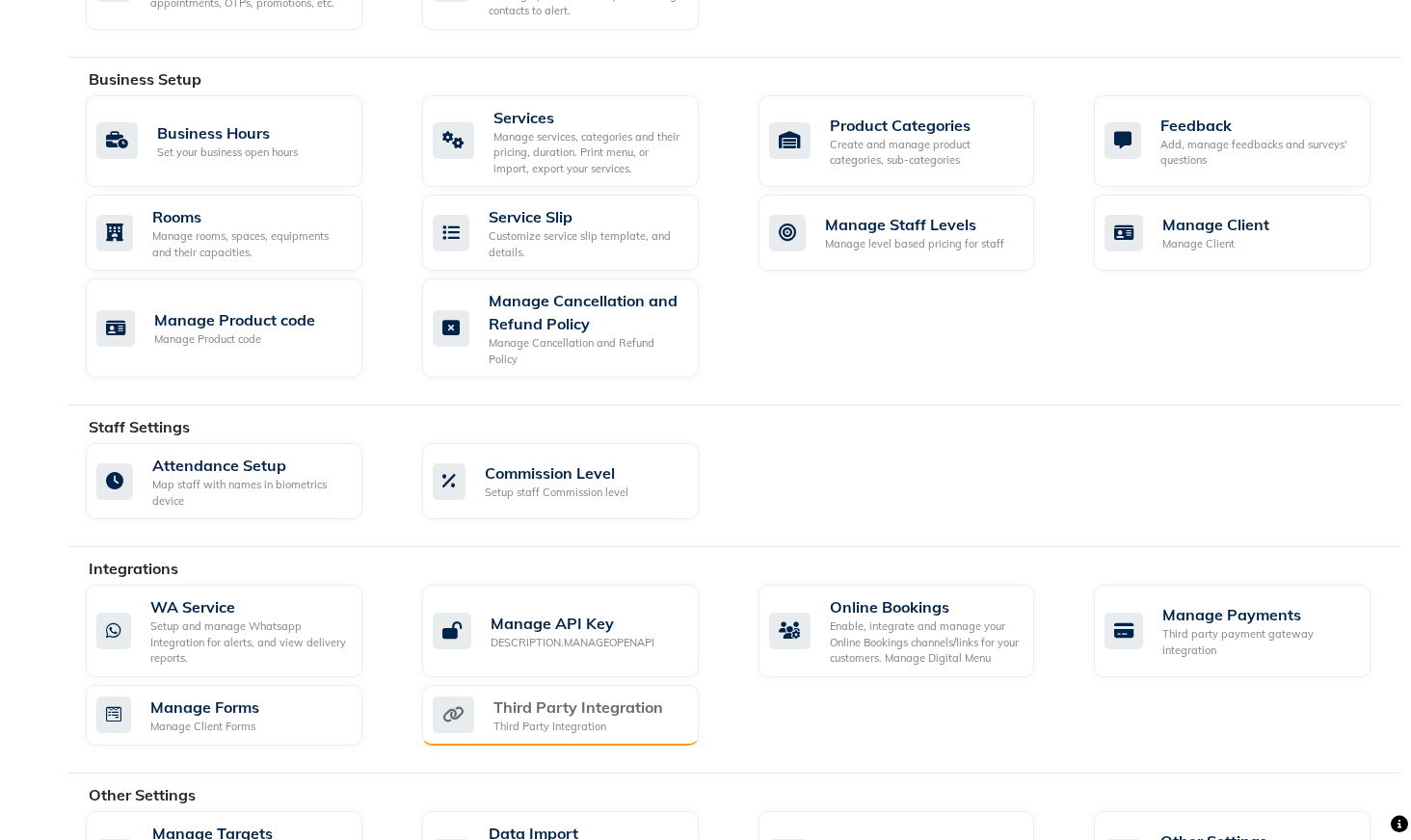
click at [593, 710] on div "Third Party Integration" at bounding box center [577, 708] width 169 height 23
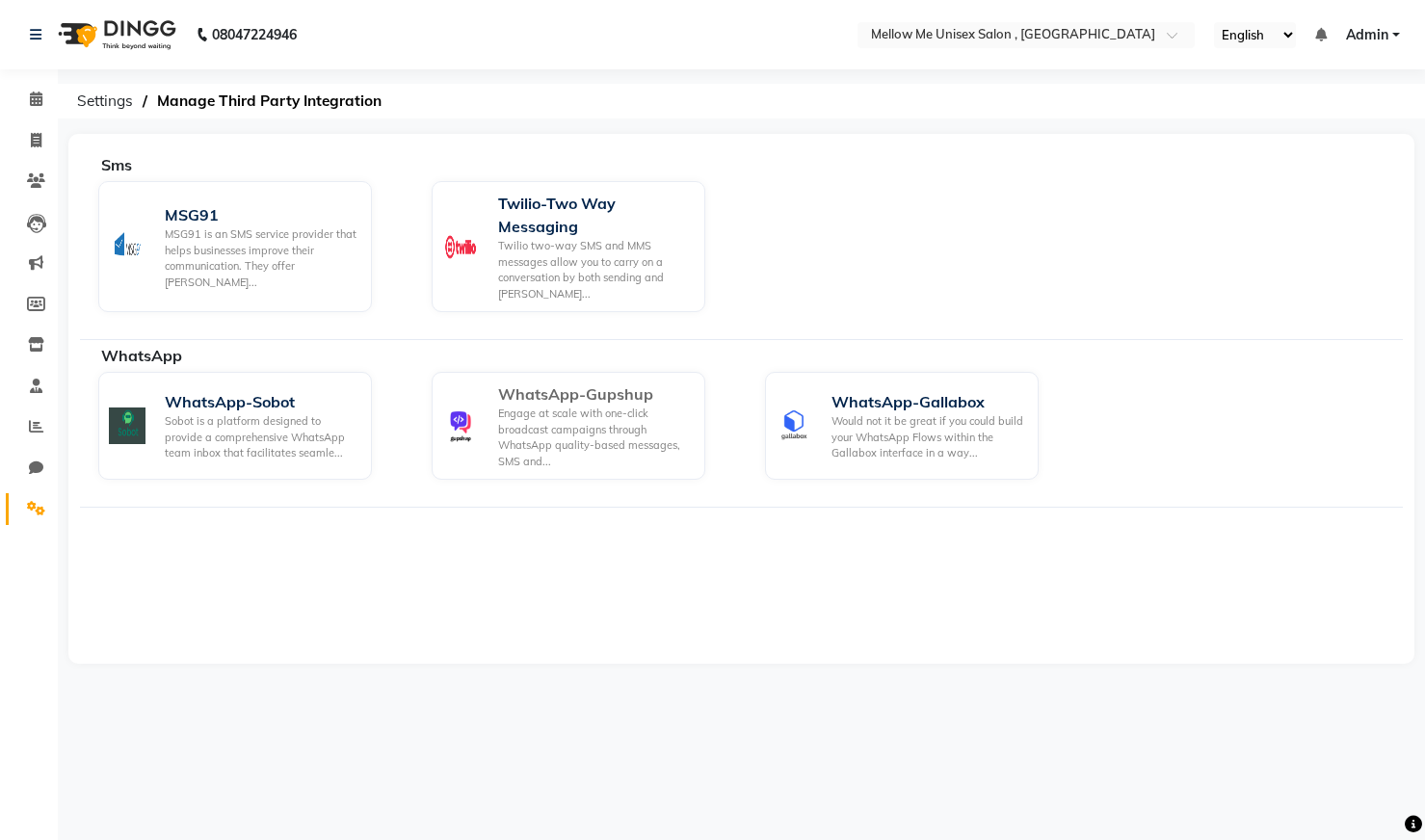
click at [546, 415] on div "Engage at scale with one-click broadcast campaigns through WhatsApp quality-bas…" at bounding box center [594, 438] width 191 height 64
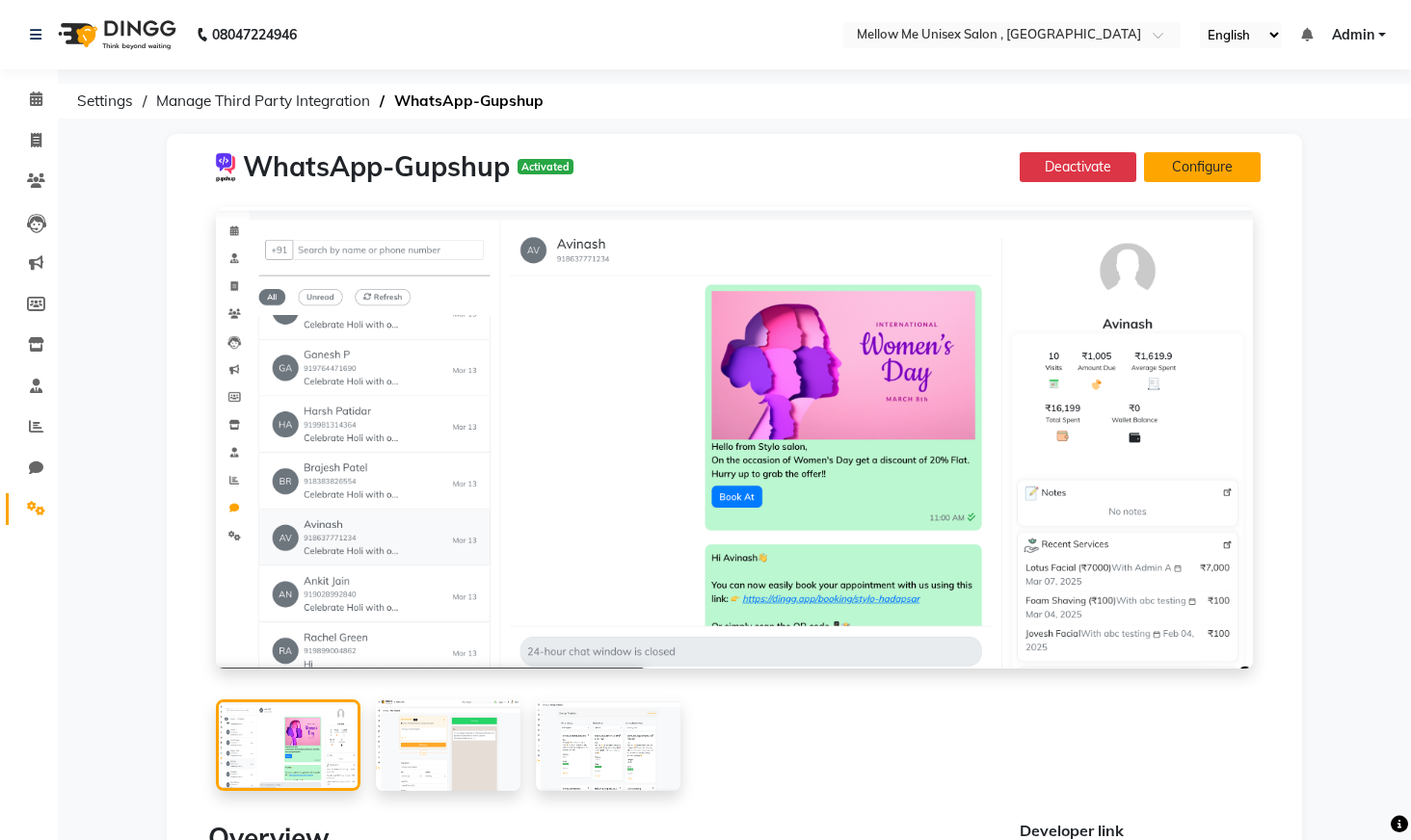
click at [1227, 167] on button "Configure" at bounding box center [1202, 167] width 117 height 30
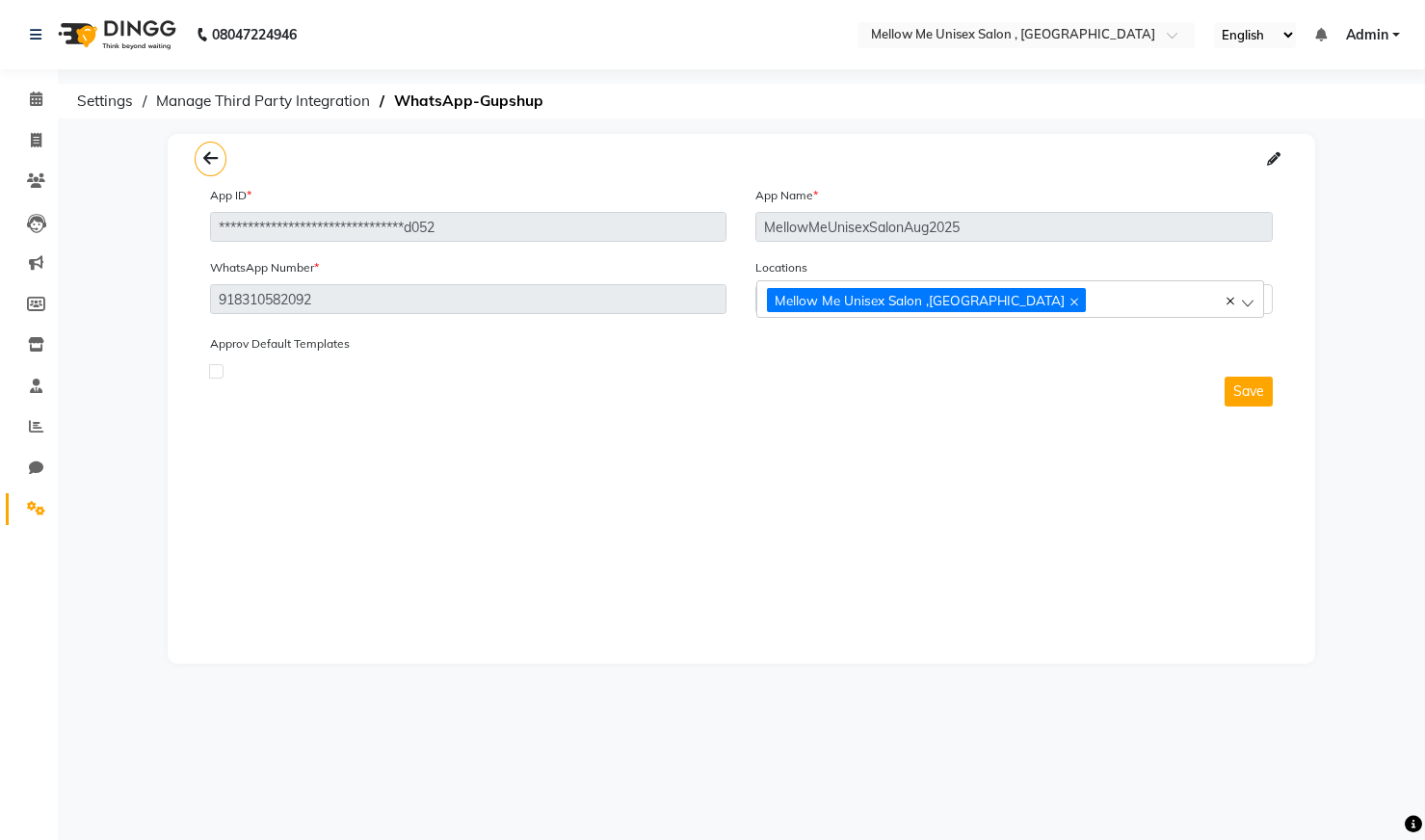
click at [1256, 304] on div "Mellow Me Unisex Salon ,Koramangala" at bounding box center [1010, 299] width 507 height 38
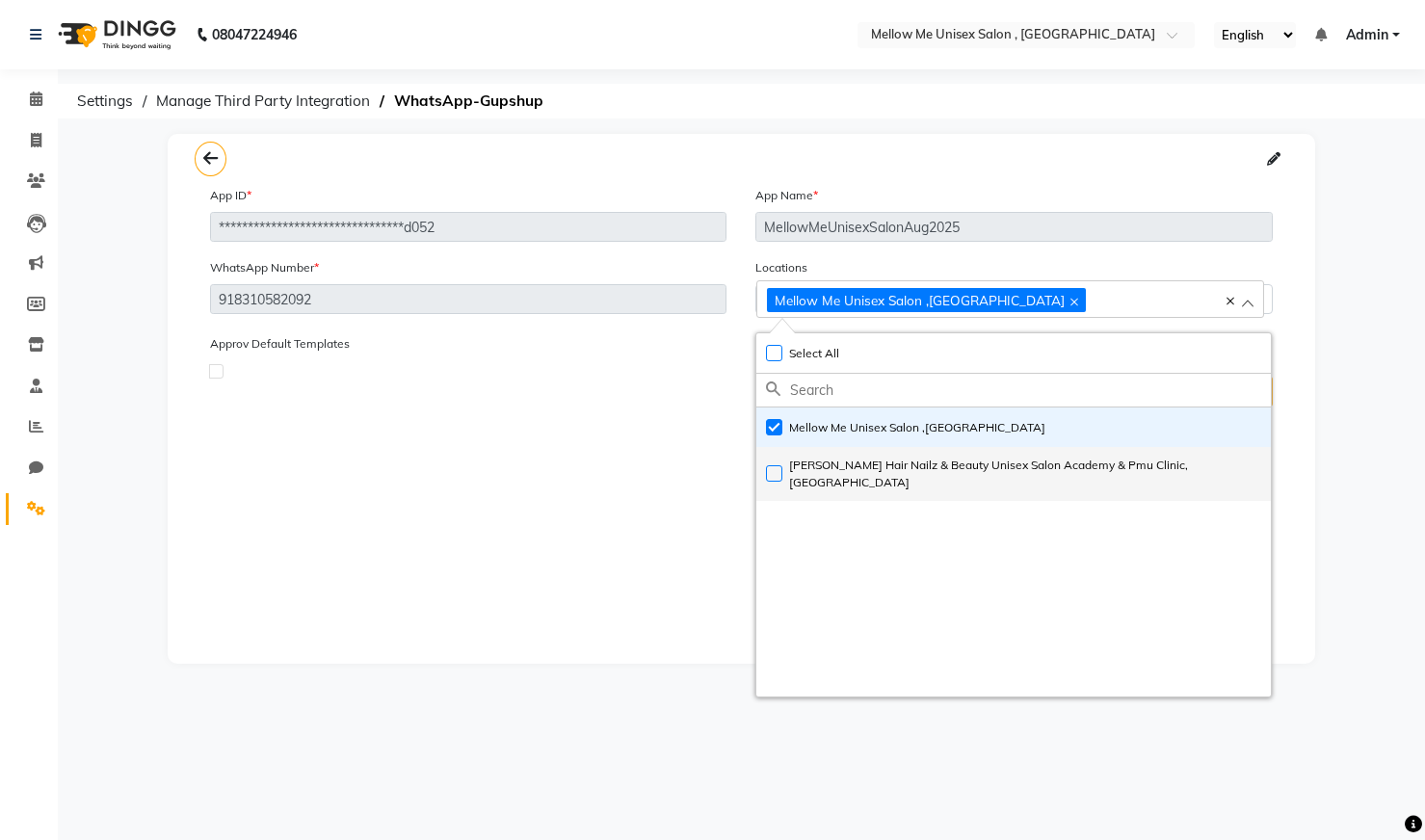
click at [772, 476] on label "Krystal Hair Nailz & Beauty Unisex Salon Academy & Pmu Clinic,Bengaluru" at bounding box center [1014, 475] width 495 height 35
checkbox input "true"
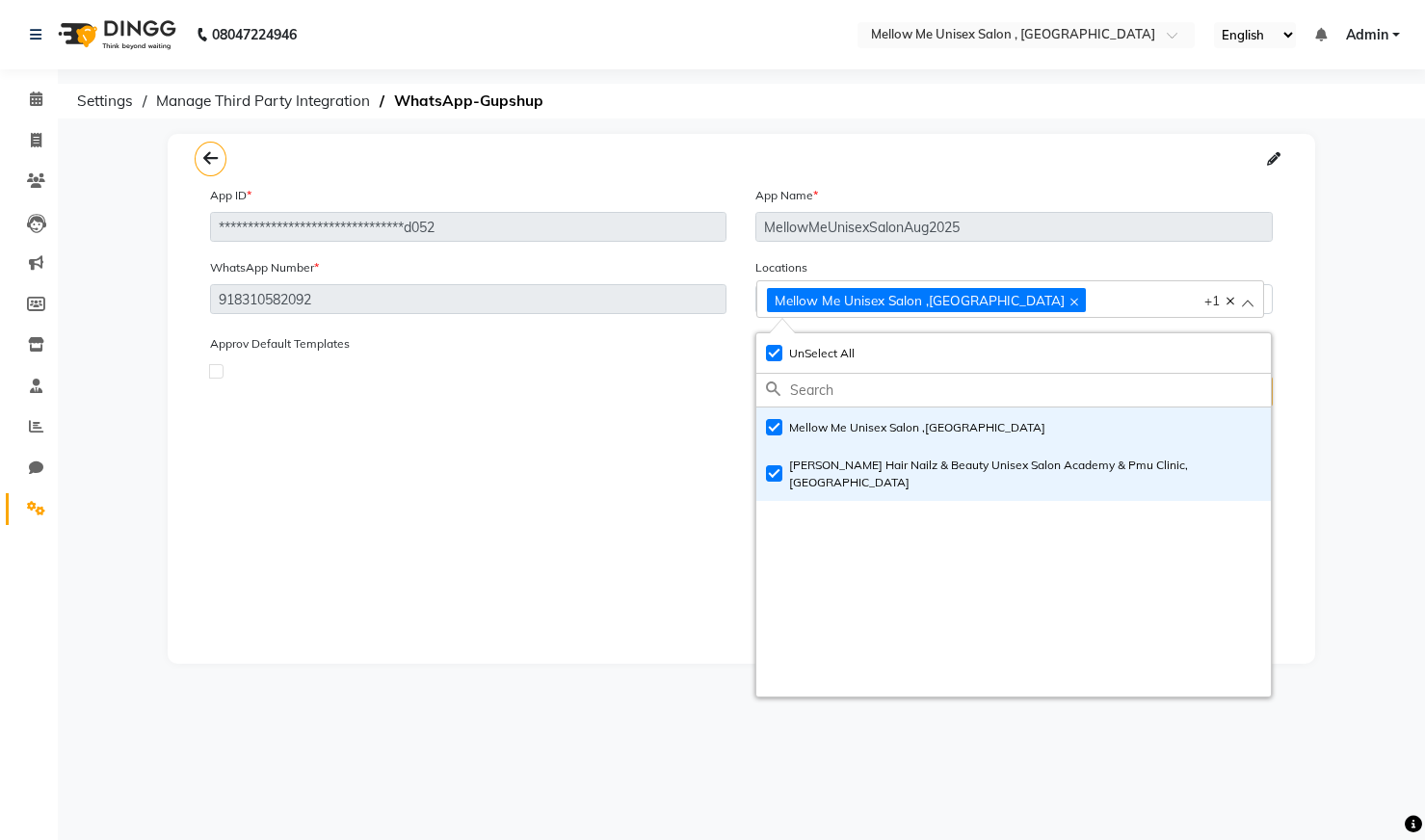
click at [601, 491] on div "**********" at bounding box center [741, 399] width 1148 height 530
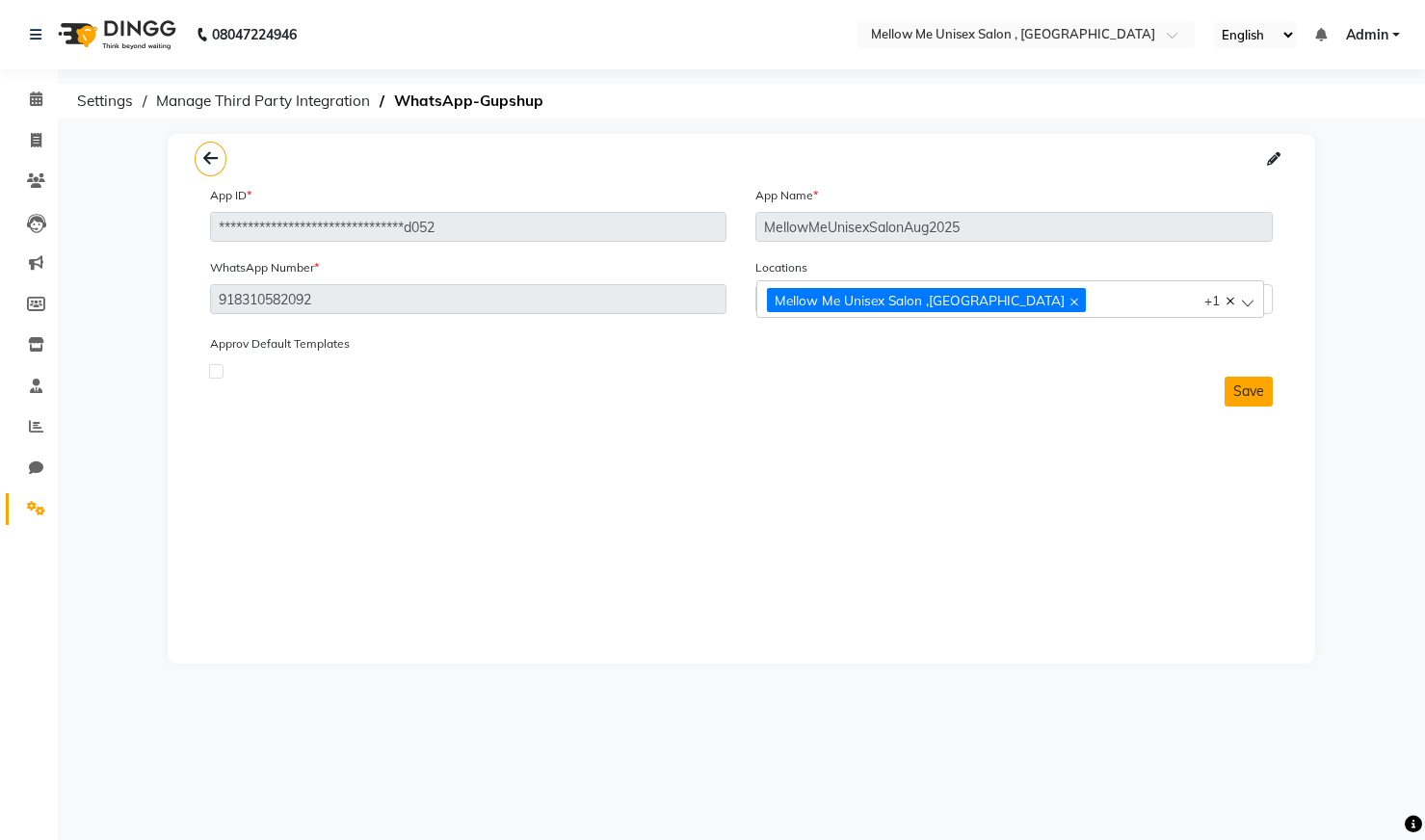
click at [1263, 390] on button "Save" at bounding box center [1249, 391] width 48 height 30
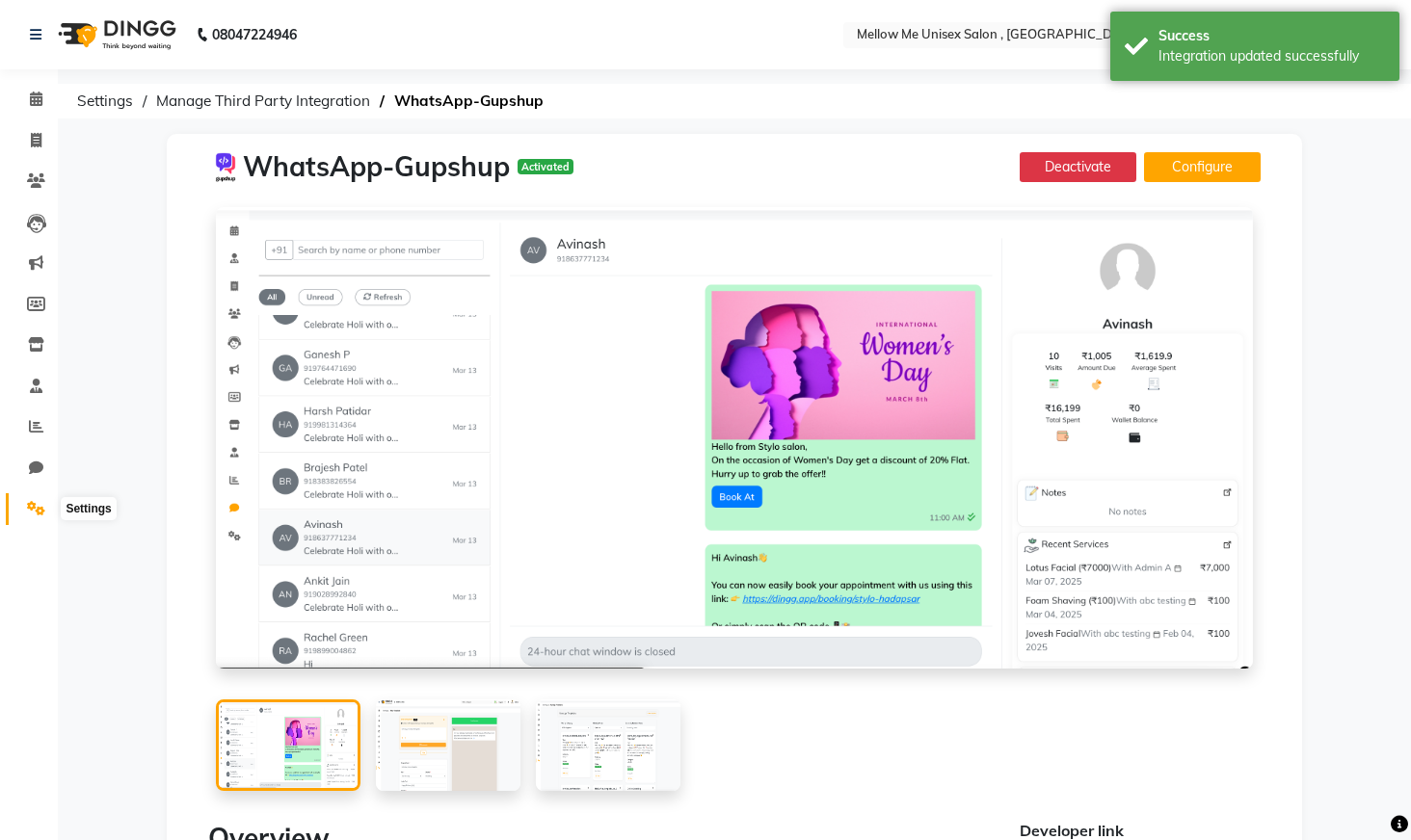
click at [31, 500] on span at bounding box center [36, 508] width 34 height 22
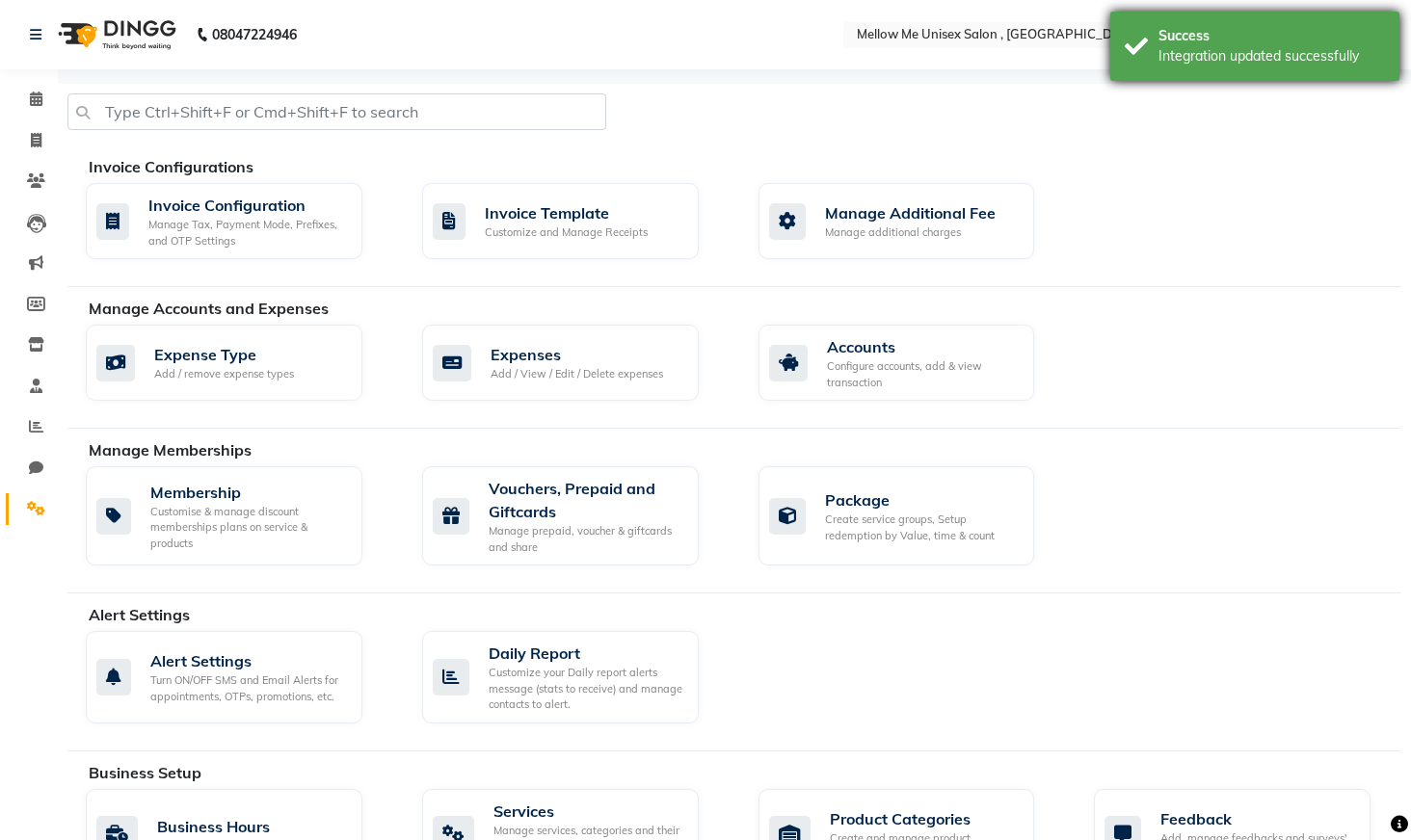
click at [1182, 45] on div "Success" at bounding box center [1272, 36] width 226 height 20
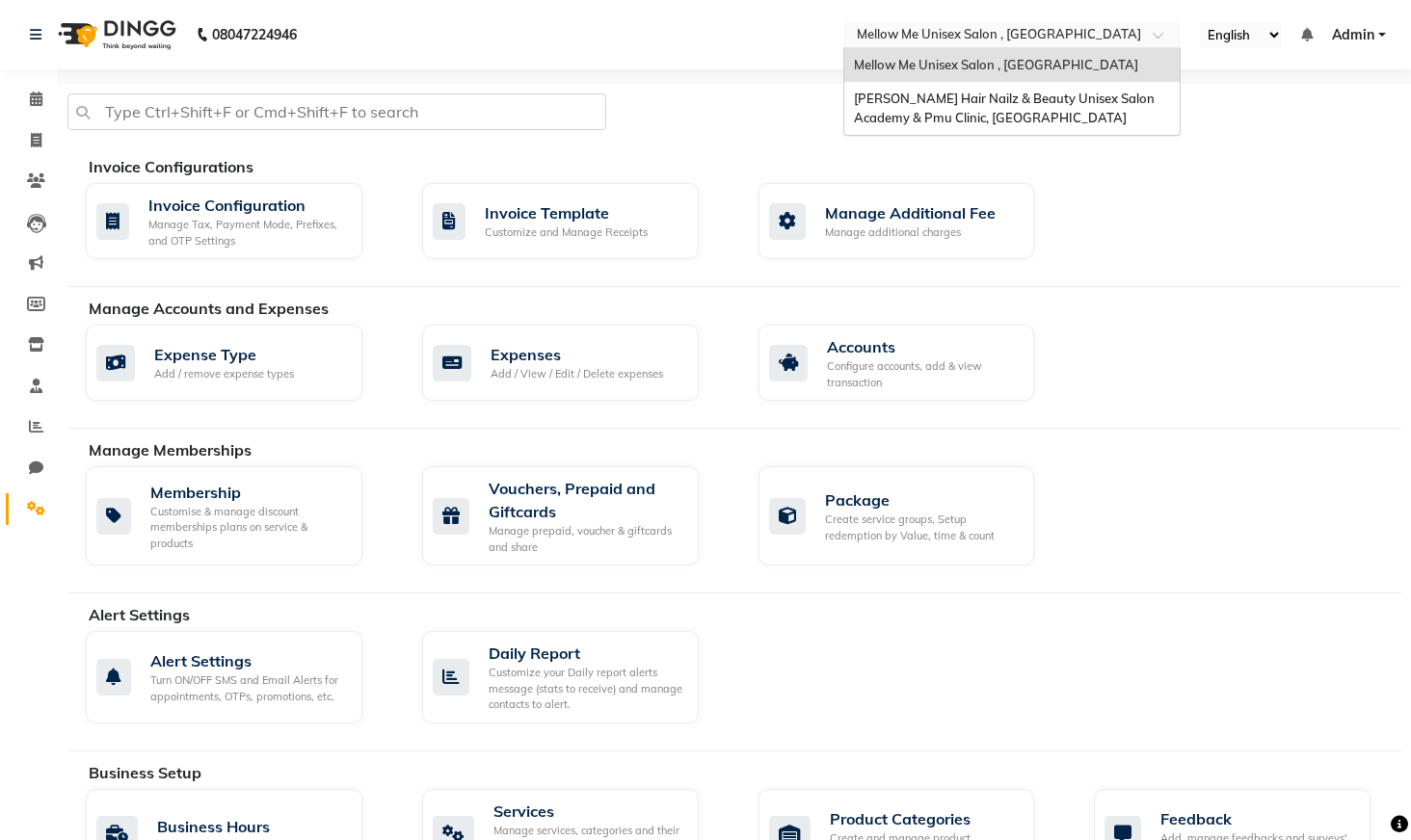
click at [923, 34] on input "text" at bounding box center [992, 37] width 279 height 19
click at [926, 116] on span "[PERSON_NAME] Hair Nailz & Beauty Unisex Salon Academy & Pmu Clinic, [GEOGRAPHI…" at bounding box center [1006, 108] width 304 height 35
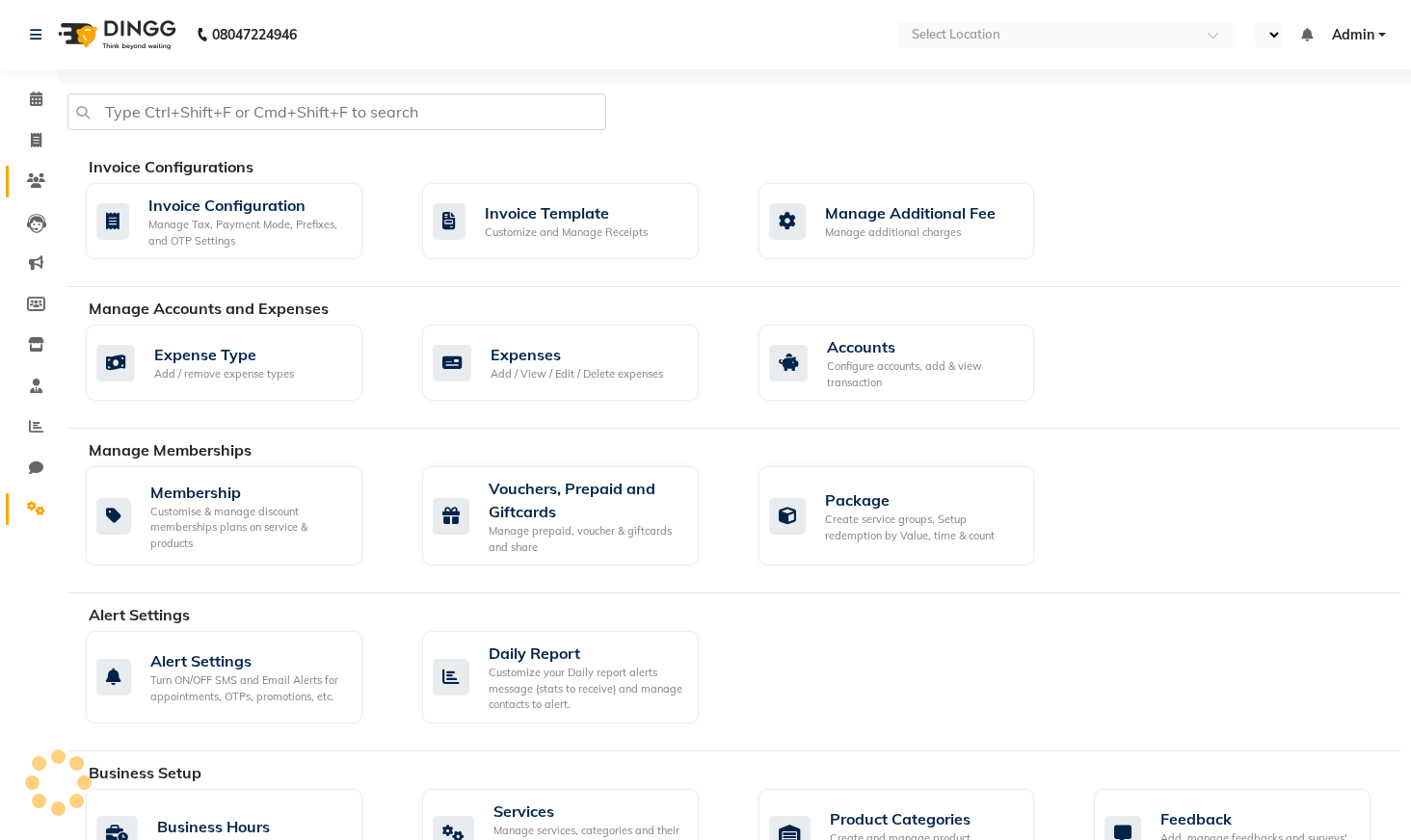
select select "en"
click at [33, 96] on icon at bounding box center [36, 99] width 13 height 14
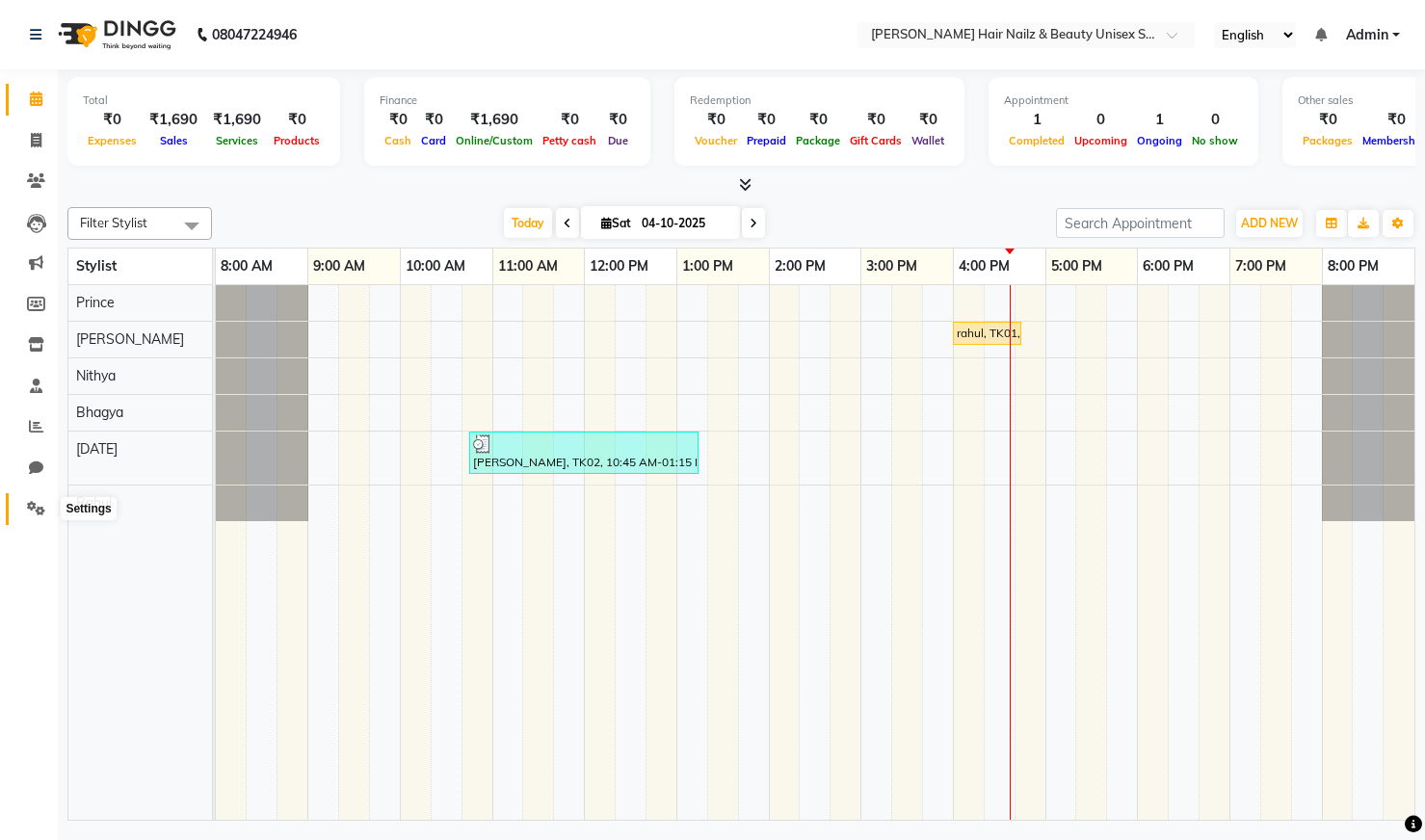
click at [34, 506] on icon at bounding box center [36, 507] width 18 height 14
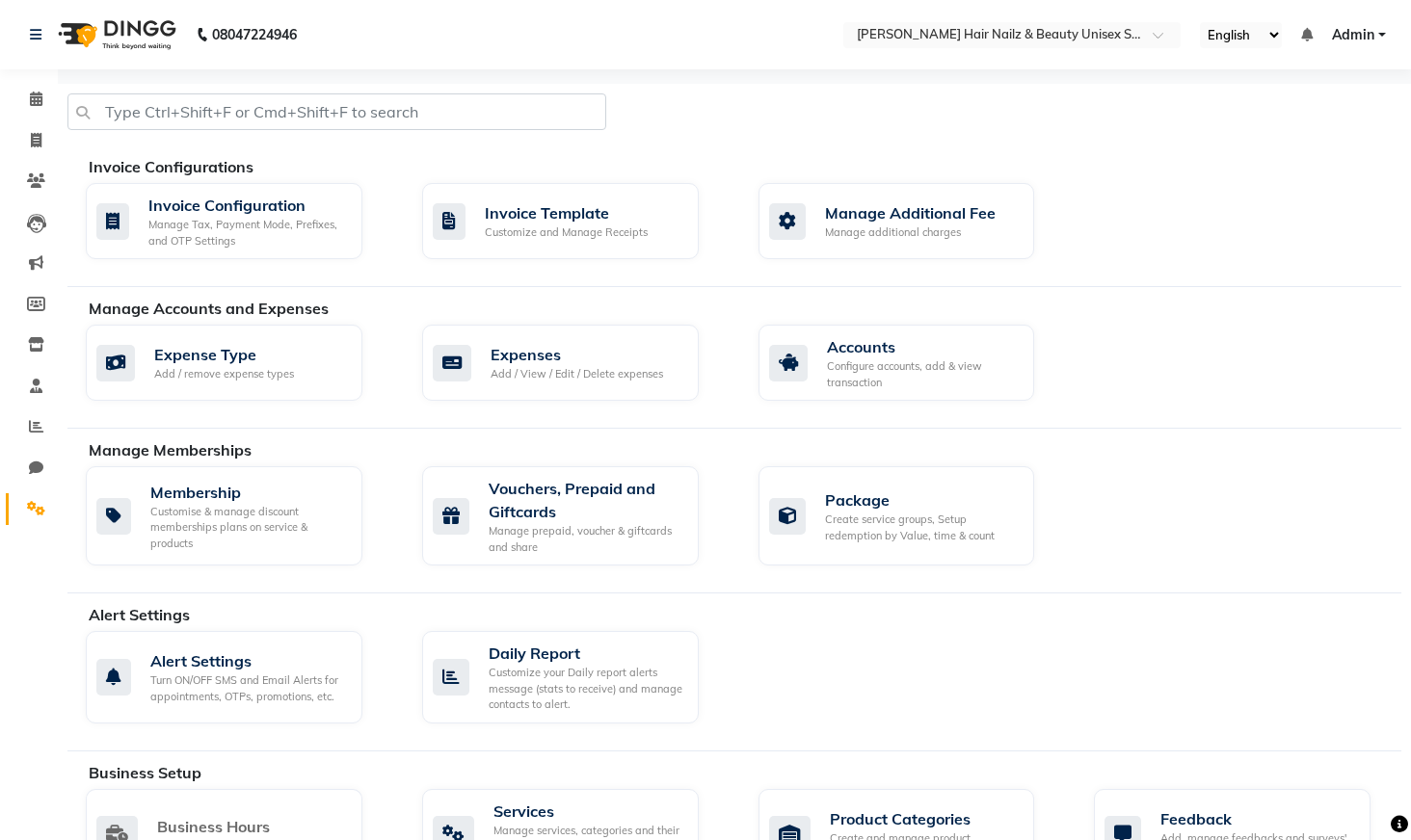
scroll to position [347, 0]
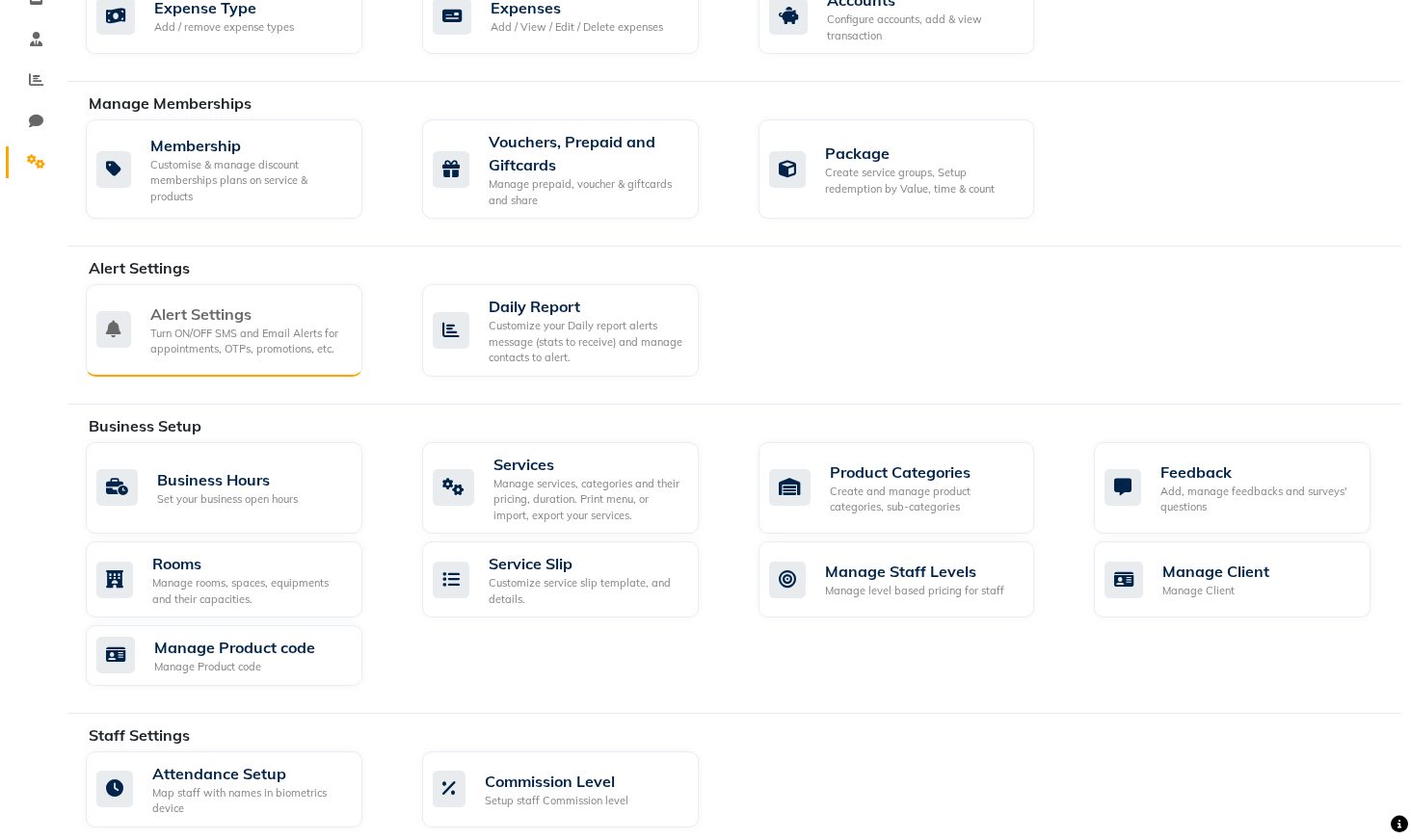
click at [210, 354] on div "Turn ON/OFF SMS and Email Alerts for appointments, OTPs, promotions, etc." at bounding box center [249, 341] width 196 height 32
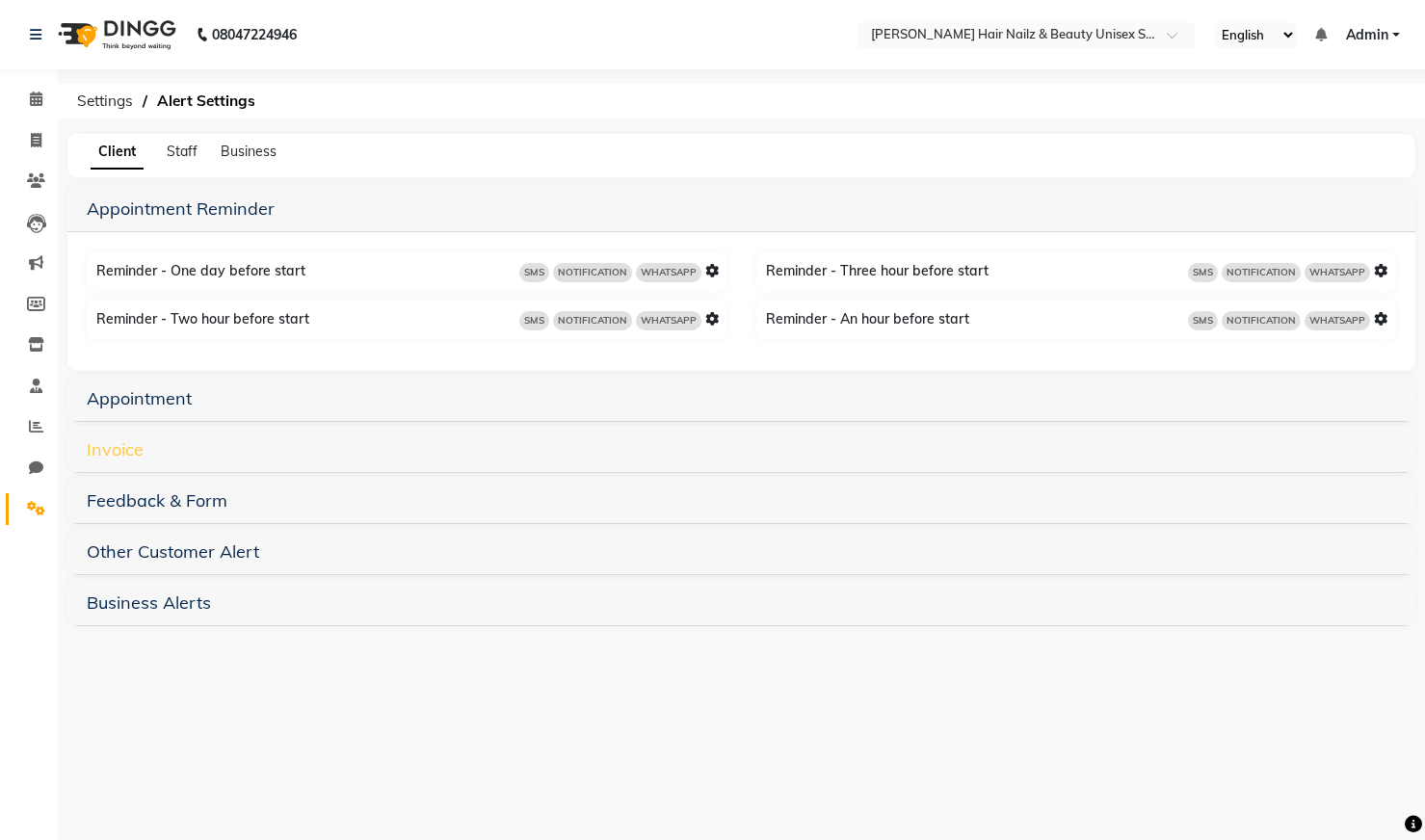
click at [109, 457] on link "Invoice" at bounding box center [115, 449] width 57 height 22
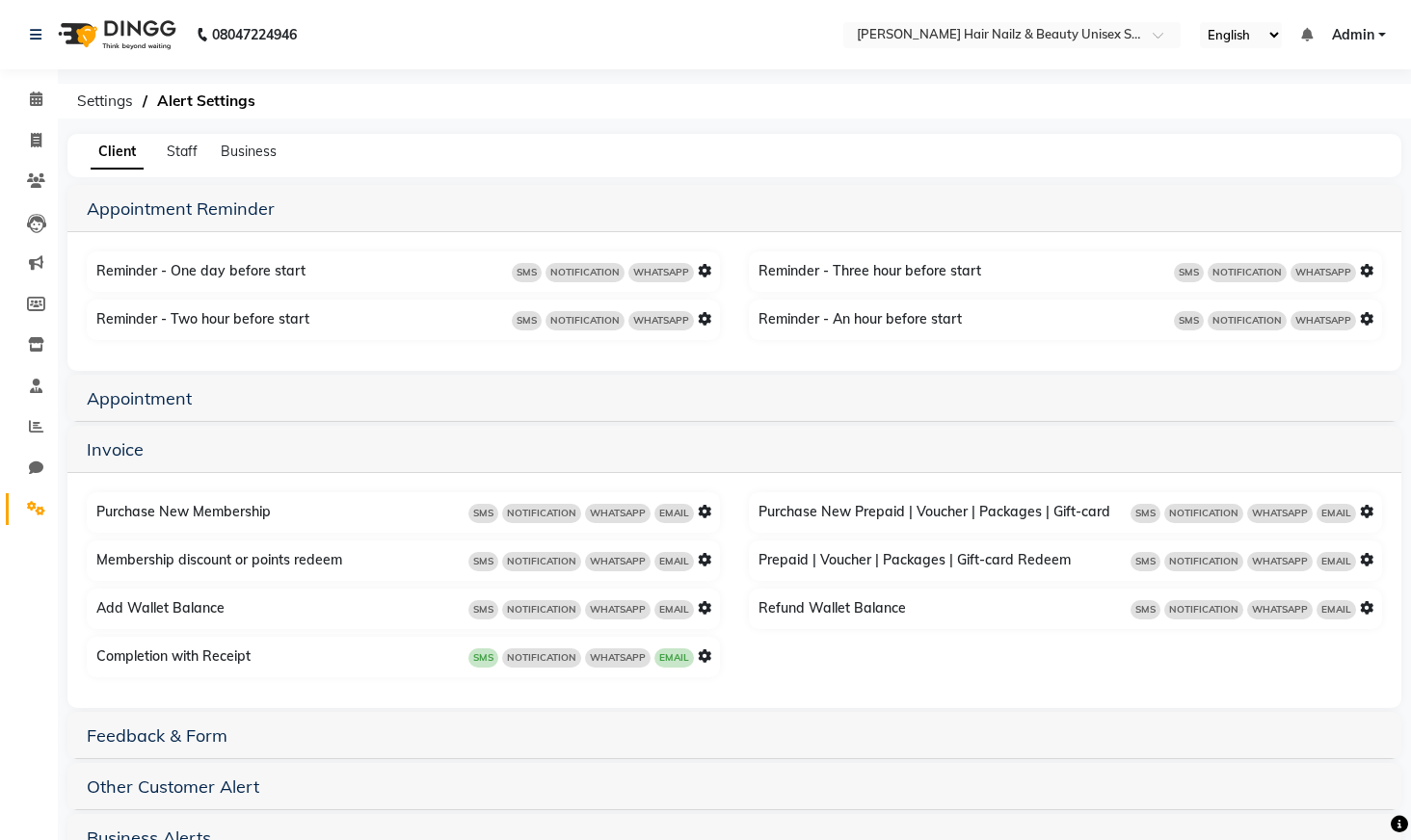
click at [707, 659] on icon at bounding box center [705, 656] width 14 height 14
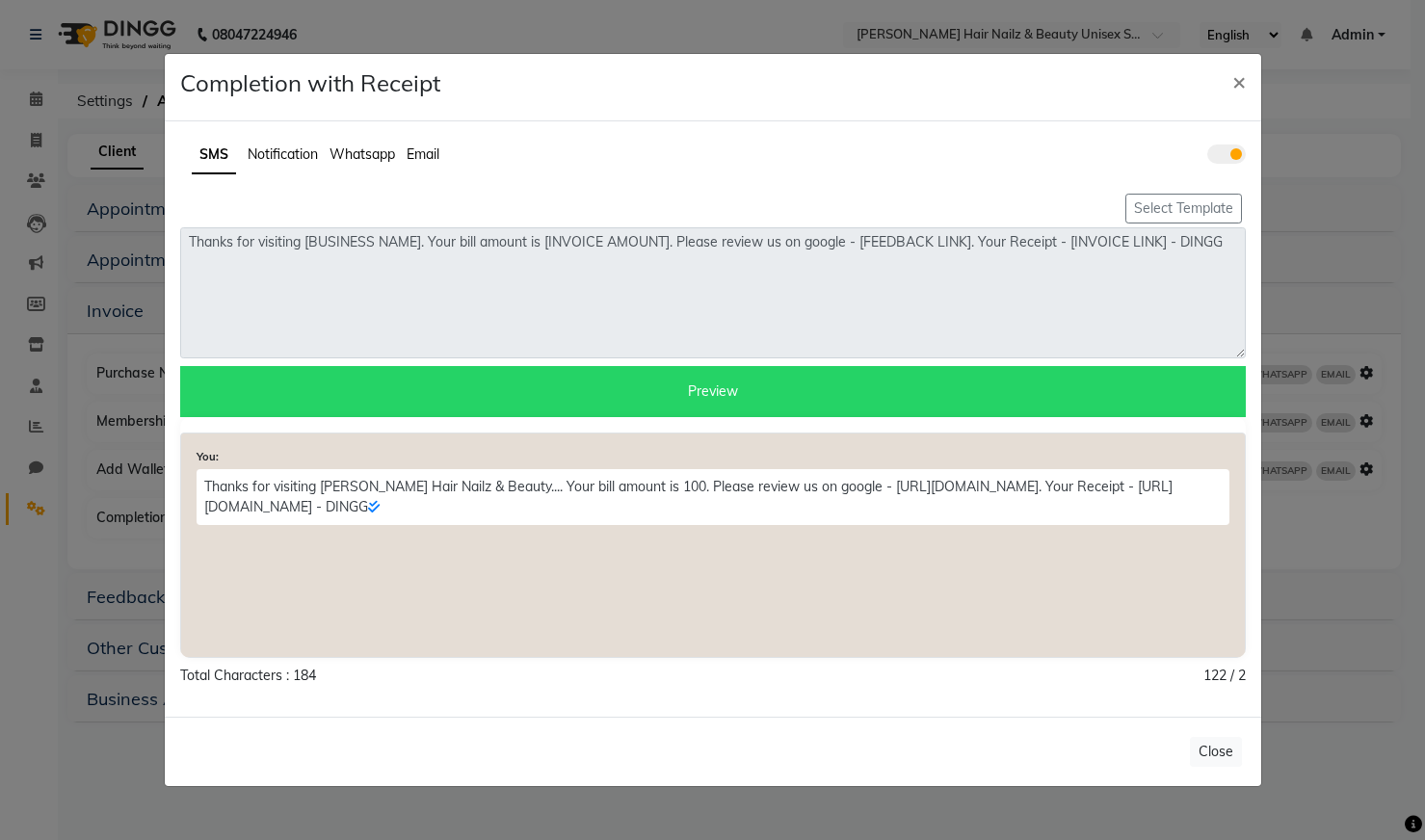
click at [358, 166] on ul "SMS Notification Whatsapp Email" at bounding box center [712, 156] width 1066 height 38
click at [358, 165] on ul "SMS Notification Whatsapp Email" at bounding box center [712, 156] width 1066 height 38
click at [360, 159] on span "Whatsapp" at bounding box center [363, 155] width 66 height 17
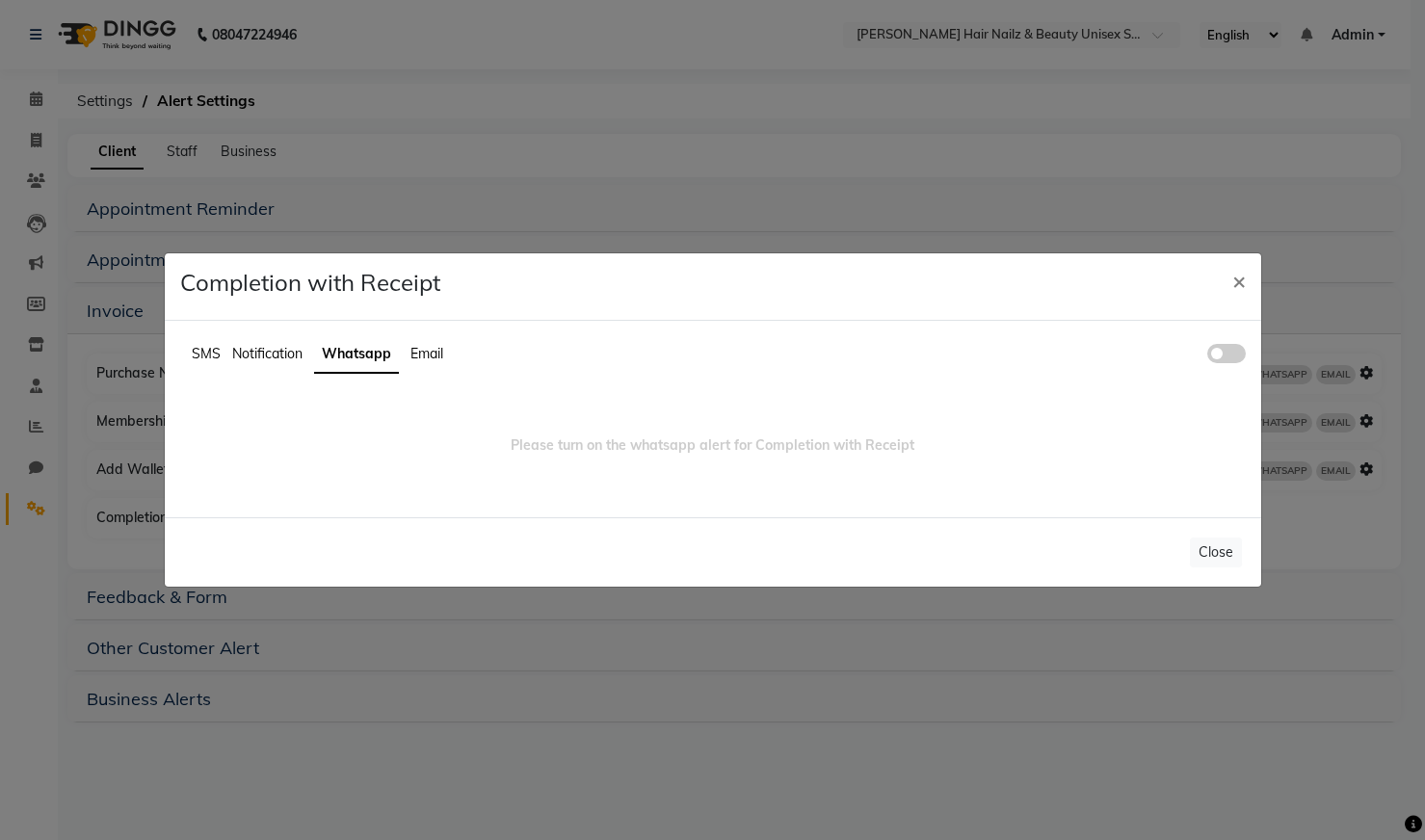
click at [1218, 357] on span at bounding box center [1227, 354] width 39 height 19
click at [1207, 357] on input "checkbox" at bounding box center [1207, 357] width 0 height 0
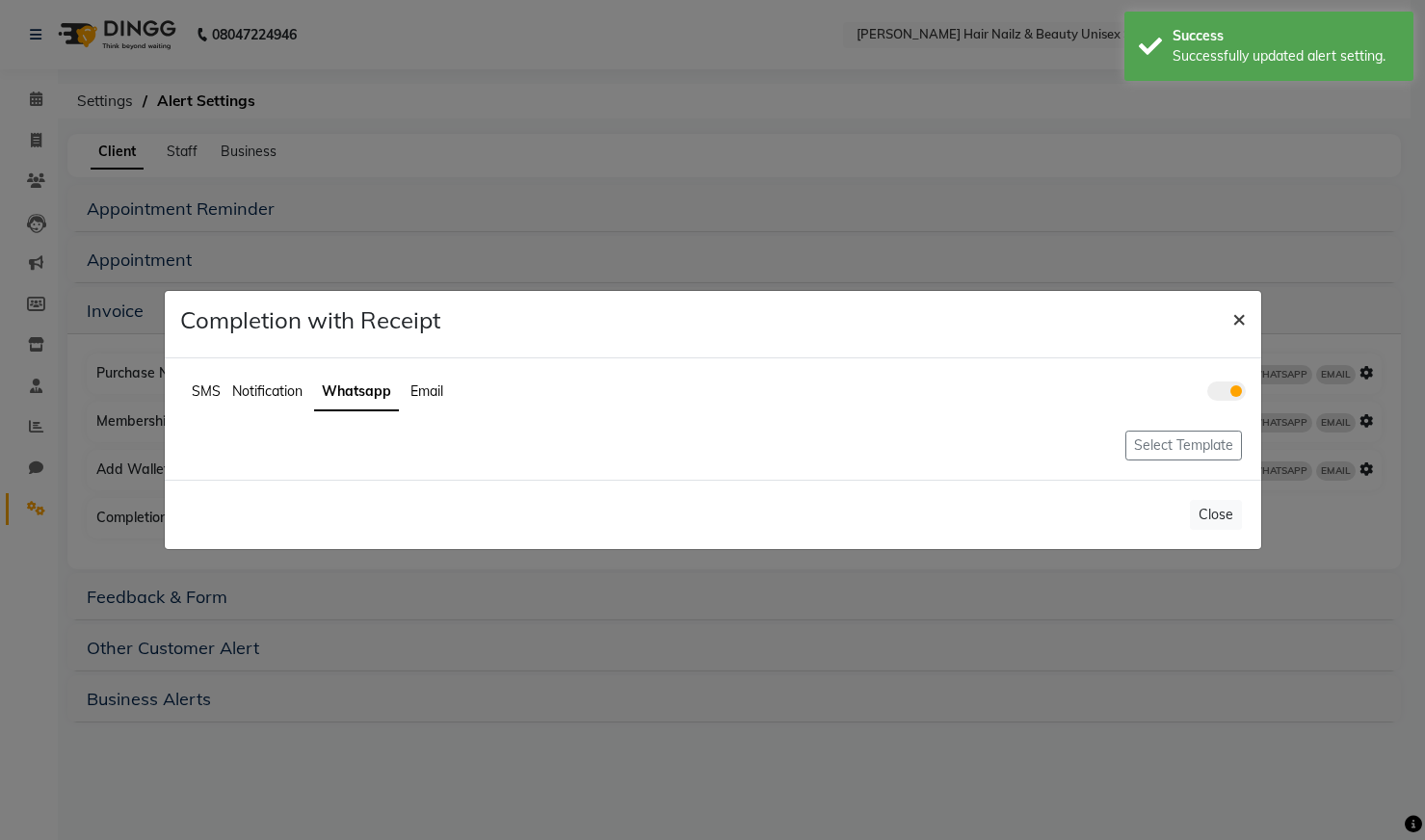
click at [1237, 310] on span "×" at bounding box center [1239, 318] width 14 height 29
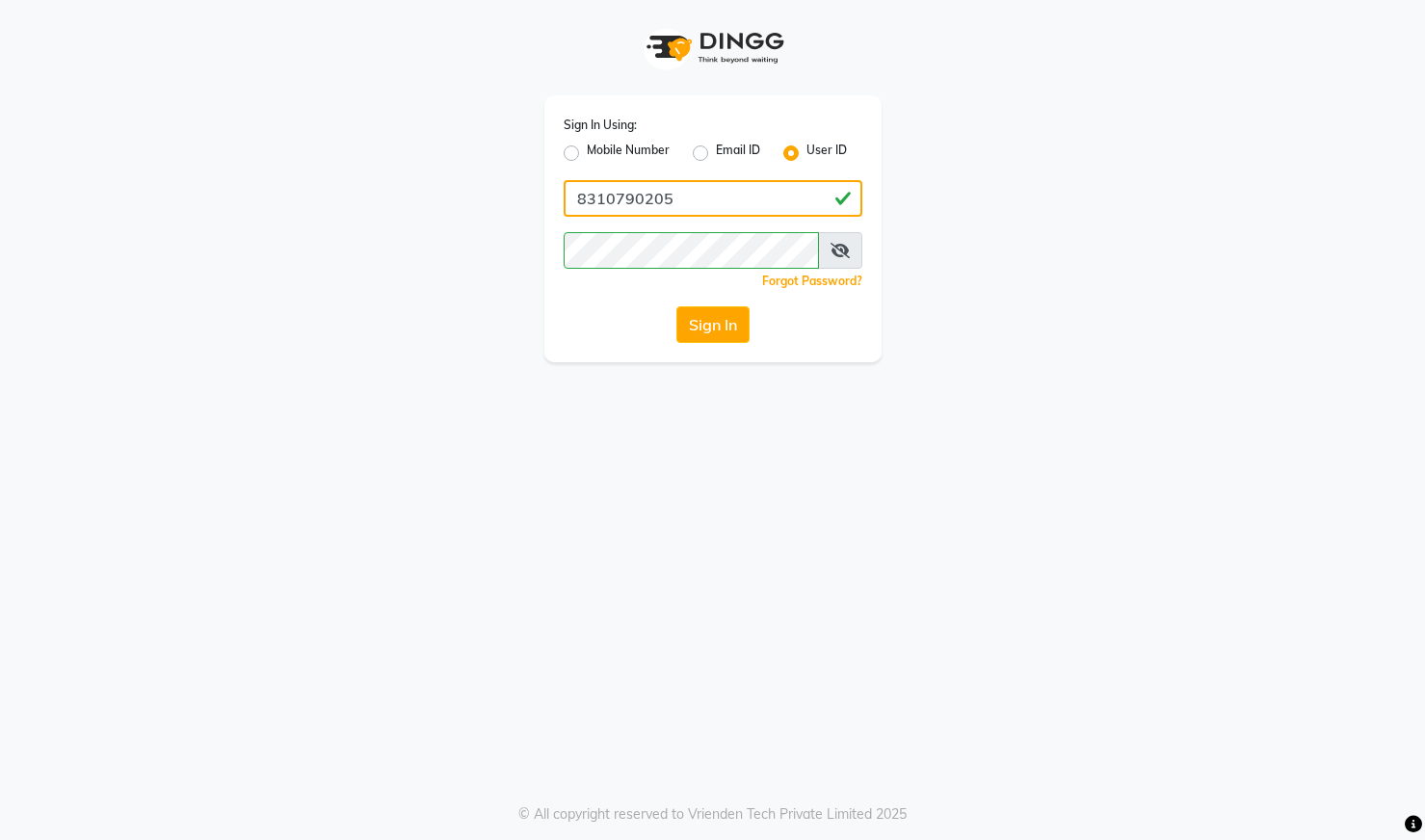
click at [706, 204] on input "8310790205" at bounding box center [712, 198] width 299 height 37
type input "8"
type input "mellow123"
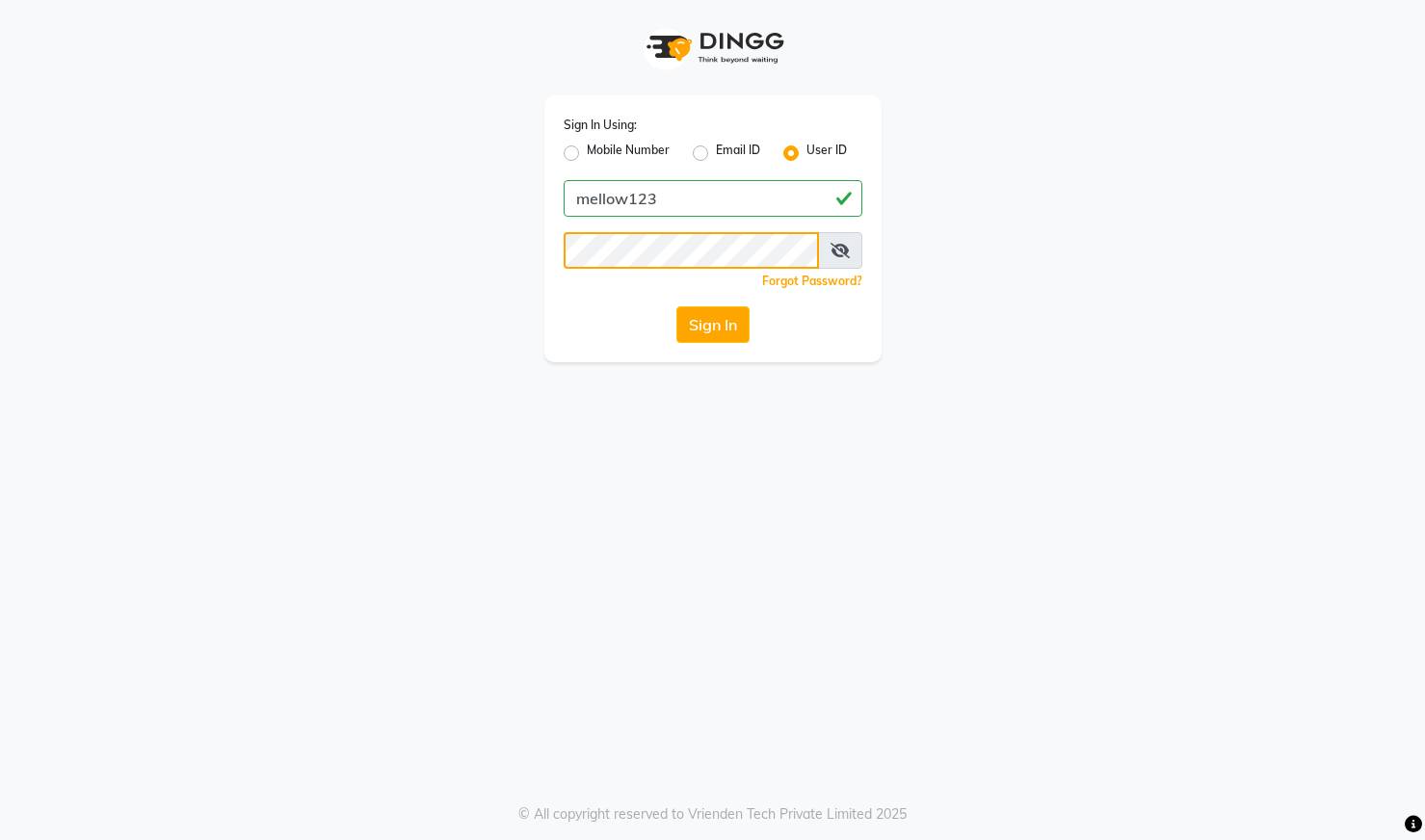
click at [677, 306] on button "Sign In" at bounding box center [713, 325] width 73 height 37
